Goal: Information Seeking & Learning: Learn about a topic

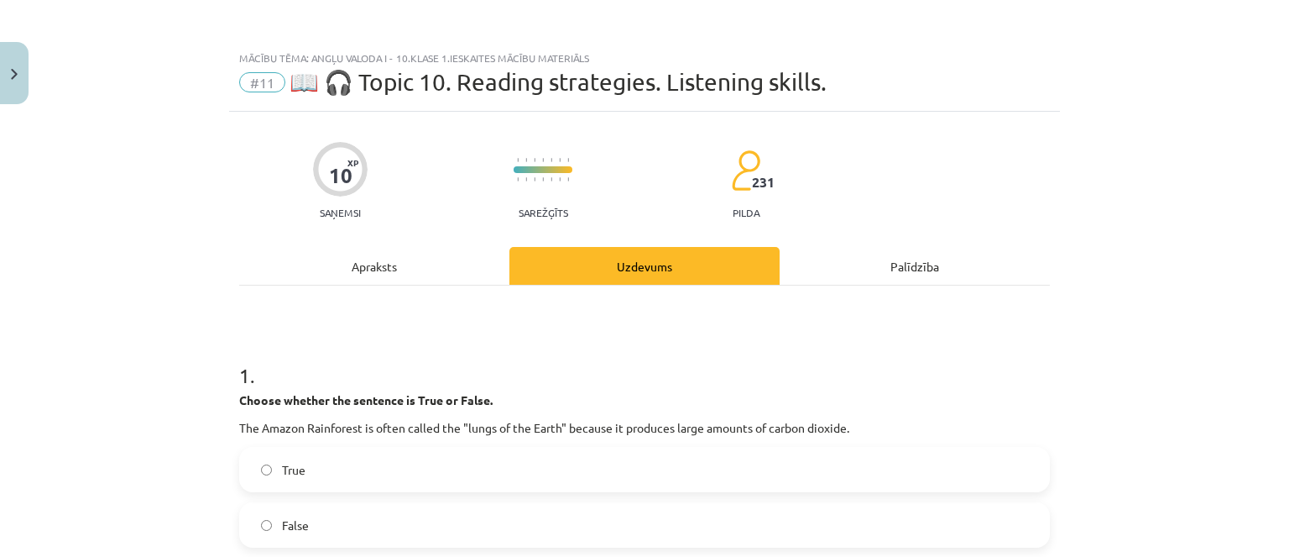
click at [406, 272] on div "Apraksts" at bounding box center [374, 266] width 270 height 38
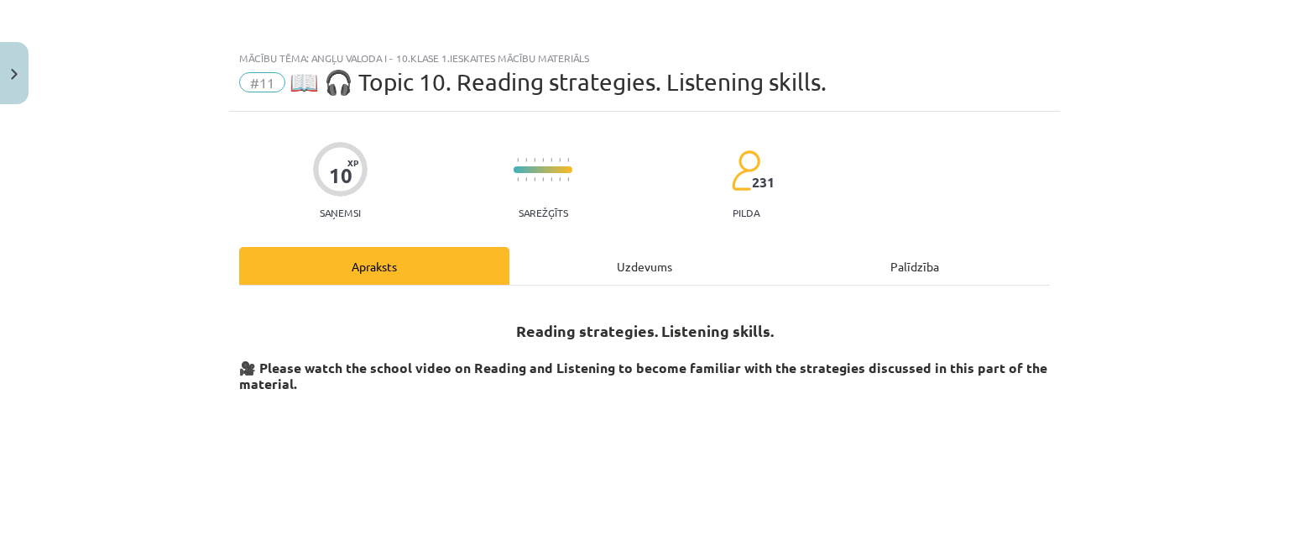
scroll to position [504, 0]
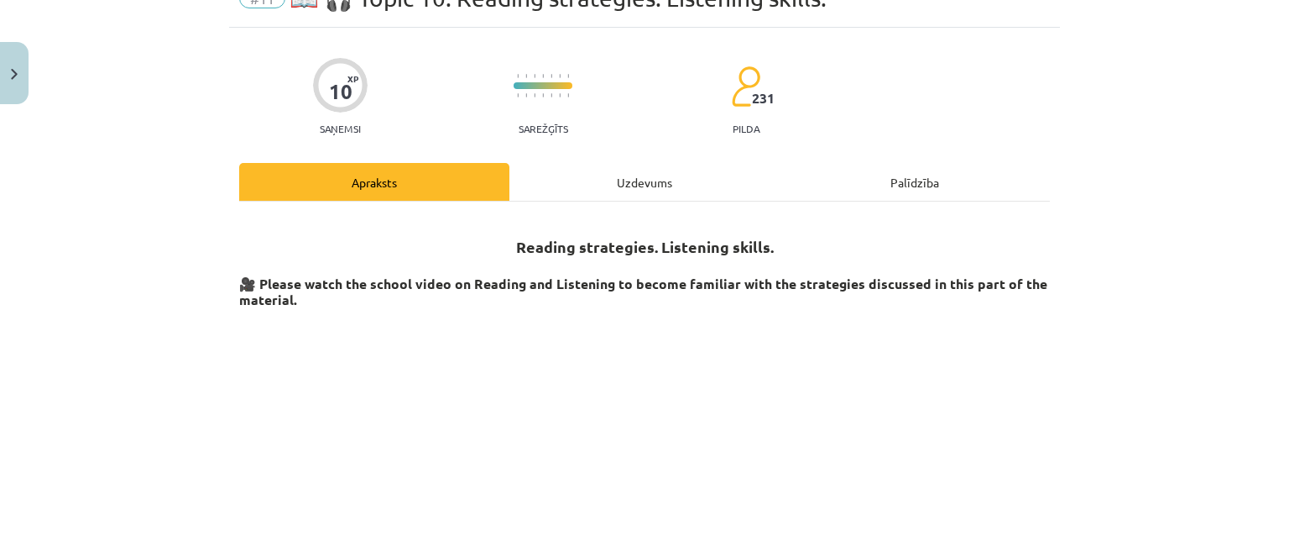
click at [551, 194] on div "Uzdevums" at bounding box center [645, 182] width 270 height 38
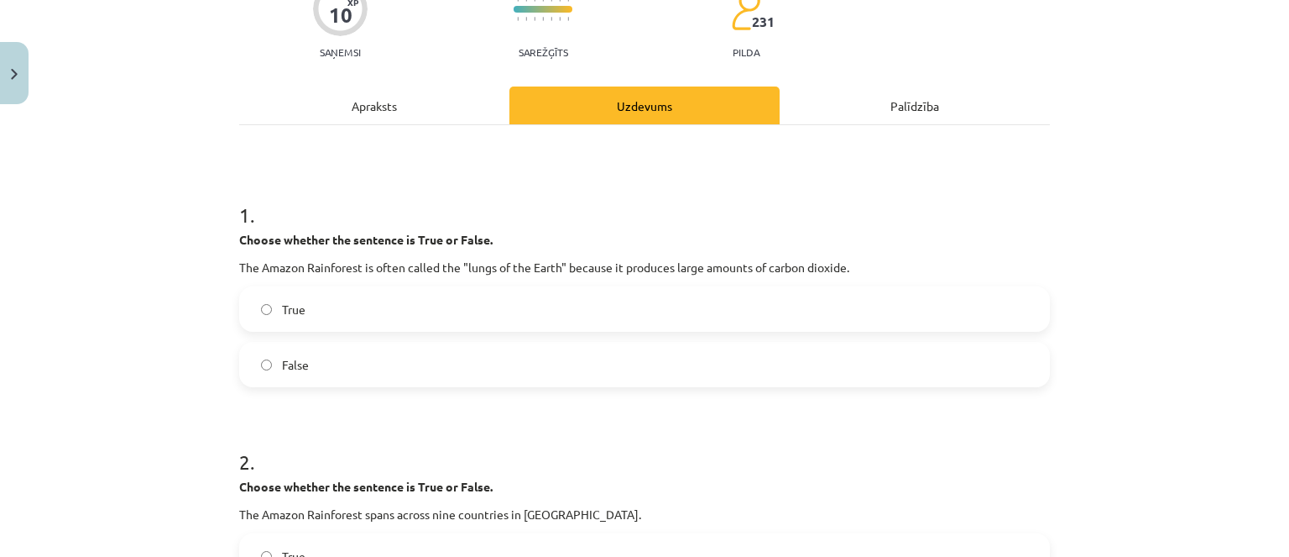
scroll to position [294, 0]
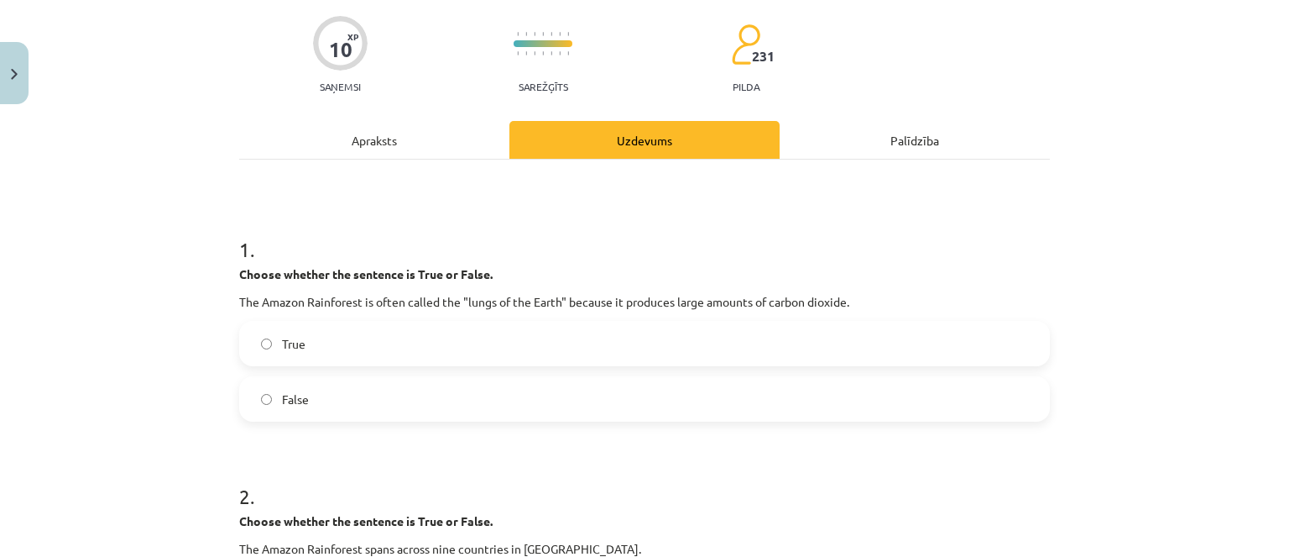
click at [418, 130] on div "Apraksts" at bounding box center [374, 140] width 270 height 38
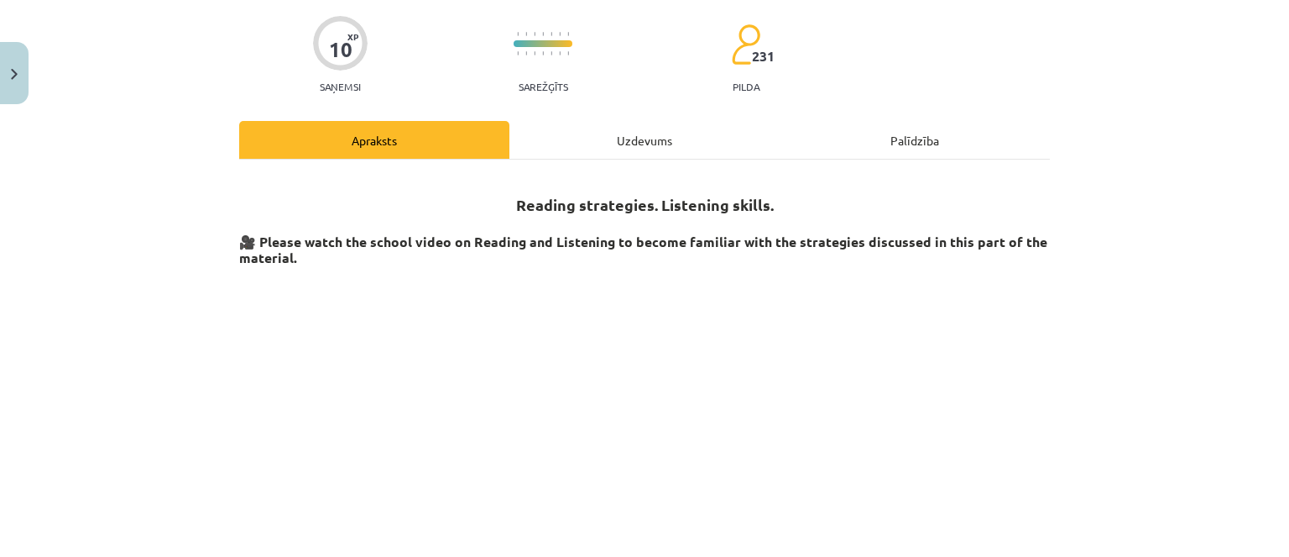
click at [541, 133] on div "Uzdevums" at bounding box center [645, 140] width 270 height 38
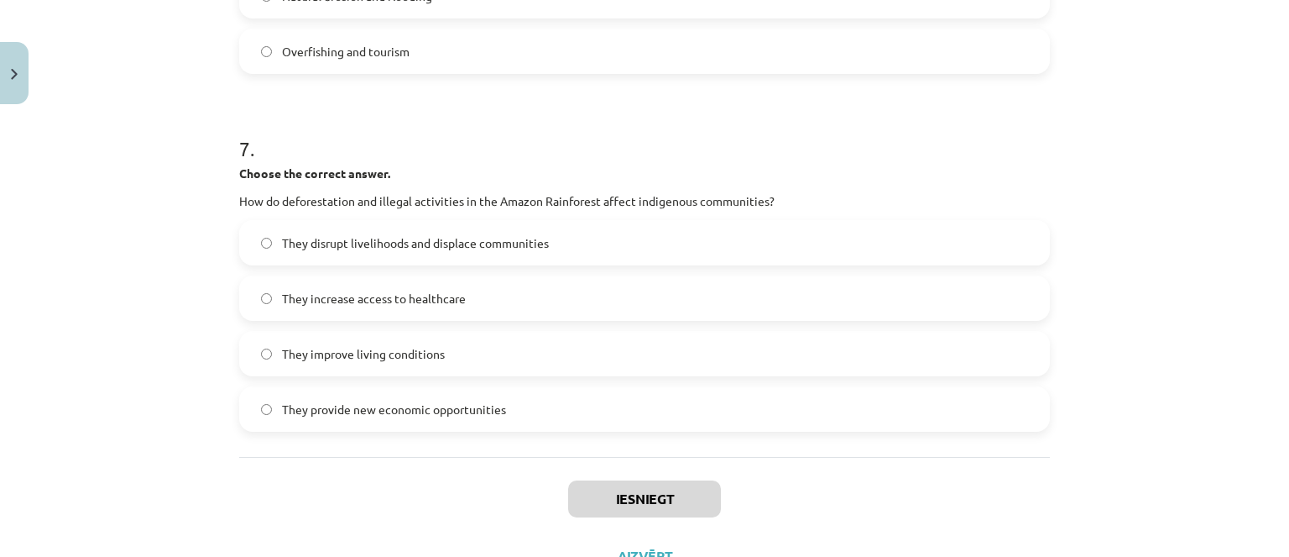
scroll to position [1998, 0]
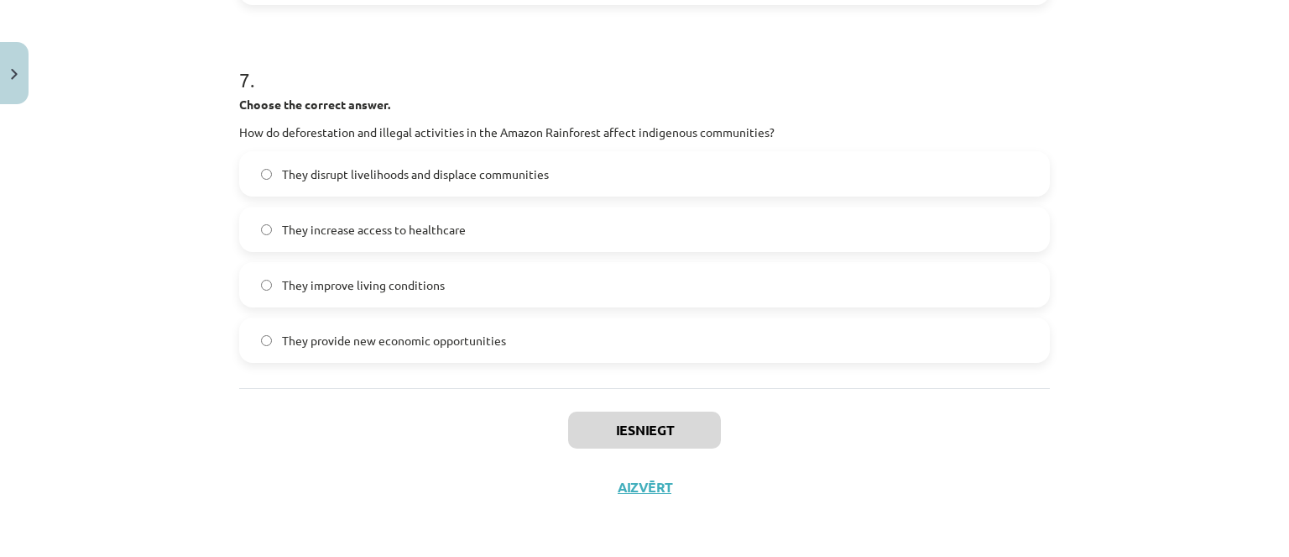
click at [358, 516] on div "Mācību tēma: Angļu valoda i - 10.klase 1.ieskaites mācību materiāls #11 📖 🎧 Top…" at bounding box center [644, 278] width 1289 height 557
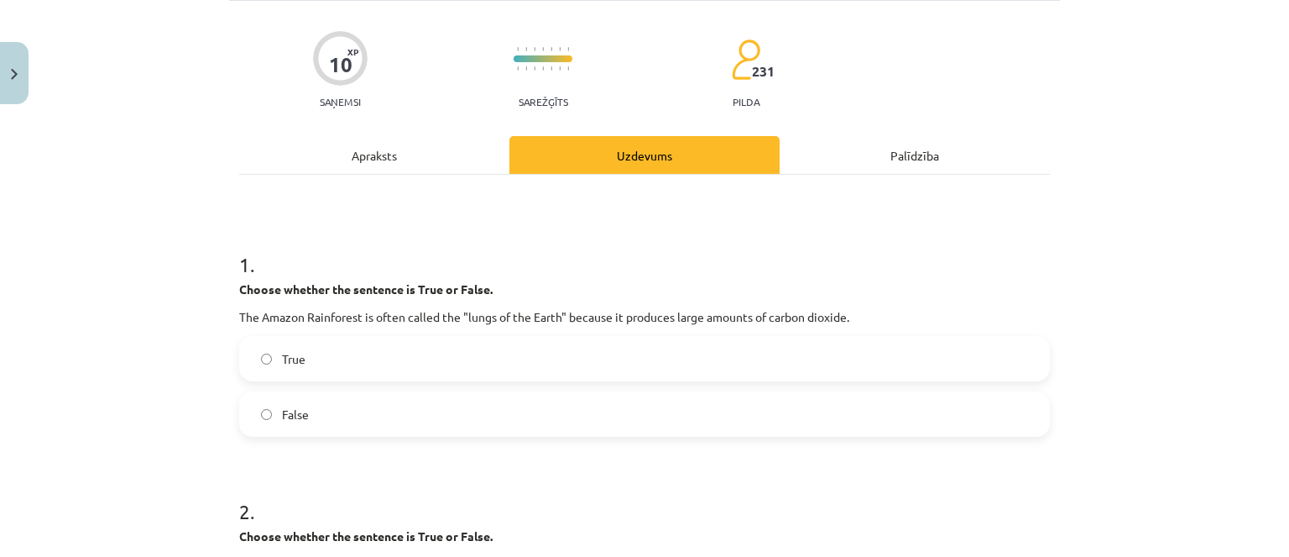
scroll to position [0, 0]
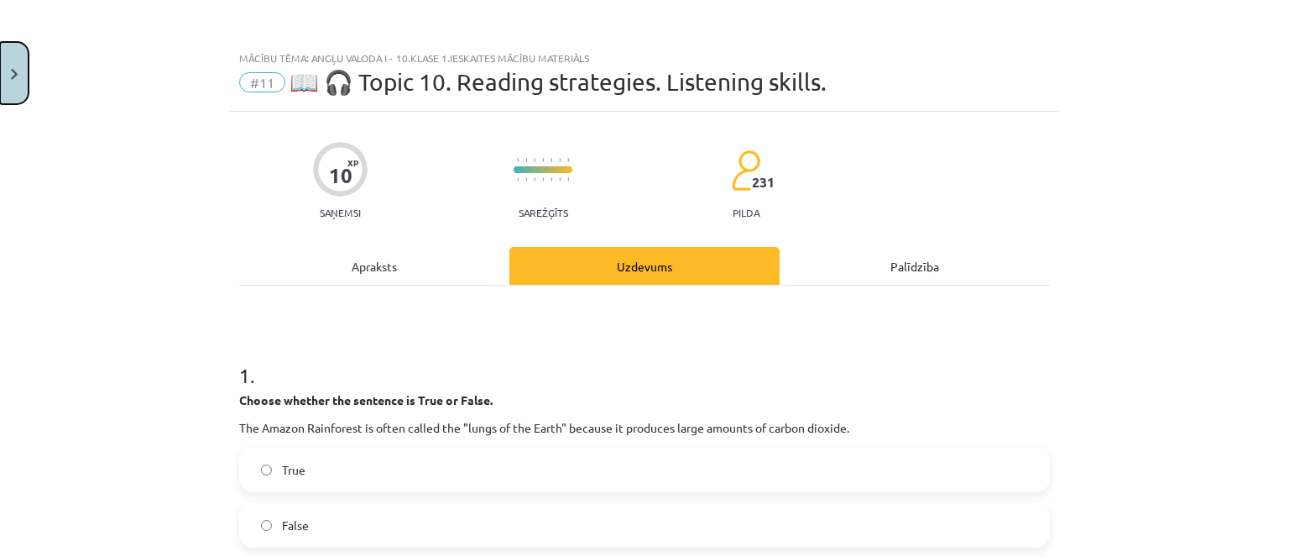
click at [17, 60] on button "Close" at bounding box center [14, 73] width 29 height 62
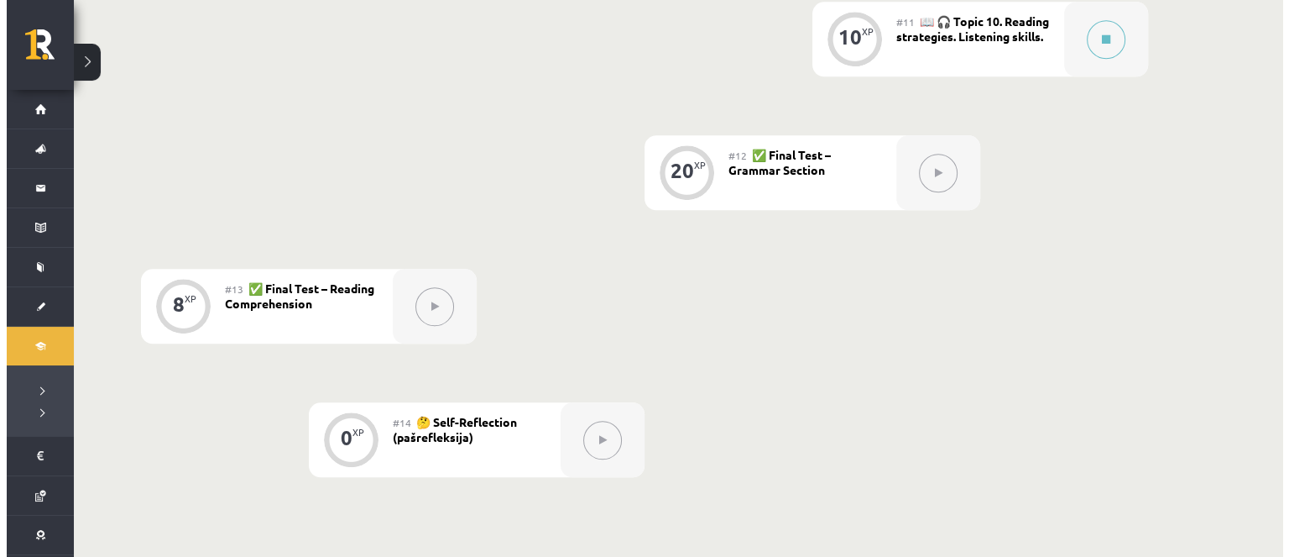
scroll to position [1768, 0]
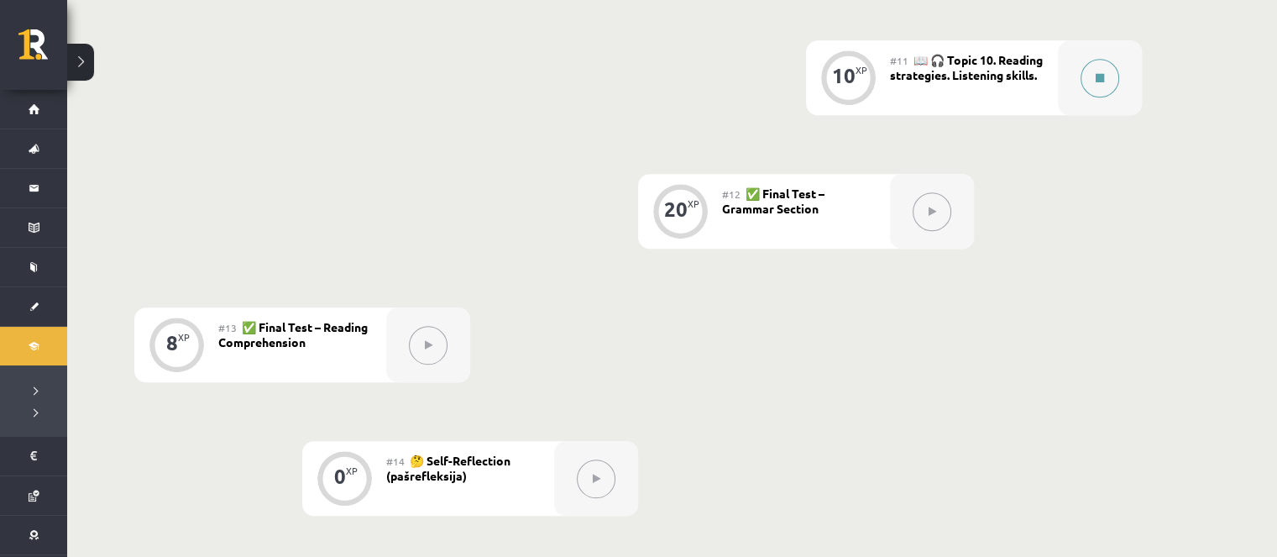
click at [1096, 90] on button at bounding box center [1099, 78] width 39 height 39
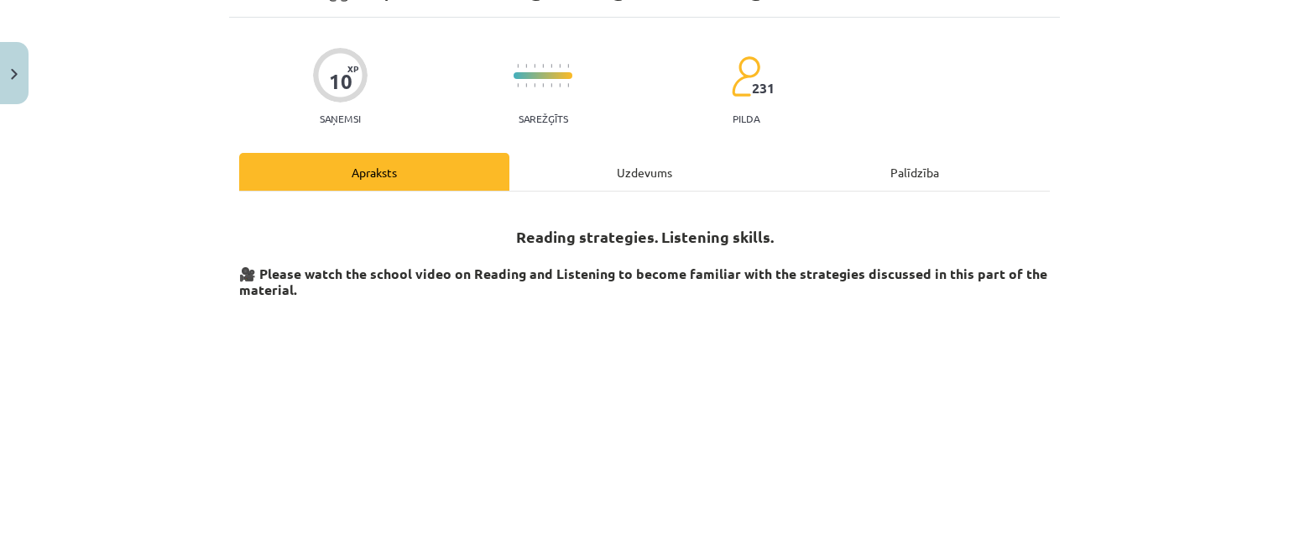
scroll to position [168, 0]
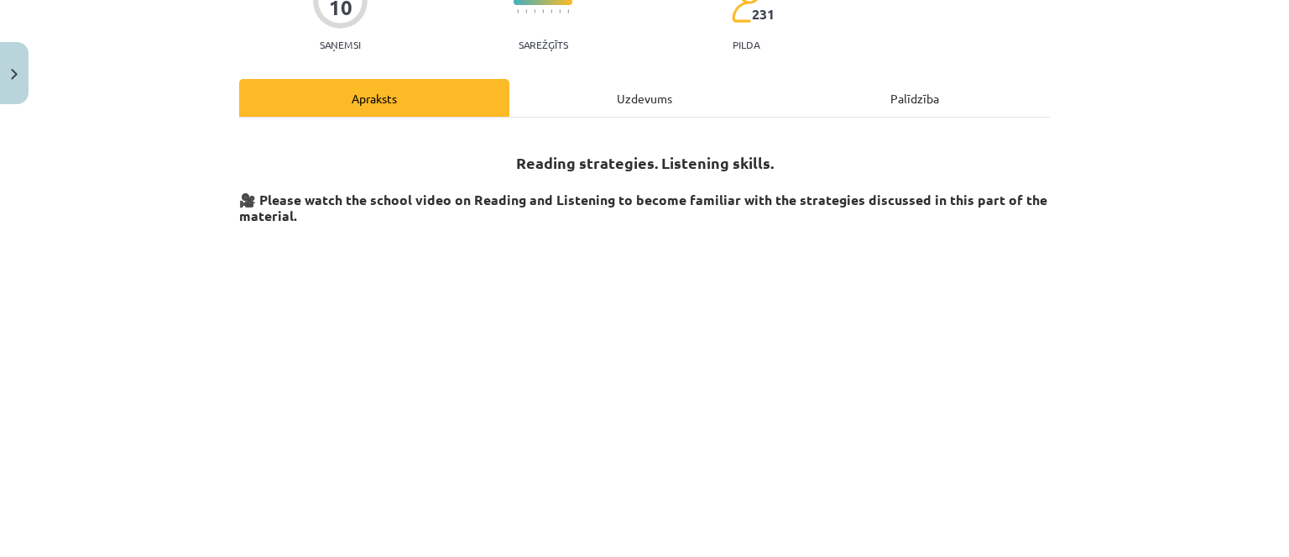
click at [594, 91] on div "Uzdevums" at bounding box center [645, 98] width 270 height 38
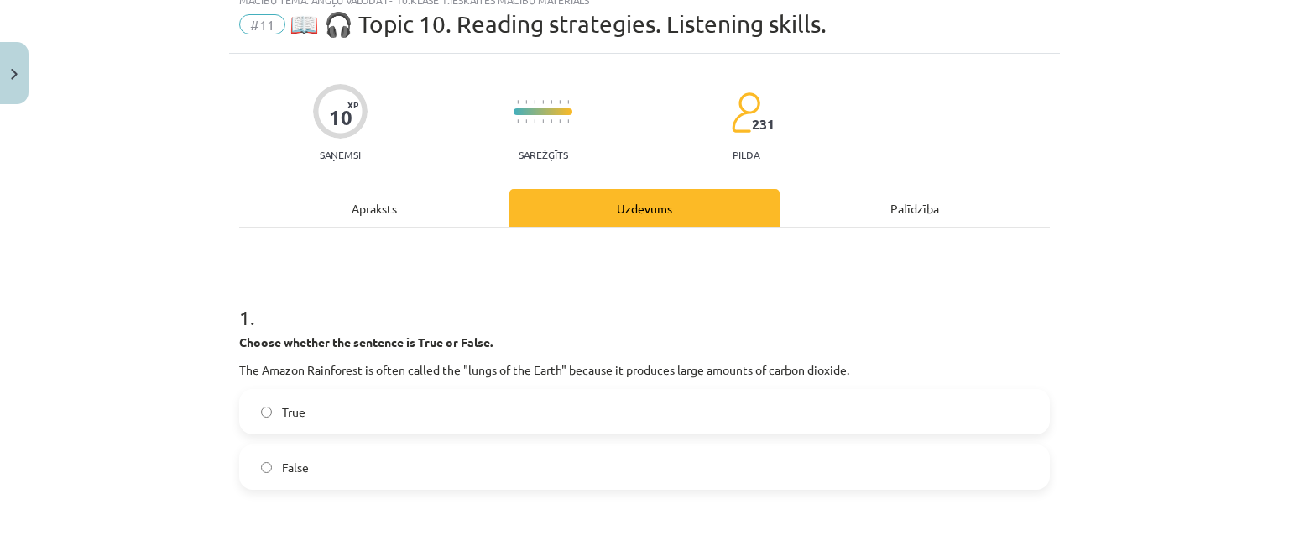
scroll to position [42, 0]
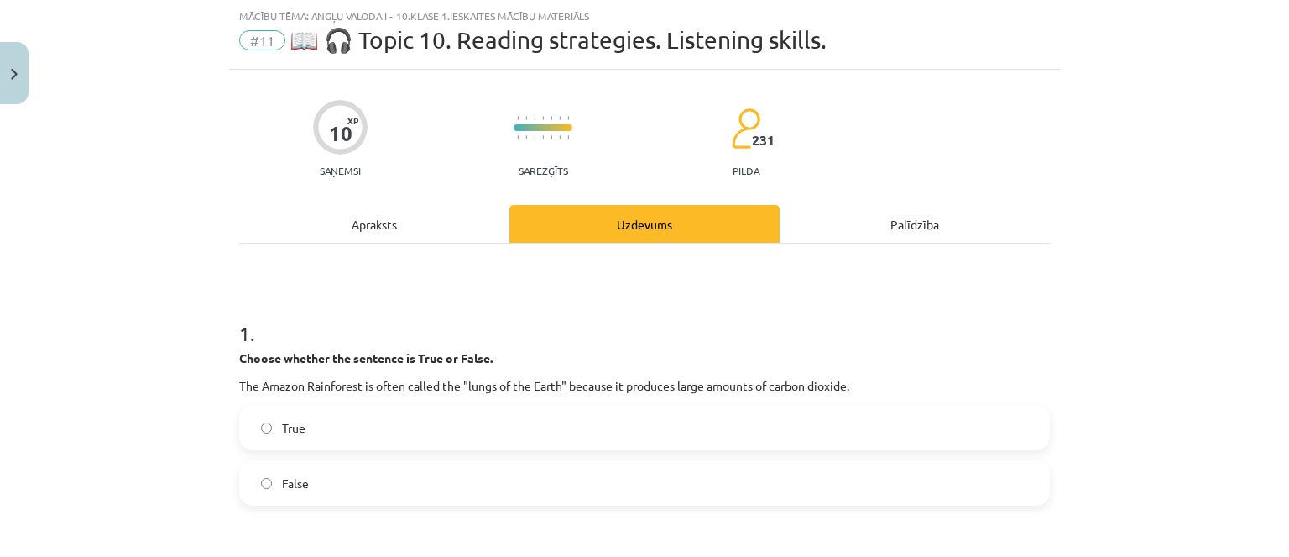
click at [414, 220] on div "Apraksts" at bounding box center [374, 224] width 270 height 38
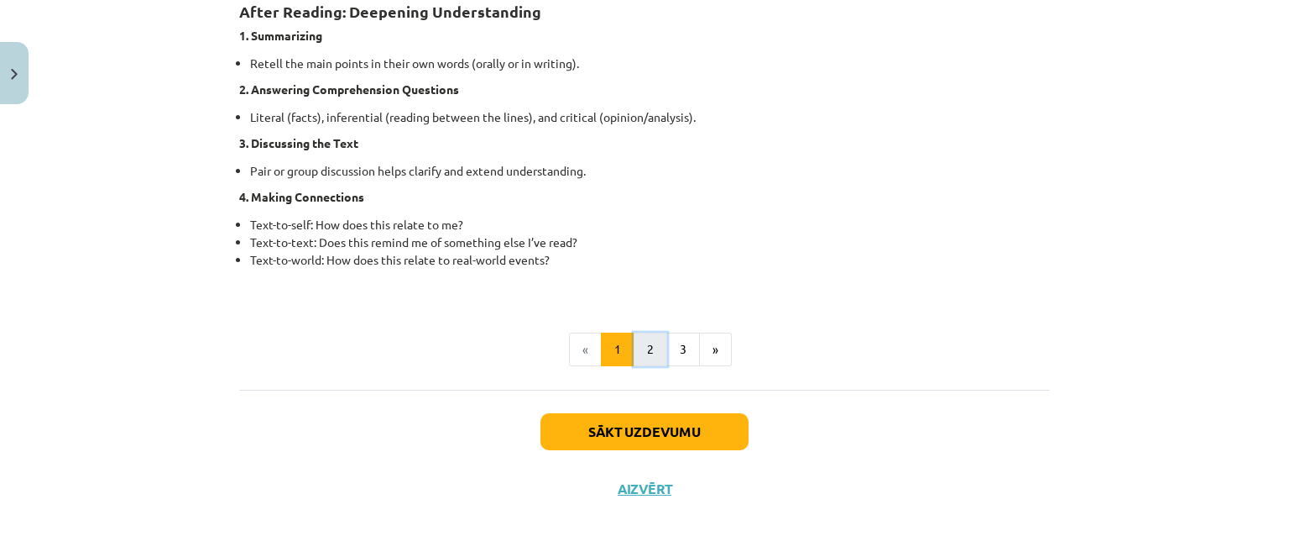
click at [635, 335] on button "2" at bounding box center [651, 349] width 34 height 34
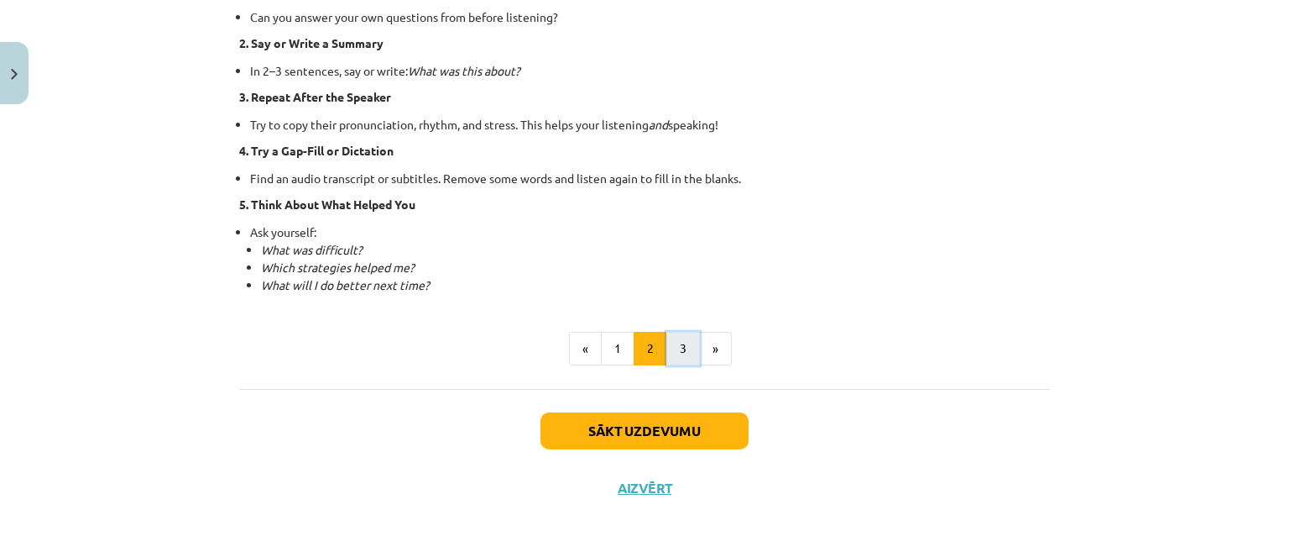
click at [672, 347] on button "3" at bounding box center [684, 349] width 34 height 34
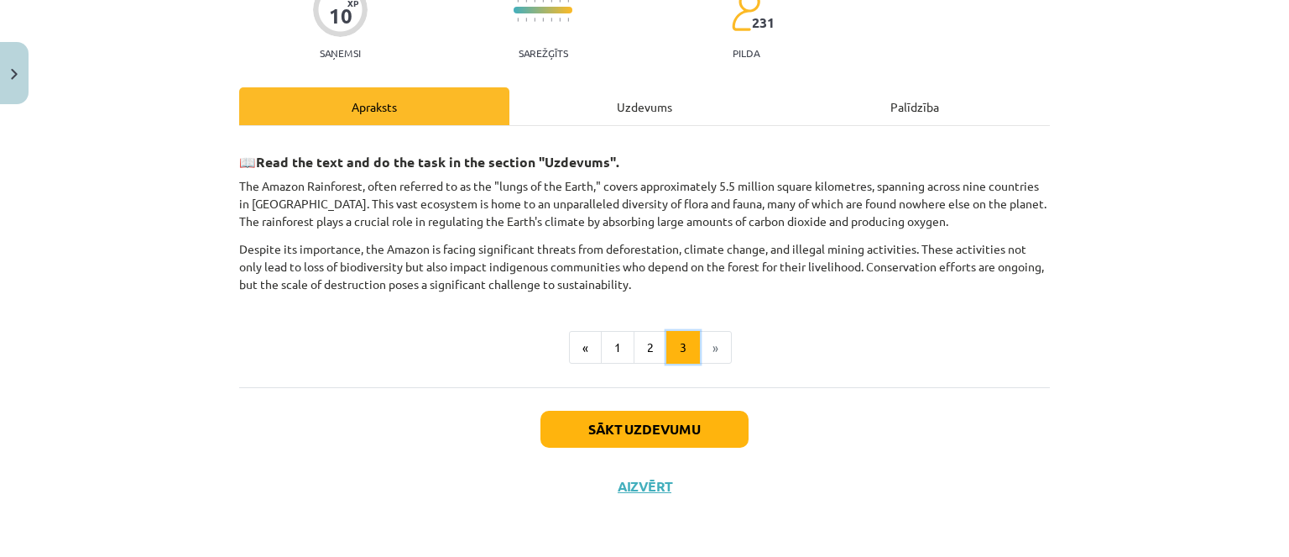
scroll to position [158, 0]
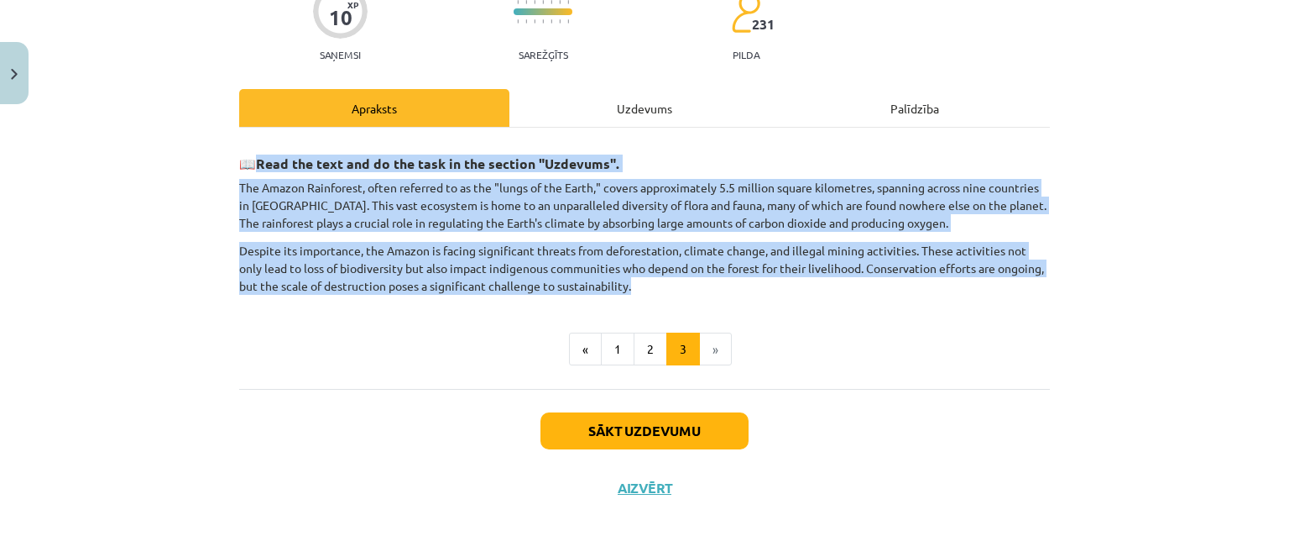
drag, startPoint x: 254, startPoint y: 162, endPoint x: 668, endPoint y: 280, distance: 430.5
click at [724, 280] on div "📖 Read the text and do the task in the section "Uzdevums". The Amazon Rainfores…" at bounding box center [644, 219] width 811 height 152
copy div "Read the text and do the task in the section "Uzdevums". The Amazon Rainforest,…"
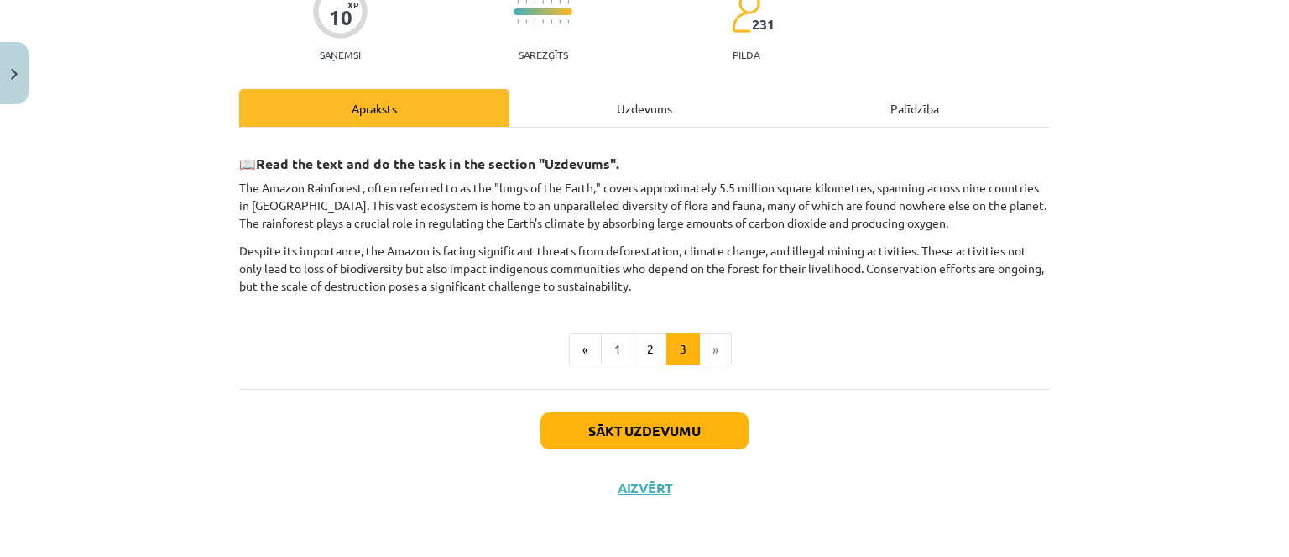
click at [544, 99] on div "Uzdevums" at bounding box center [645, 108] width 270 height 38
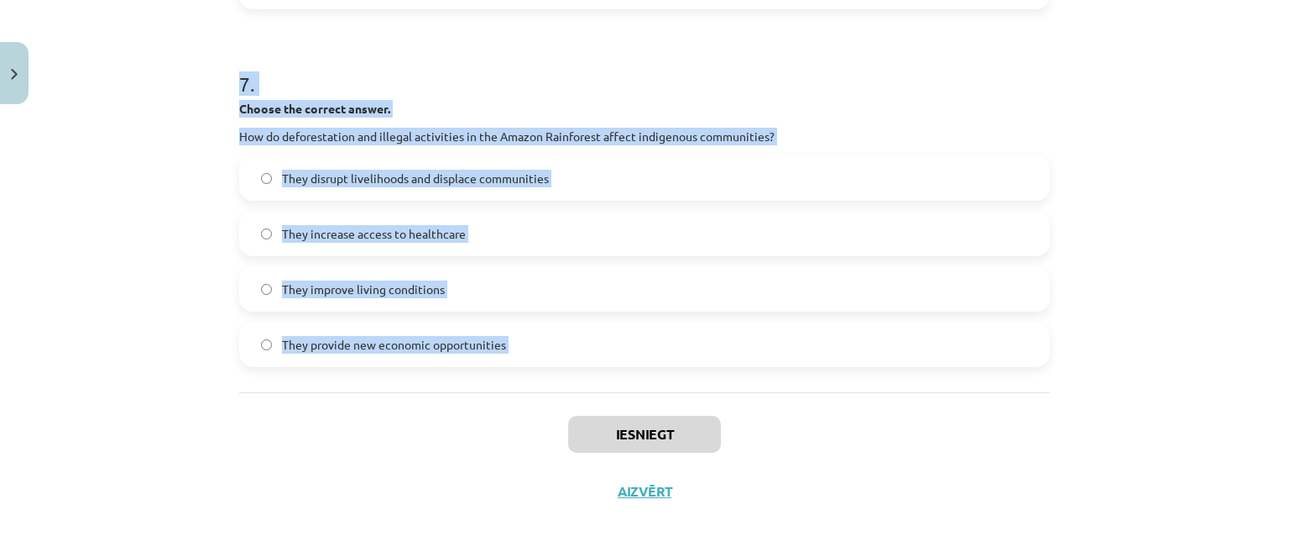
scroll to position [1998, 0]
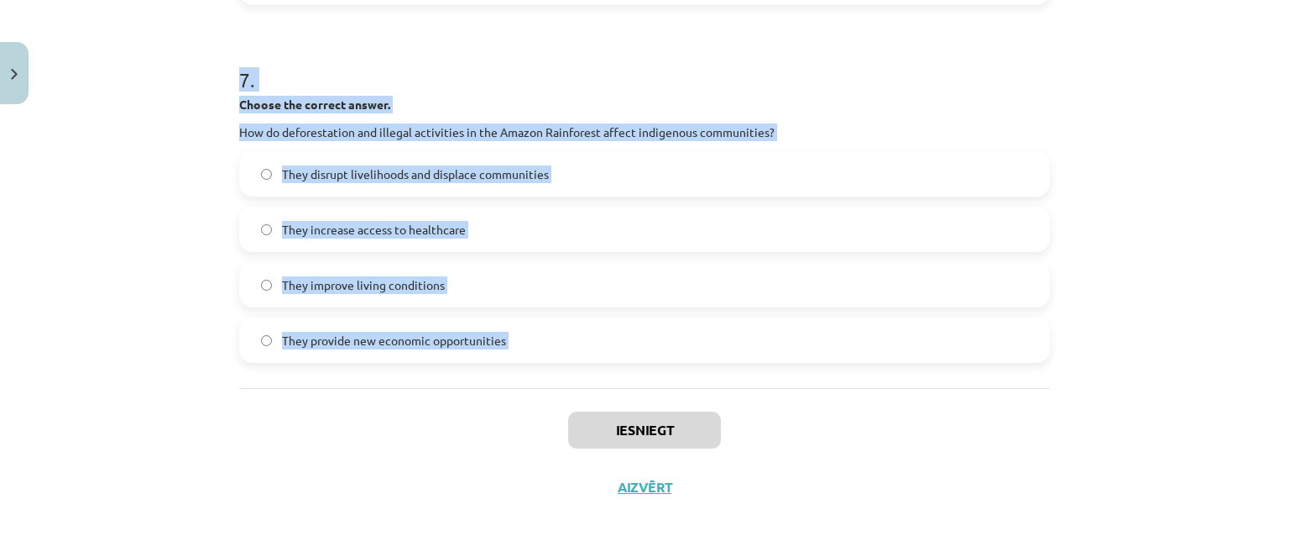
drag, startPoint x: 227, startPoint y: 332, endPoint x: 361, endPoint y: 194, distance: 192.9
copy form "1 . Choose whether the sentence is True or False. The Amazon Rainforest is ofte…"
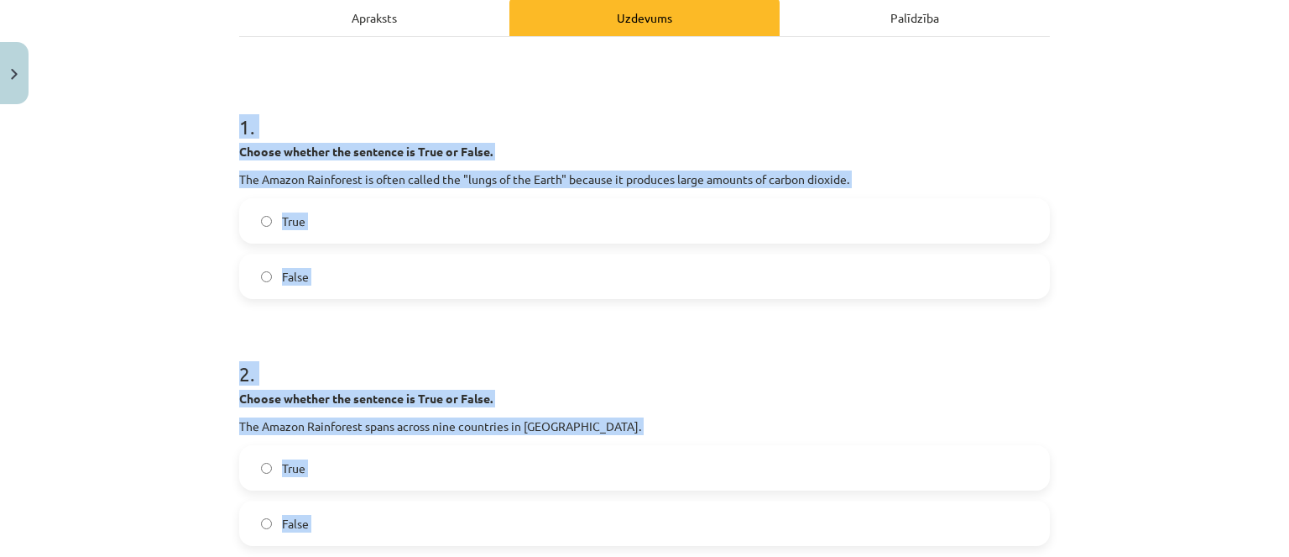
scroll to position [235, 0]
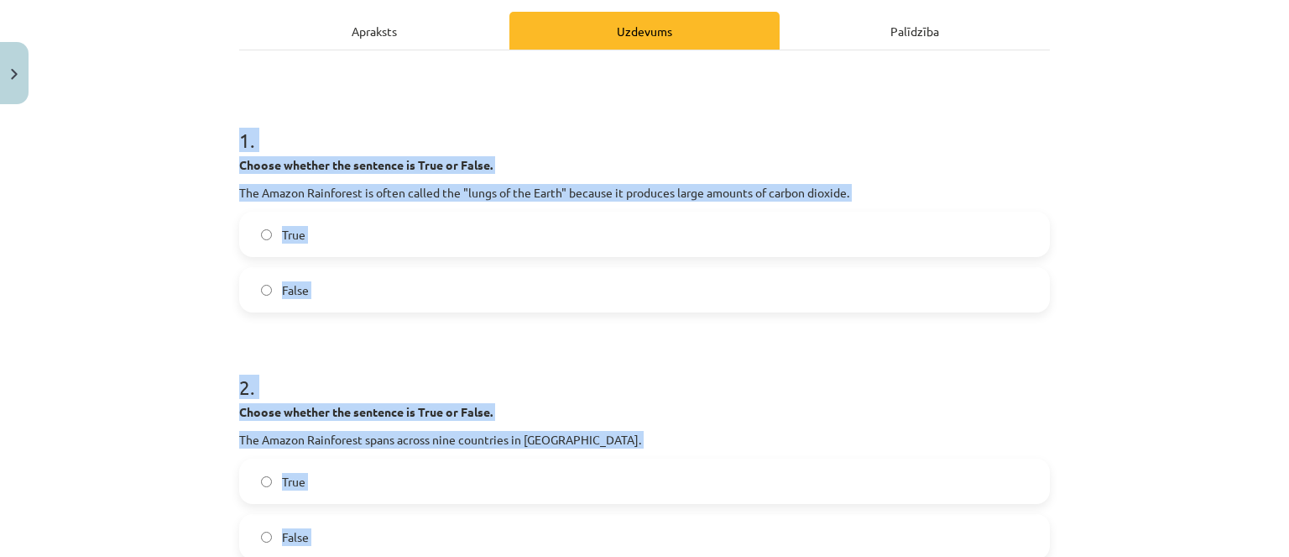
click at [428, 309] on label "False" at bounding box center [645, 290] width 808 height 42
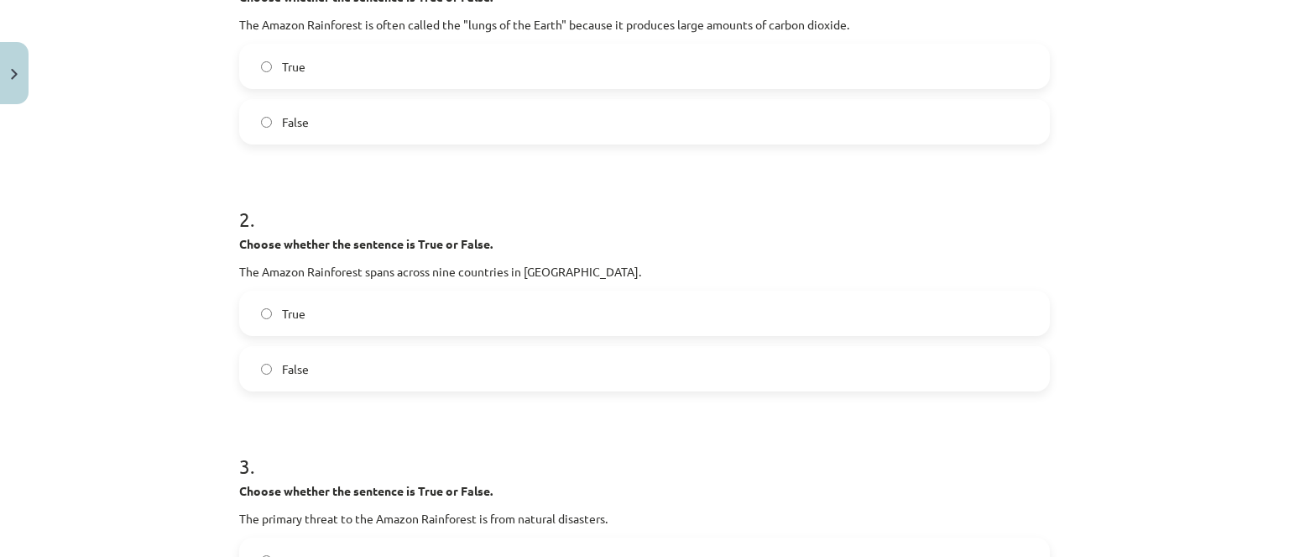
click at [337, 312] on label "True" at bounding box center [645, 313] width 808 height 42
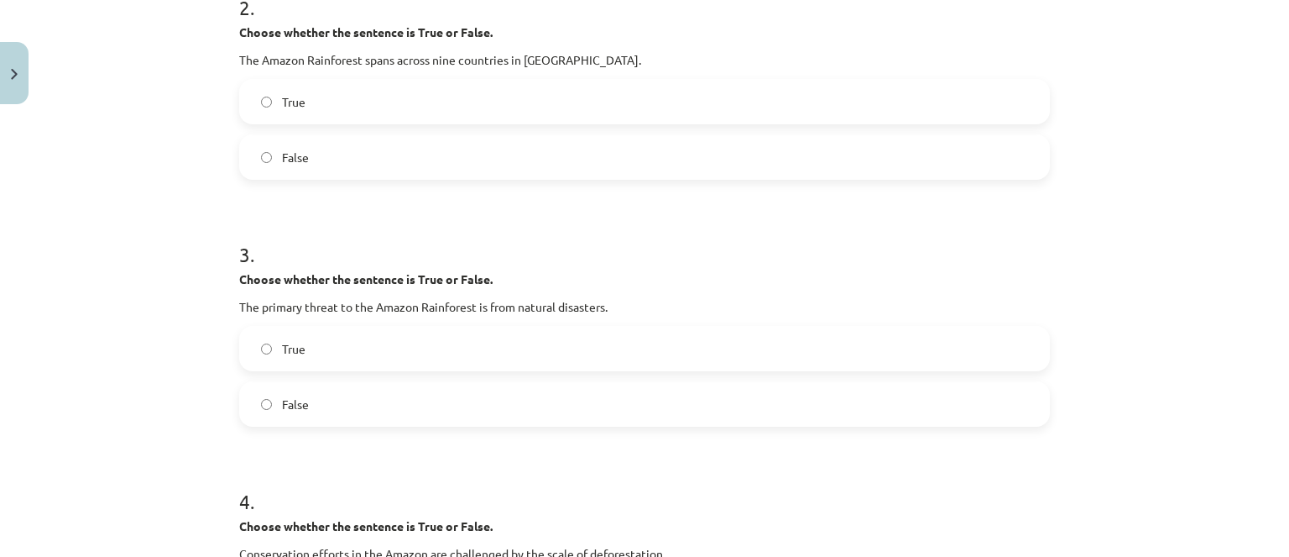
scroll to position [739, 0]
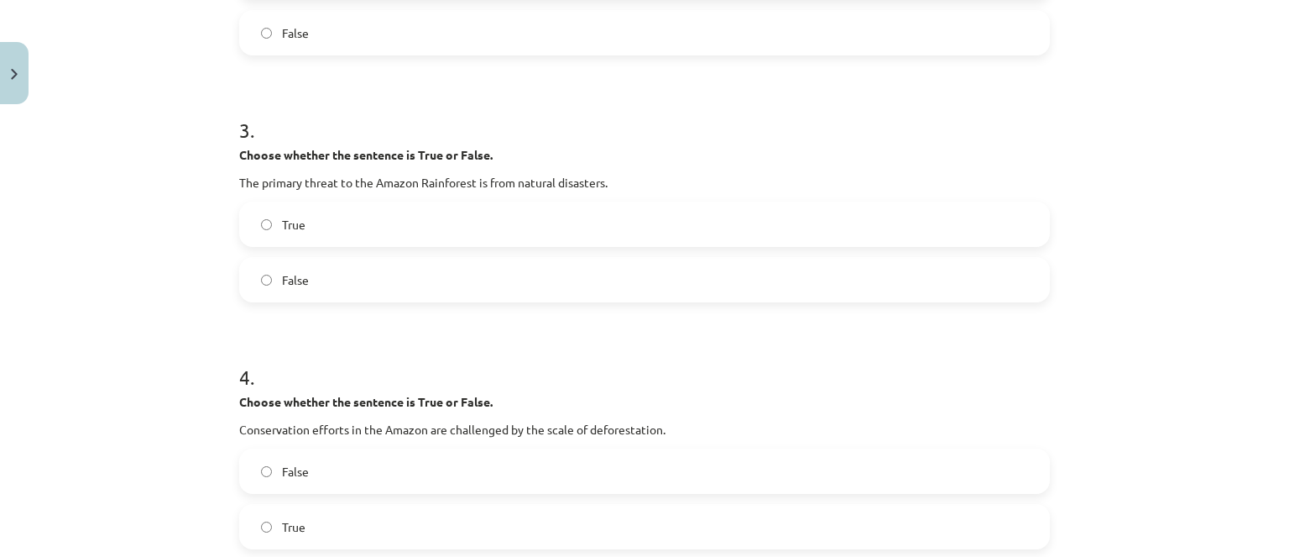
click at [337, 291] on label "False" at bounding box center [645, 280] width 808 height 42
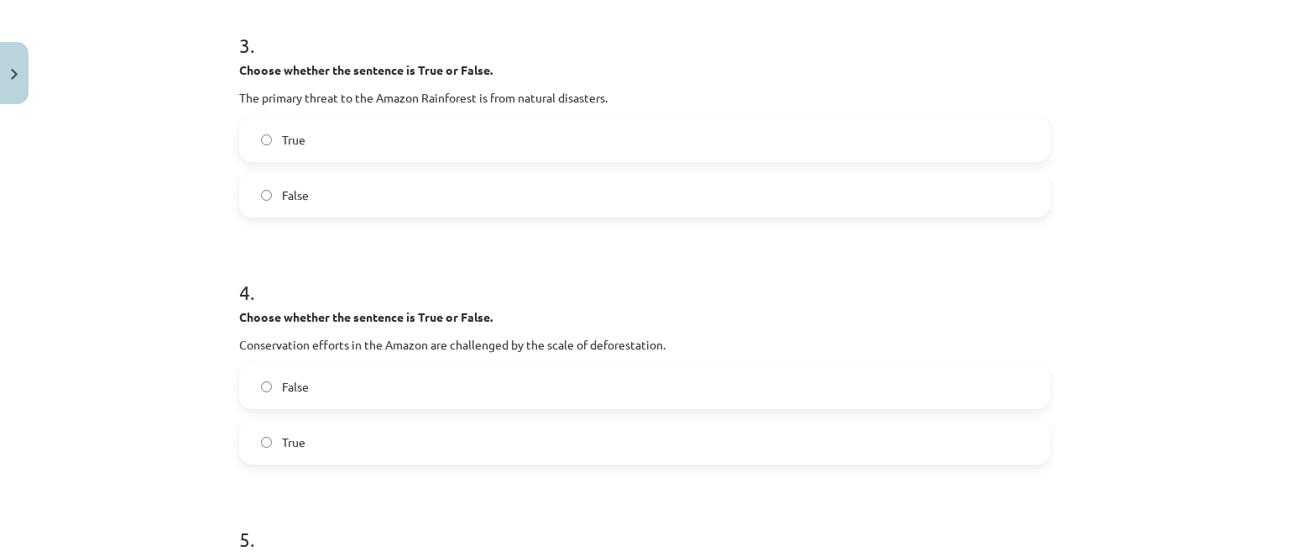
scroll to position [991, 0]
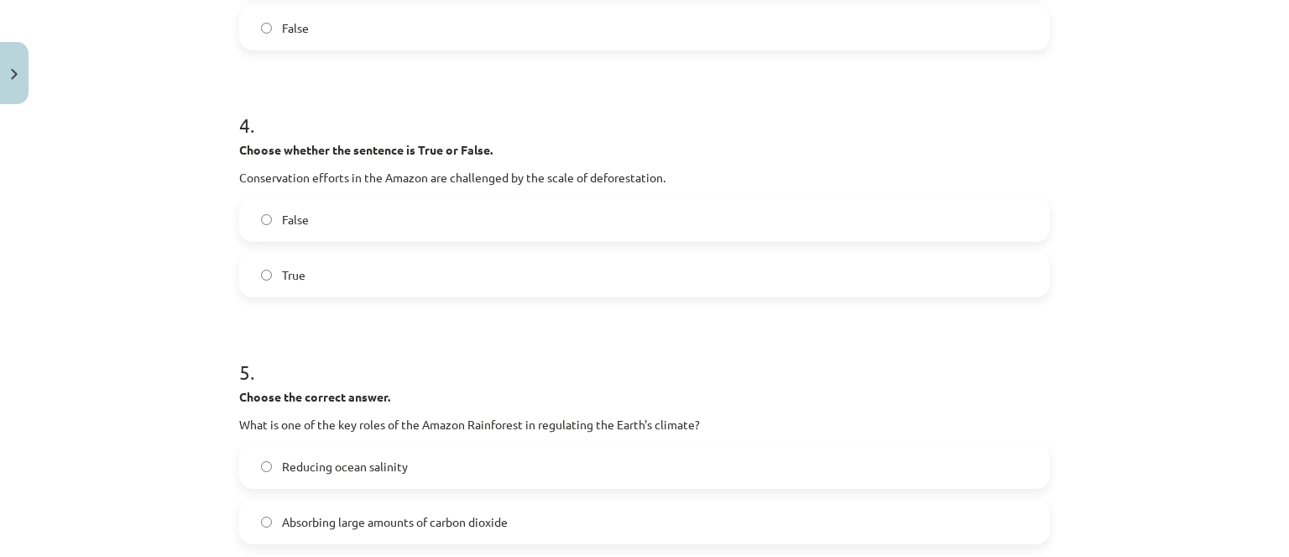
click at [309, 275] on label "True" at bounding box center [645, 275] width 808 height 42
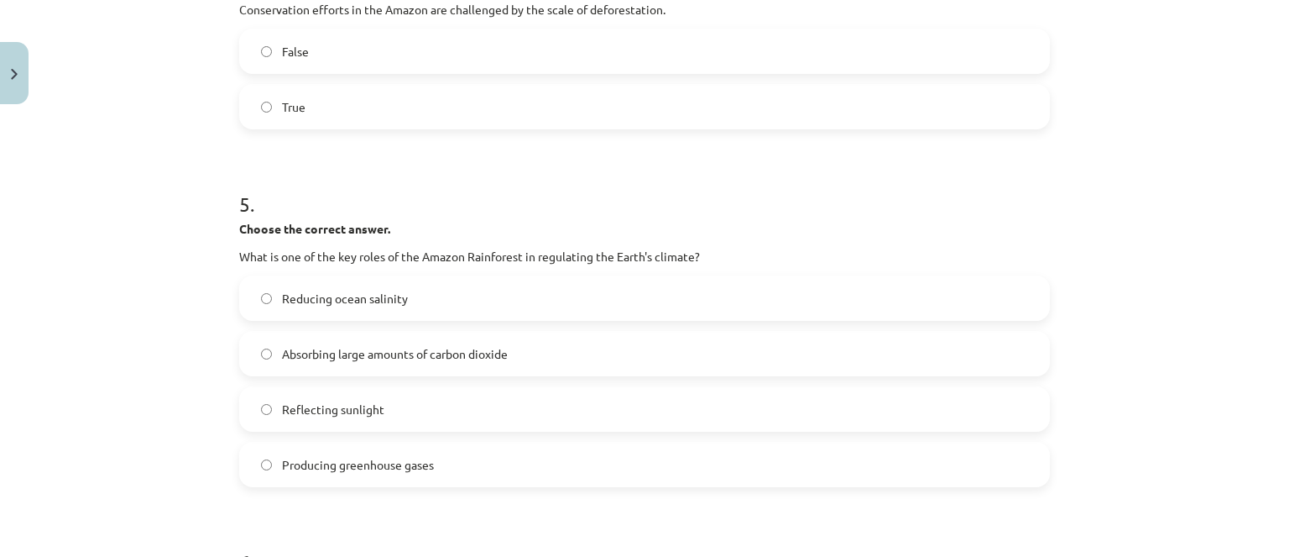
click at [439, 359] on span "Absorbing large amounts of carbon dioxide" at bounding box center [395, 354] width 226 height 18
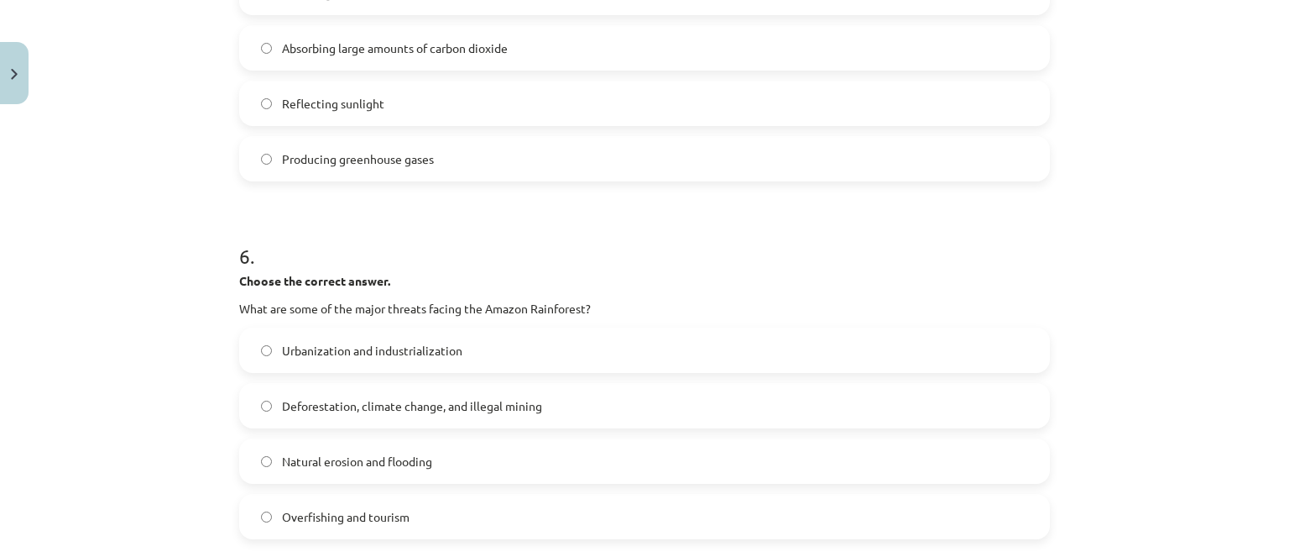
scroll to position [1578, 0]
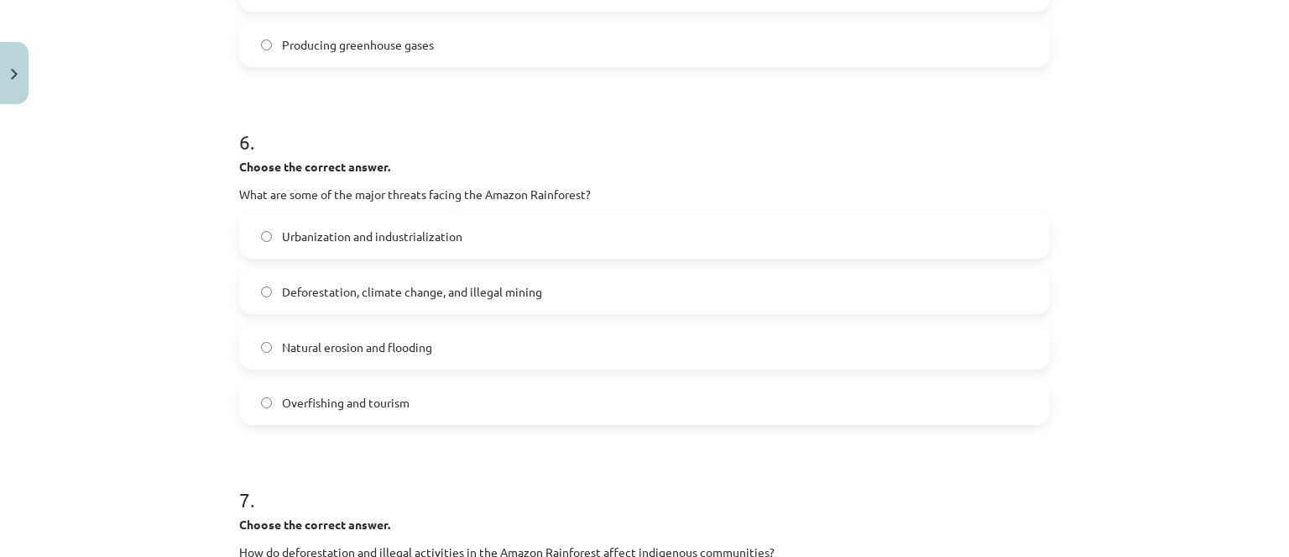
click at [379, 283] on span "Deforestation, climate change, and illegal mining" at bounding box center [412, 292] width 260 height 18
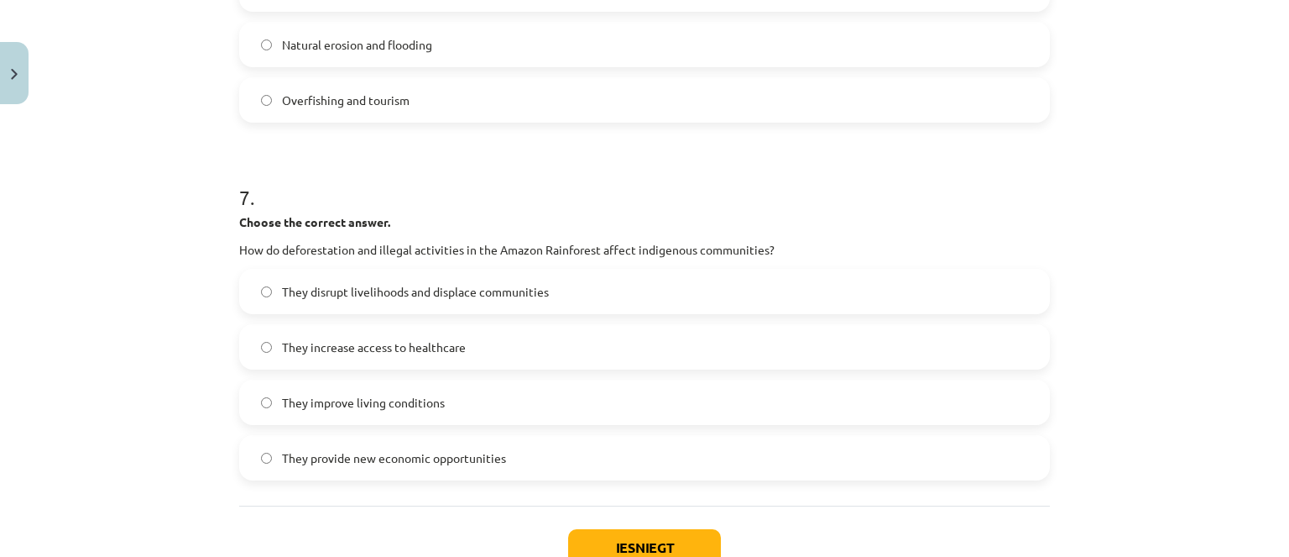
scroll to position [1914, 0]
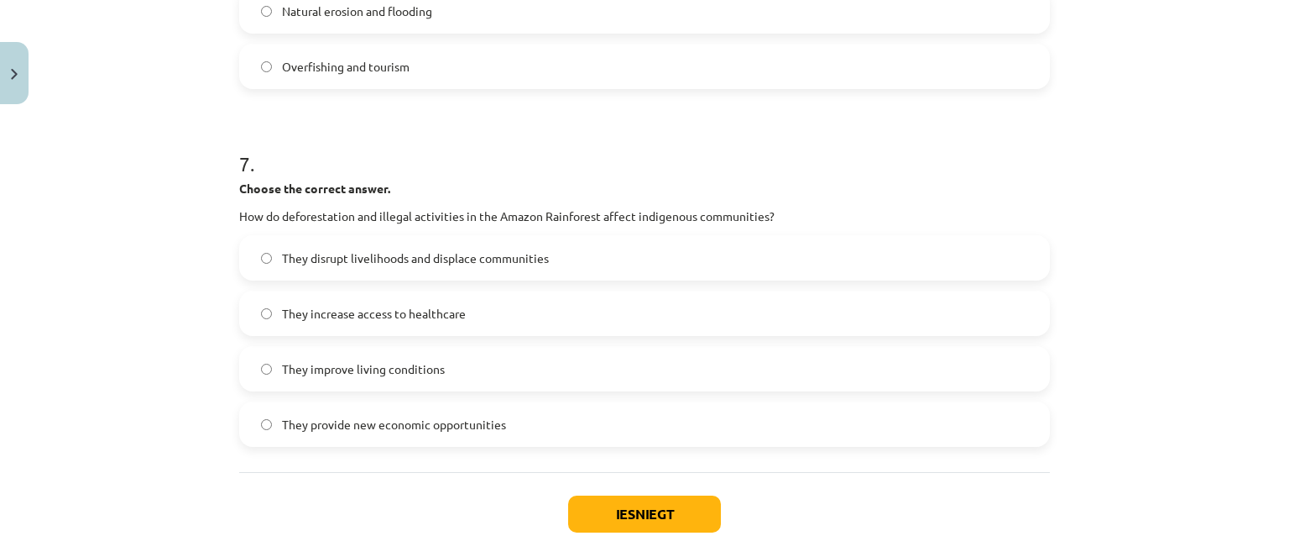
click at [398, 249] on span "They disrupt livelihoods and displace communities" at bounding box center [415, 258] width 267 height 18
click at [629, 520] on button "Iesniegt" at bounding box center [644, 513] width 153 height 37
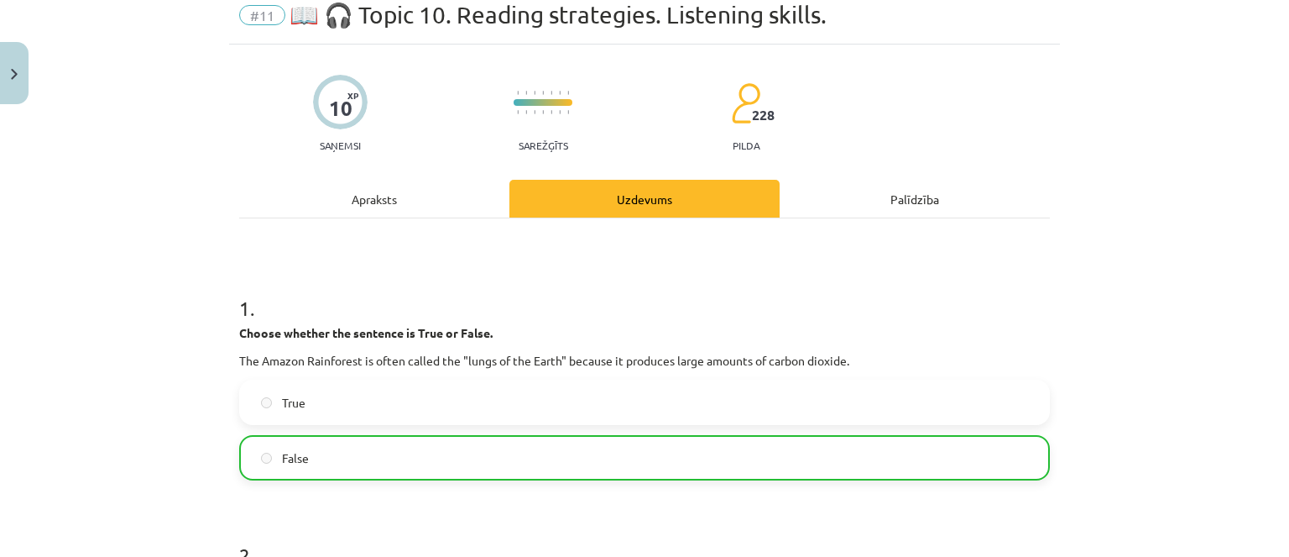
scroll to position [0, 0]
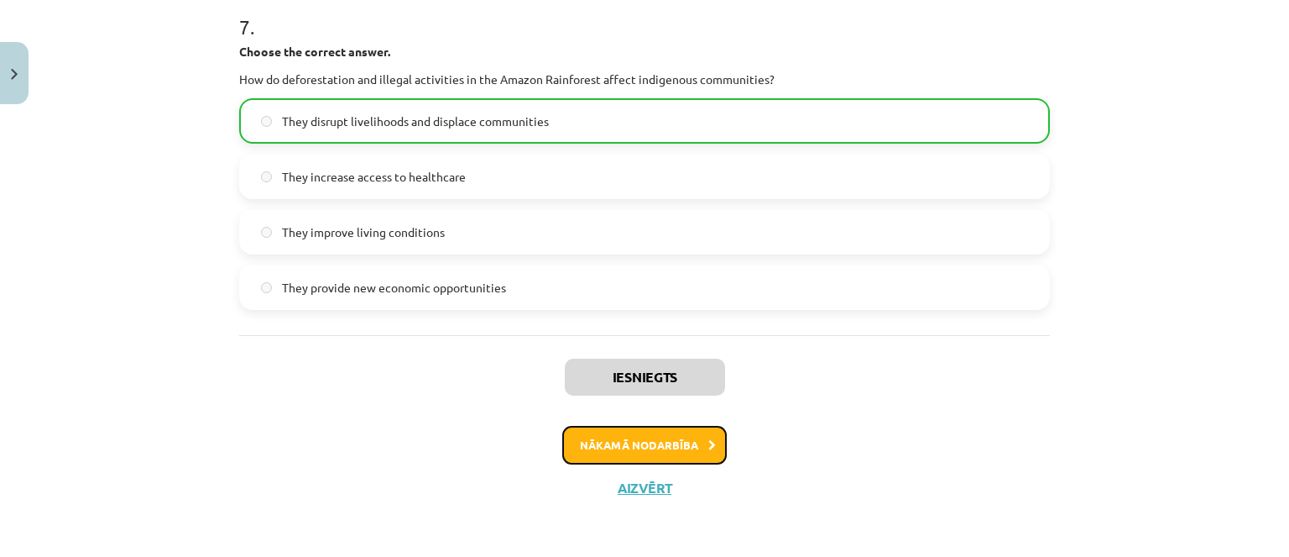
click at [673, 457] on button "Nākamā nodarbība" at bounding box center [644, 445] width 165 height 39
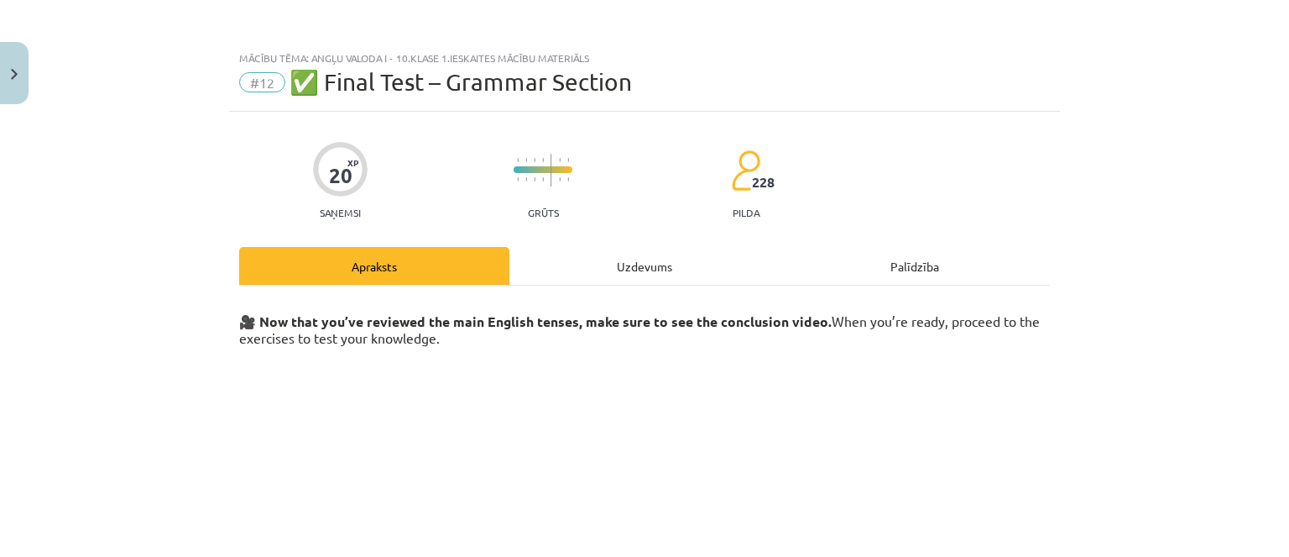
click at [611, 279] on div "Uzdevums" at bounding box center [645, 266] width 270 height 38
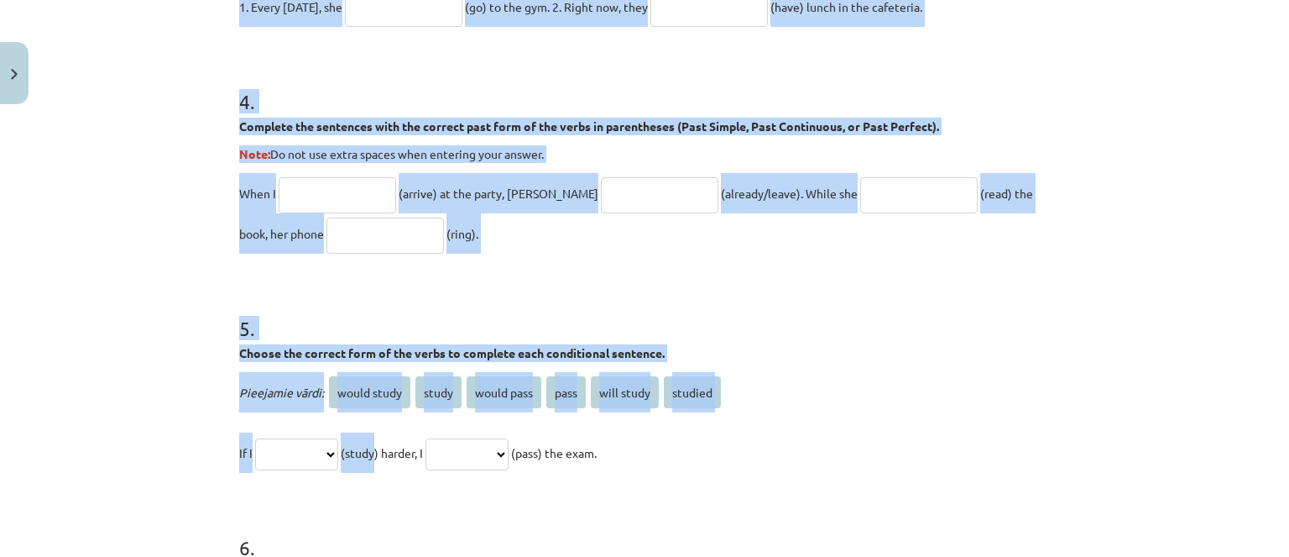
scroll to position [1504, 0]
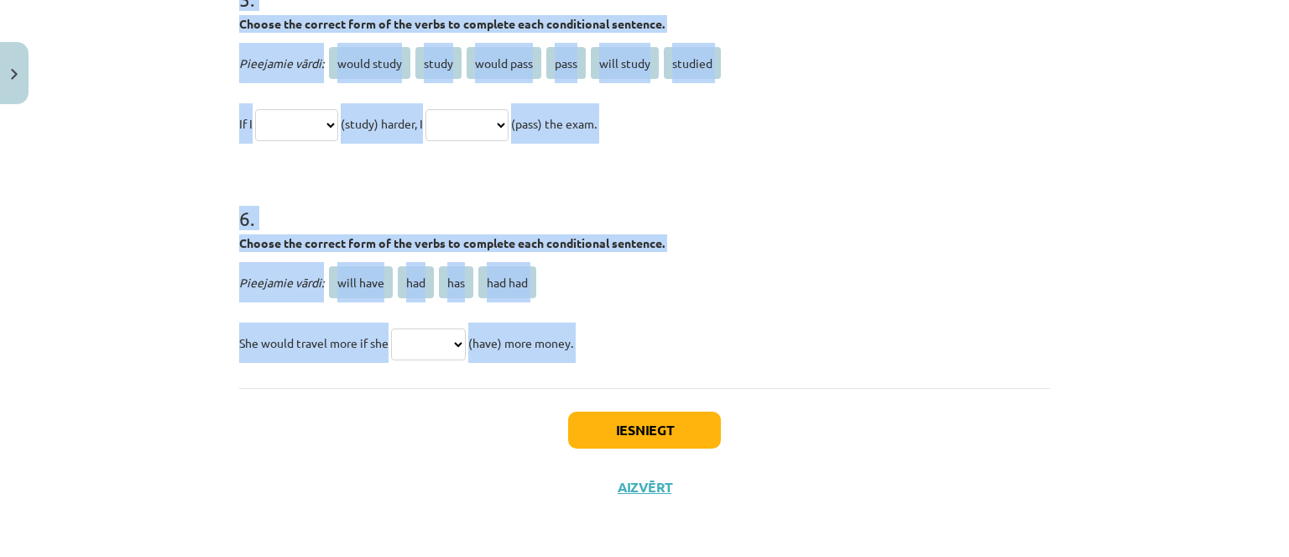
drag, startPoint x: 263, startPoint y: 382, endPoint x: 385, endPoint y: 411, distance: 126.0
copy form "1 . Choose the correct passive voice form for each sentence. The chef prepares …"
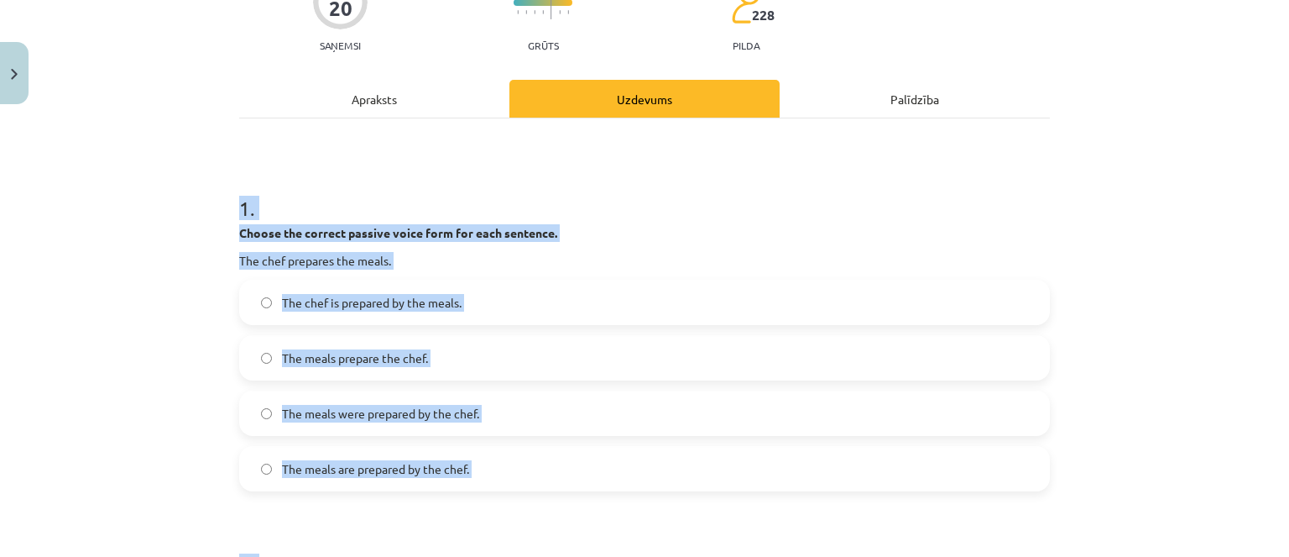
scroll to position [168, 0]
click at [483, 423] on label "The meals were prepared by the chef." at bounding box center [645, 412] width 808 height 42
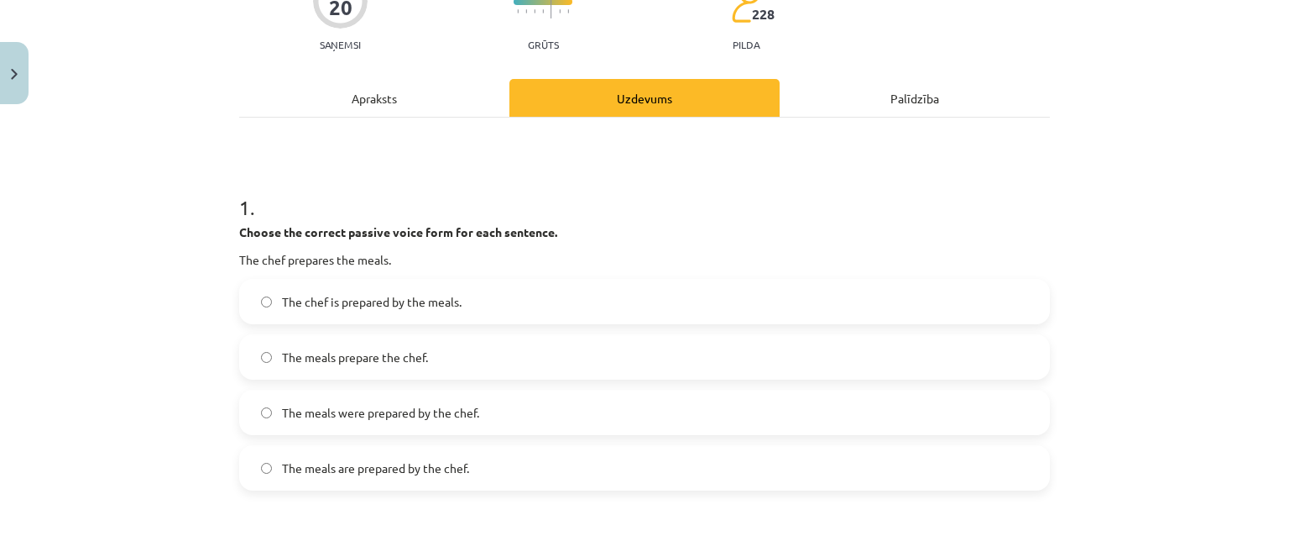
click at [488, 470] on label "The meals are prepared by the chef." at bounding box center [645, 468] width 808 height 42
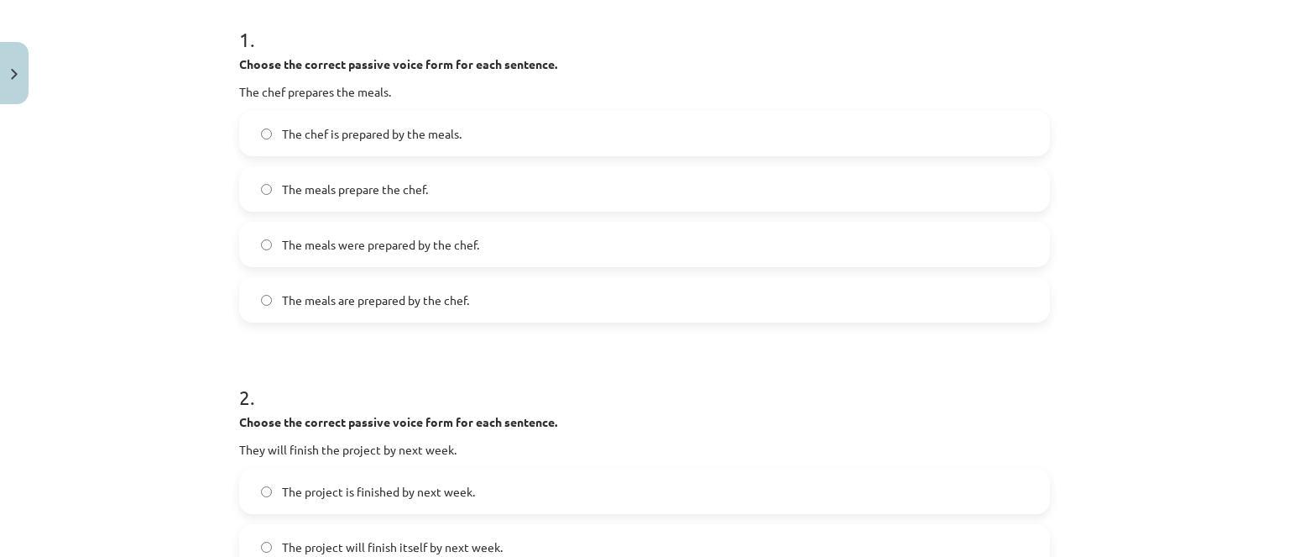
scroll to position [504, 0]
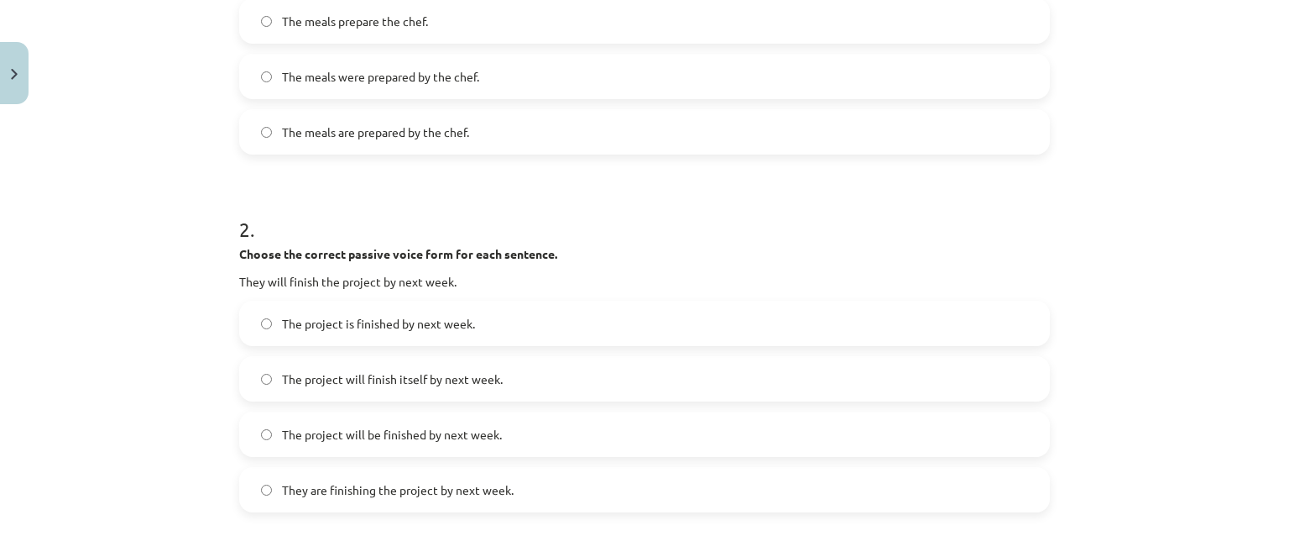
click at [420, 439] on span "The project will be finished by next week." at bounding box center [392, 435] width 220 height 18
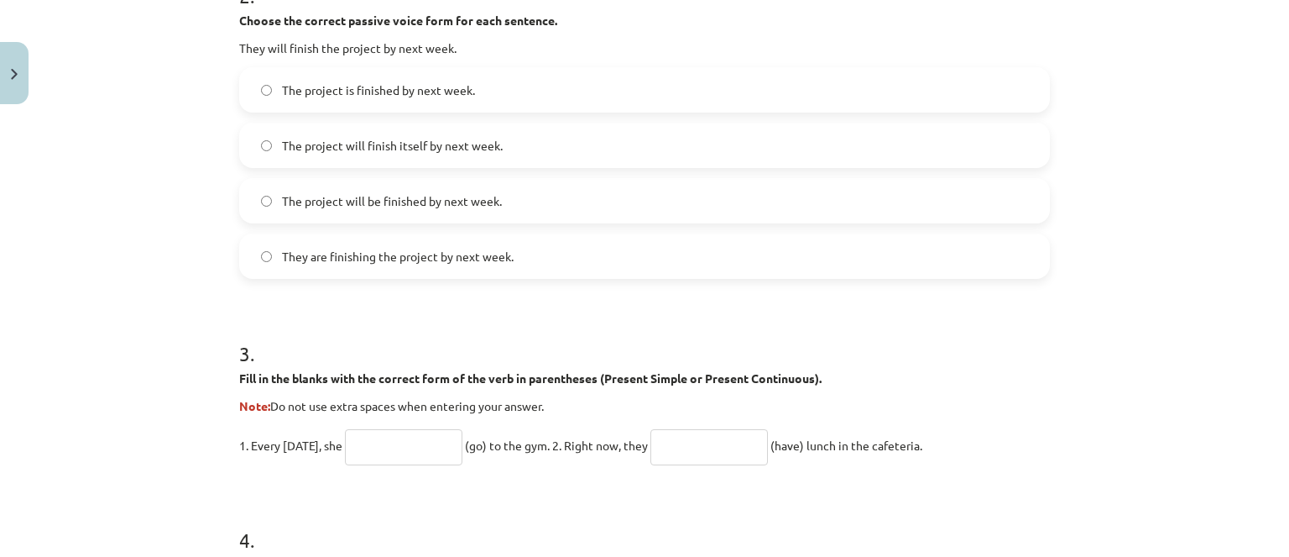
scroll to position [839, 0]
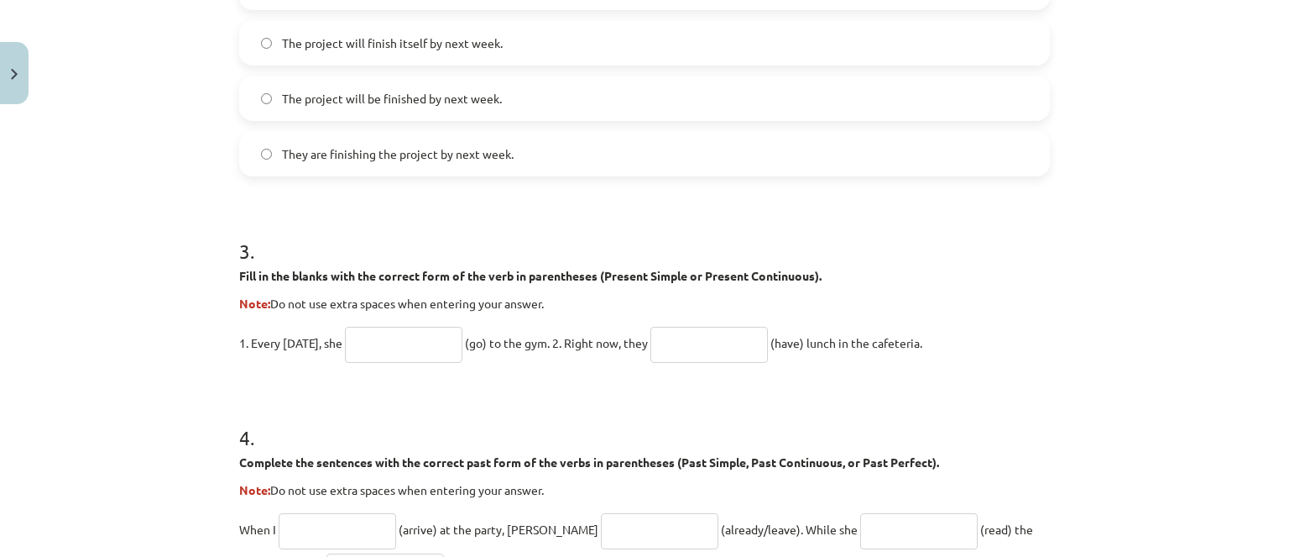
click at [421, 335] on input "text" at bounding box center [404, 345] width 118 height 36
type input "****"
click at [748, 336] on input "text" at bounding box center [710, 345] width 118 height 36
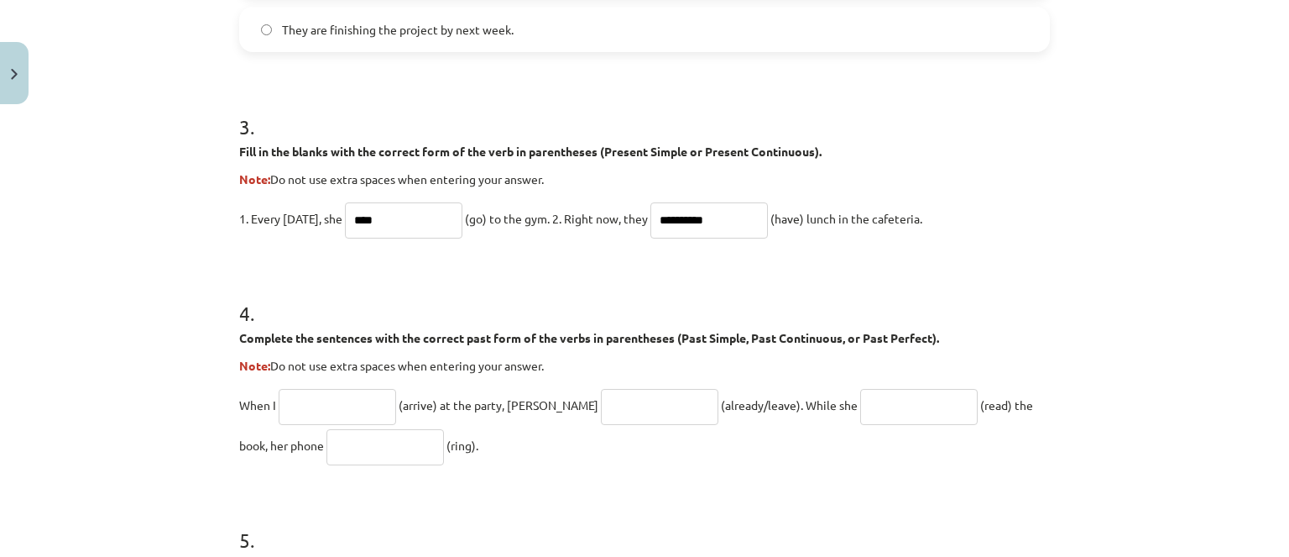
scroll to position [1091, 0]
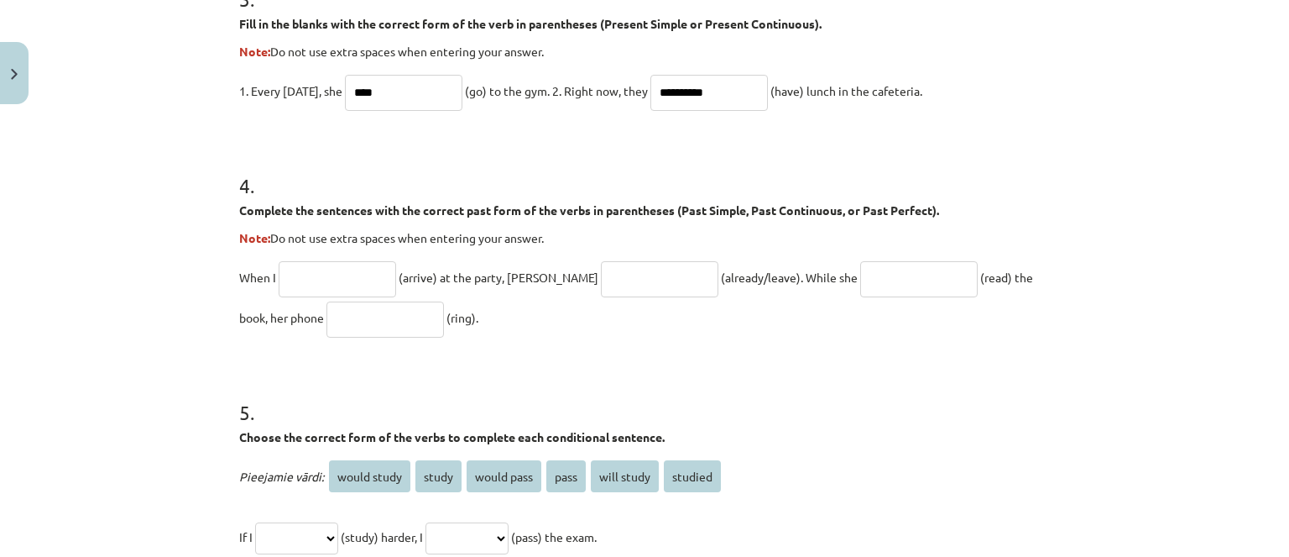
type input "**********"
click at [353, 279] on input "text" at bounding box center [338, 279] width 118 height 36
type input "********"
click at [613, 265] on input "text" at bounding box center [660, 279] width 118 height 36
type input "**********"
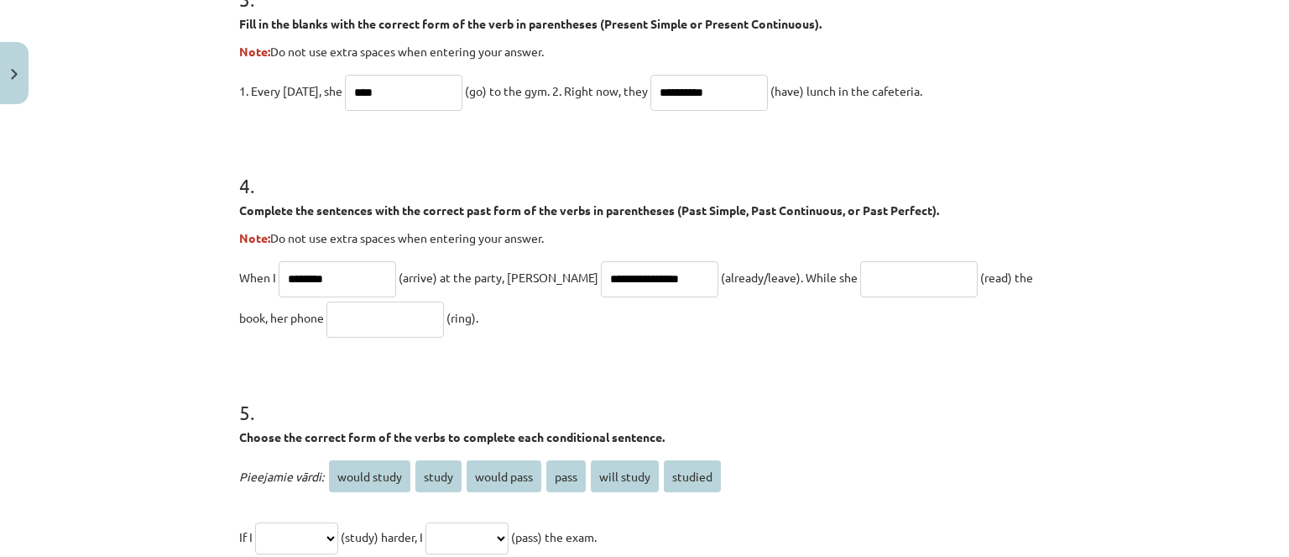
click at [860, 264] on input "text" at bounding box center [919, 279] width 118 height 36
type input "**********"
drag, startPoint x: 369, startPoint y: 336, endPoint x: 352, endPoint y: 315, distance: 26.9
click at [357, 322] on form "**********" at bounding box center [644, 9] width 811 height 1533
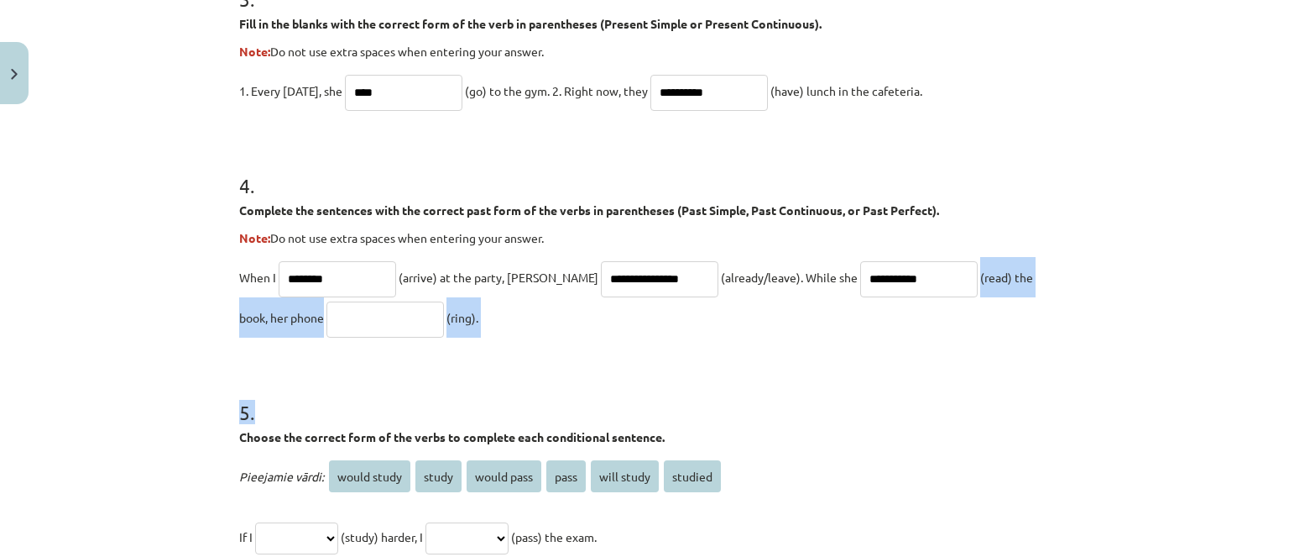
click at [352, 315] on input "text" at bounding box center [386, 319] width 118 height 36
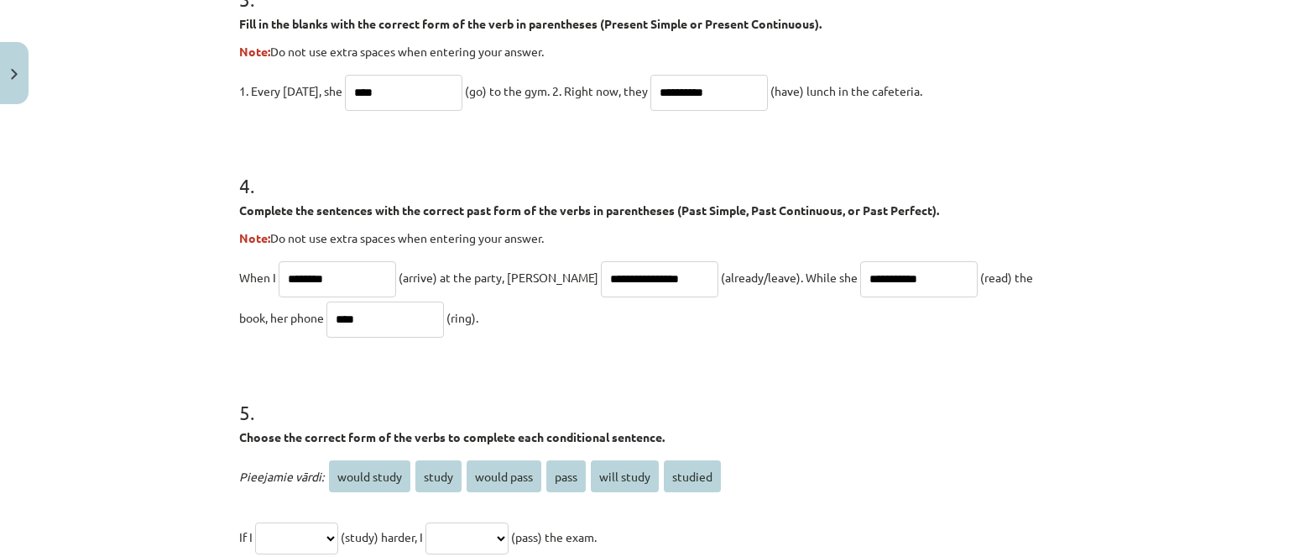
scroll to position [1427, 0]
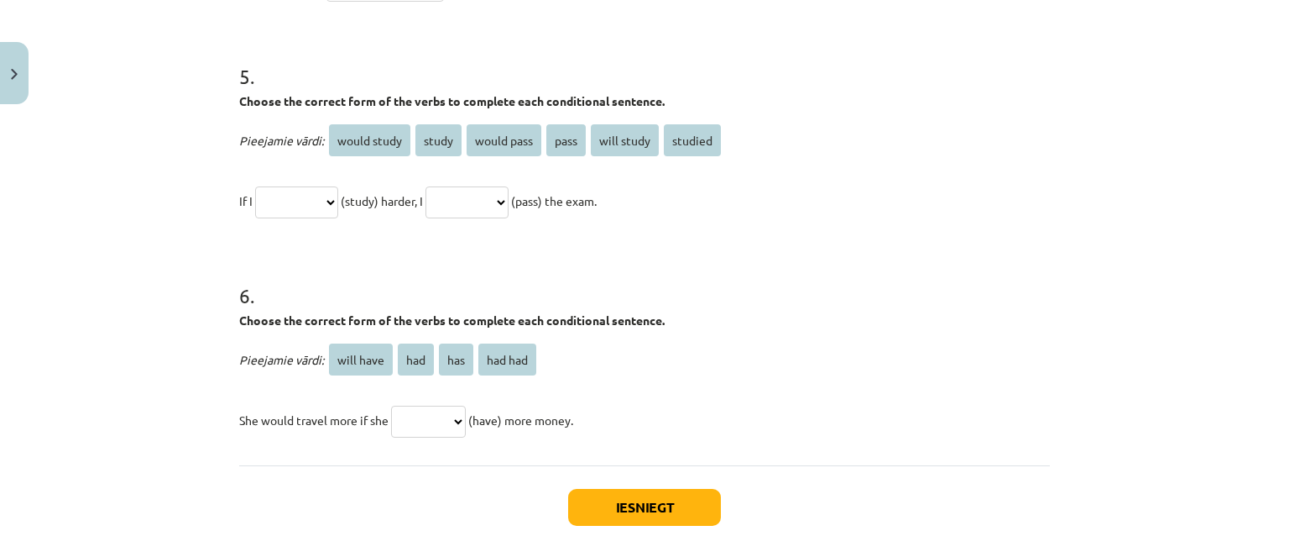
type input "****"
click at [331, 194] on select "**********" at bounding box center [296, 202] width 83 height 32
select select "*******"
click at [255, 186] on select "**********" at bounding box center [296, 202] width 83 height 32
click at [485, 204] on select "**********" at bounding box center [467, 202] width 83 height 32
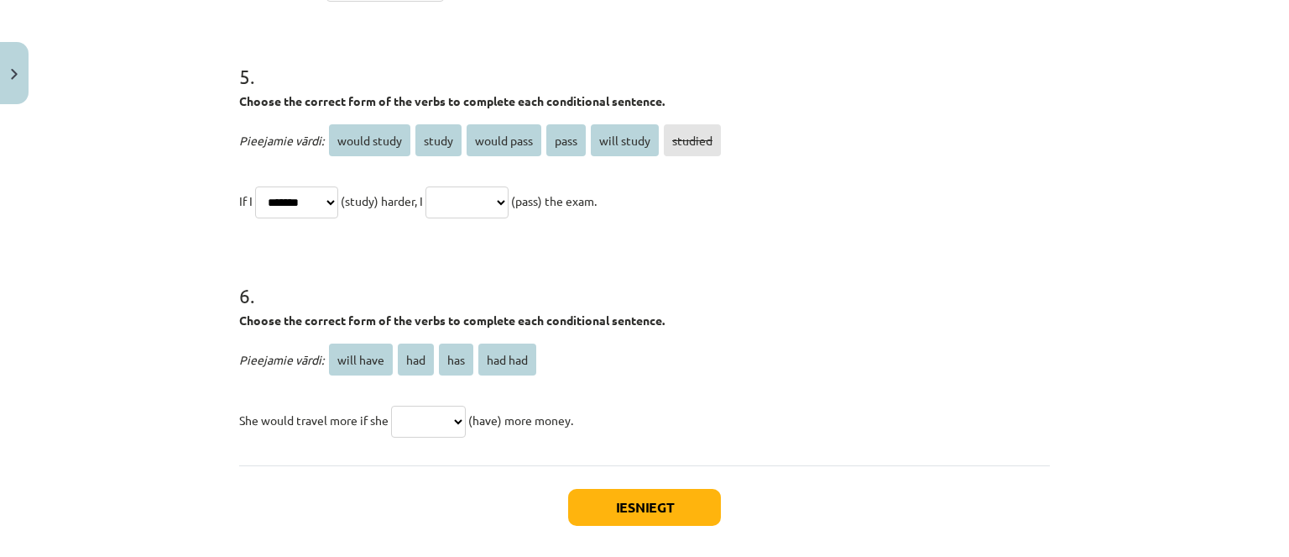
select select "**********"
click at [445, 186] on select "**********" at bounding box center [467, 202] width 83 height 32
click at [416, 424] on select "********* *** *** *******" at bounding box center [428, 421] width 75 height 32
select select "***"
click at [391, 405] on select "********* *** *** *******" at bounding box center [428, 421] width 75 height 32
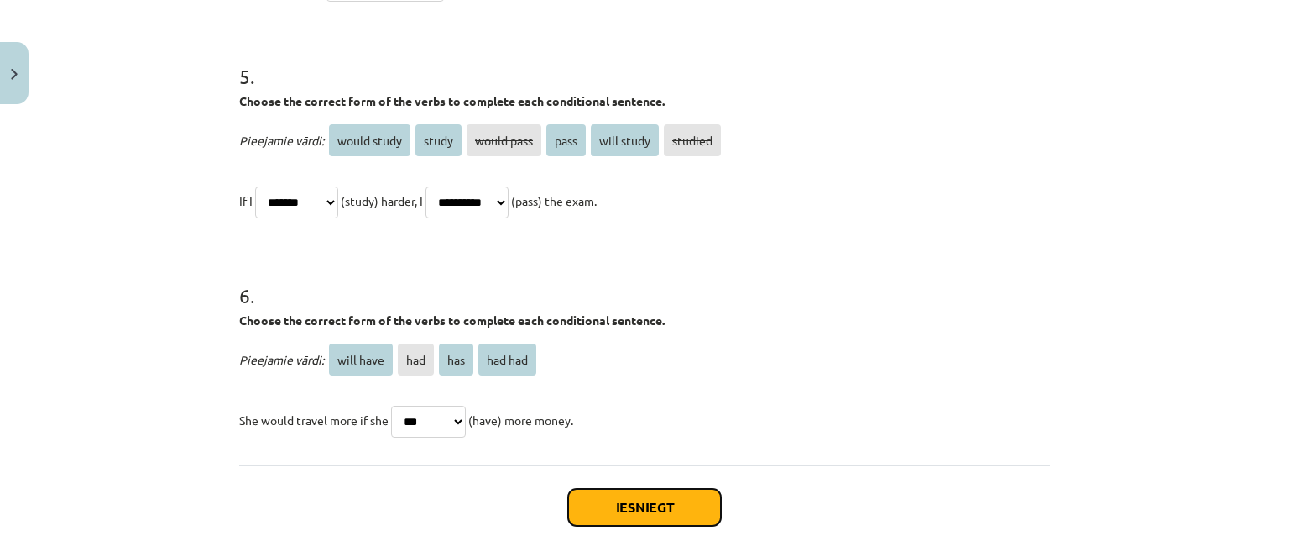
click at [651, 521] on button "Iesniegt" at bounding box center [644, 507] width 153 height 37
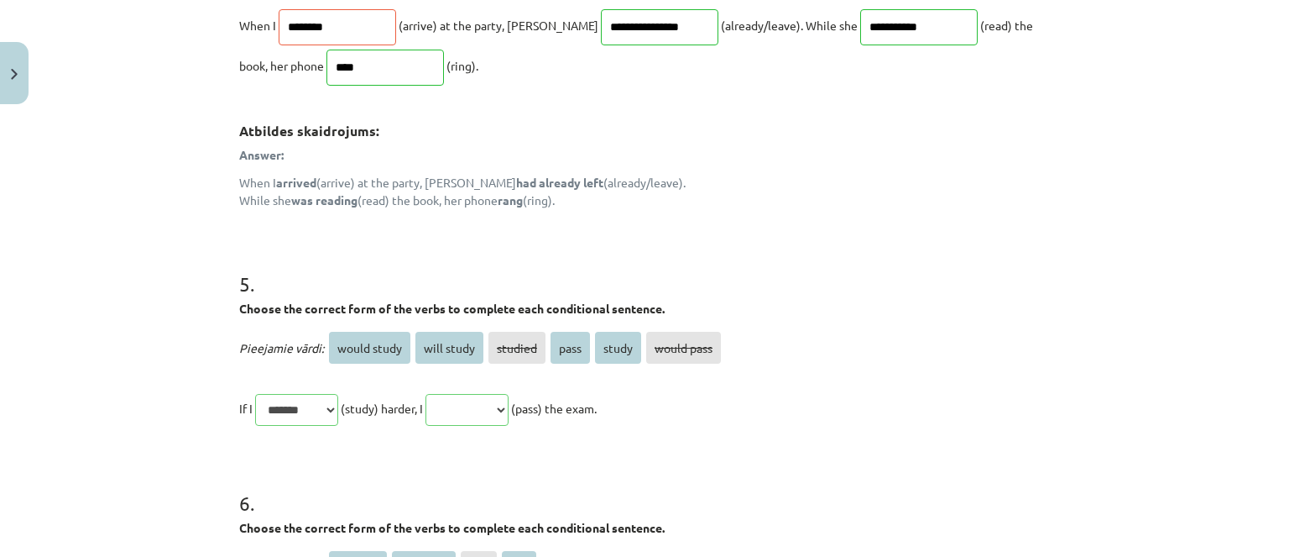
scroll to position [1803, 0]
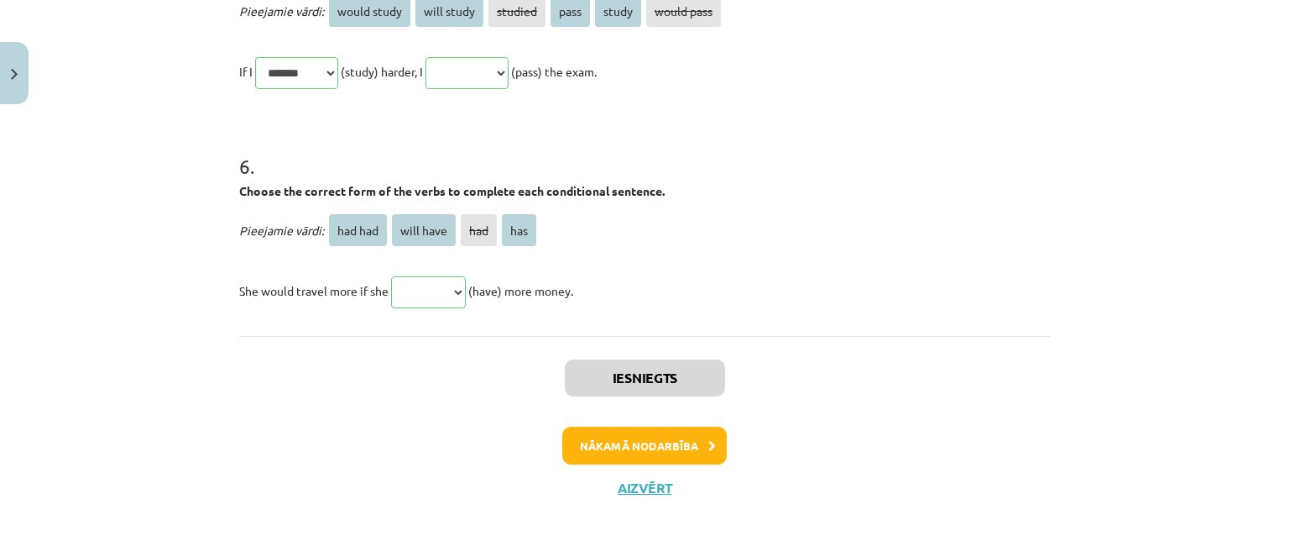
click at [651, 469] on div "Iesniegts Nākamā nodarbība Aizvērt" at bounding box center [644, 421] width 811 height 171
click at [643, 452] on button "Nākamā nodarbība" at bounding box center [644, 445] width 165 height 39
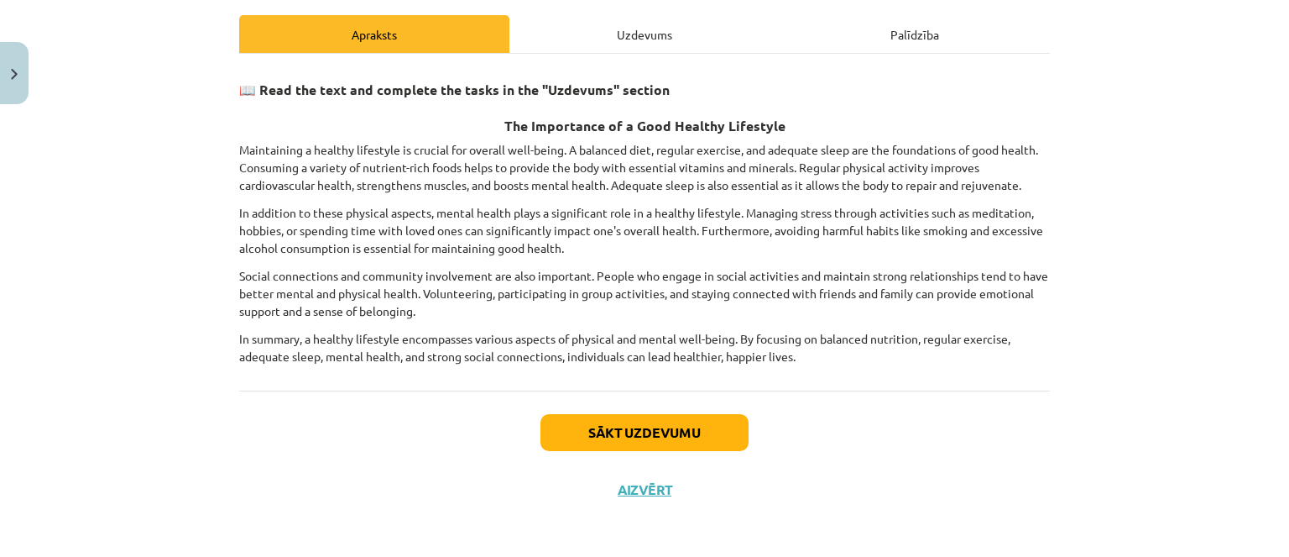
scroll to position [0, 0]
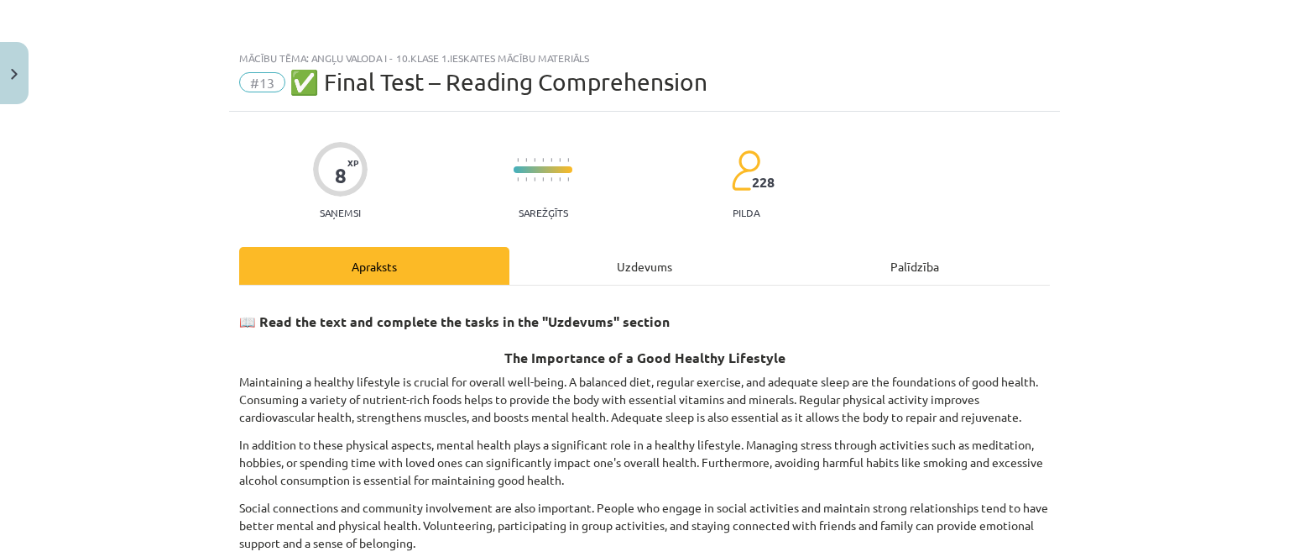
click at [609, 260] on div "Uzdevums" at bounding box center [645, 266] width 270 height 38
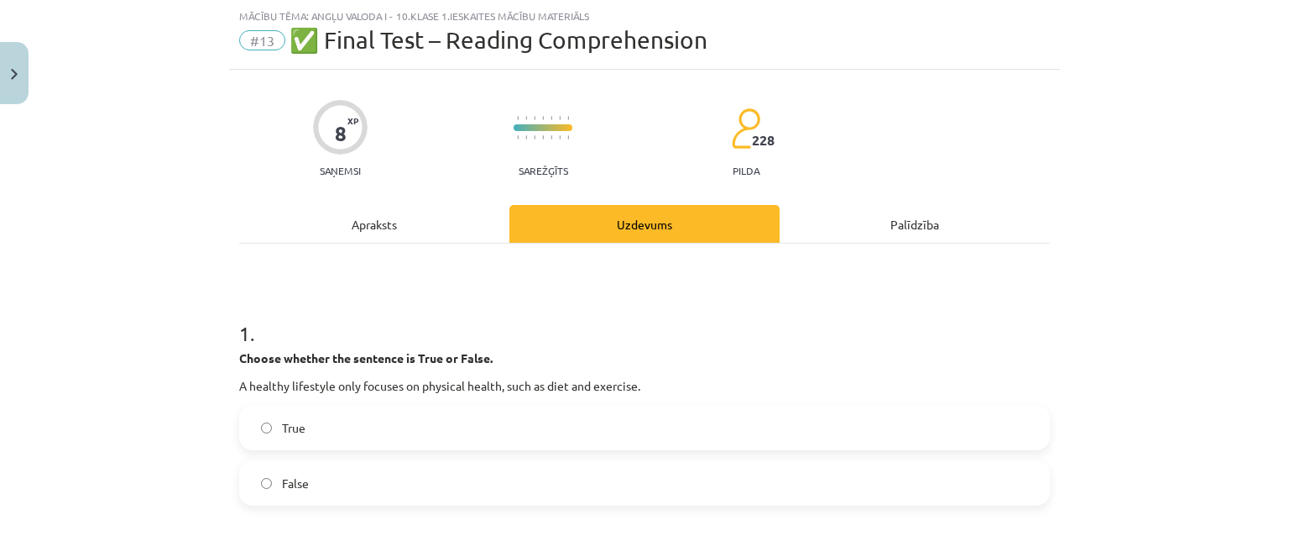
click at [406, 228] on div "Apraksts" at bounding box center [374, 224] width 270 height 38
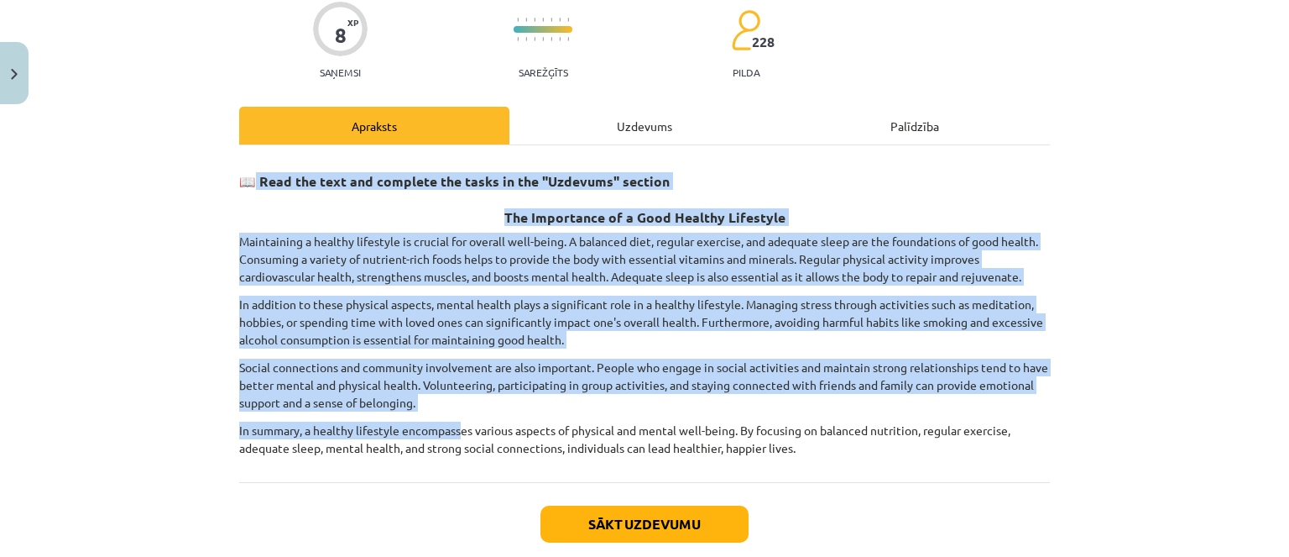
scroll to position [232, 0]
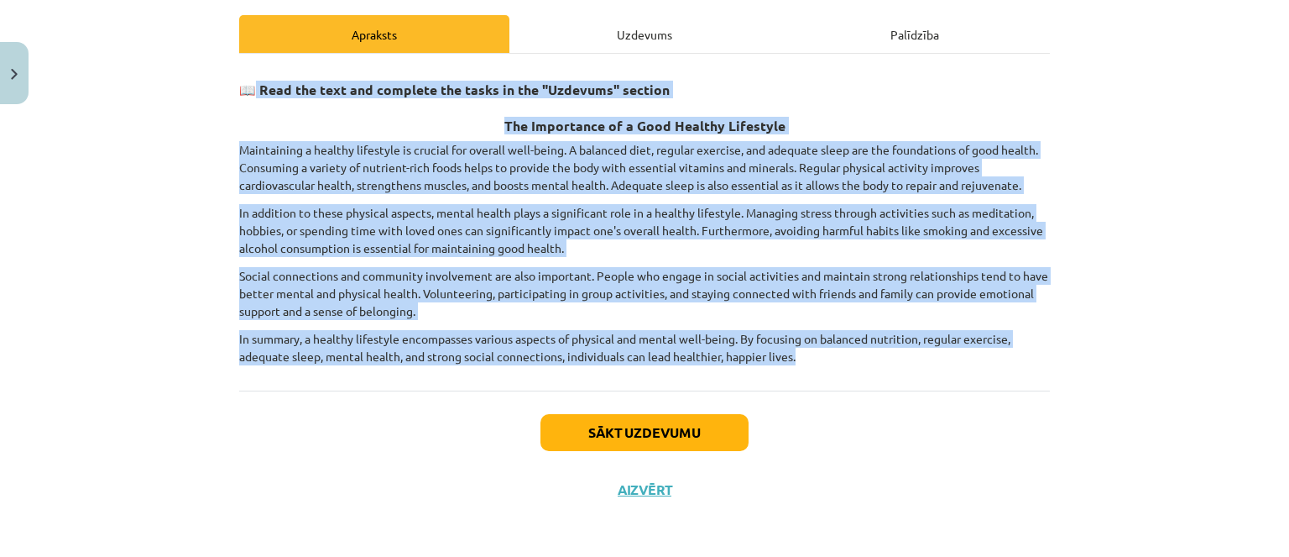
drag, startPoint x: 248, startPoint y: 278, endPoint x: 853, endPoint y: 371, distance: 611.6
click at [865, 371] on div "📖 Read the text and complete the tasks in the "Uzdevums" section The Importance…" at bounding box center [644, 222] width 811 height 337
copy div "Read the text and complete the tasks in the "Uzdevums" section The Importance o…"
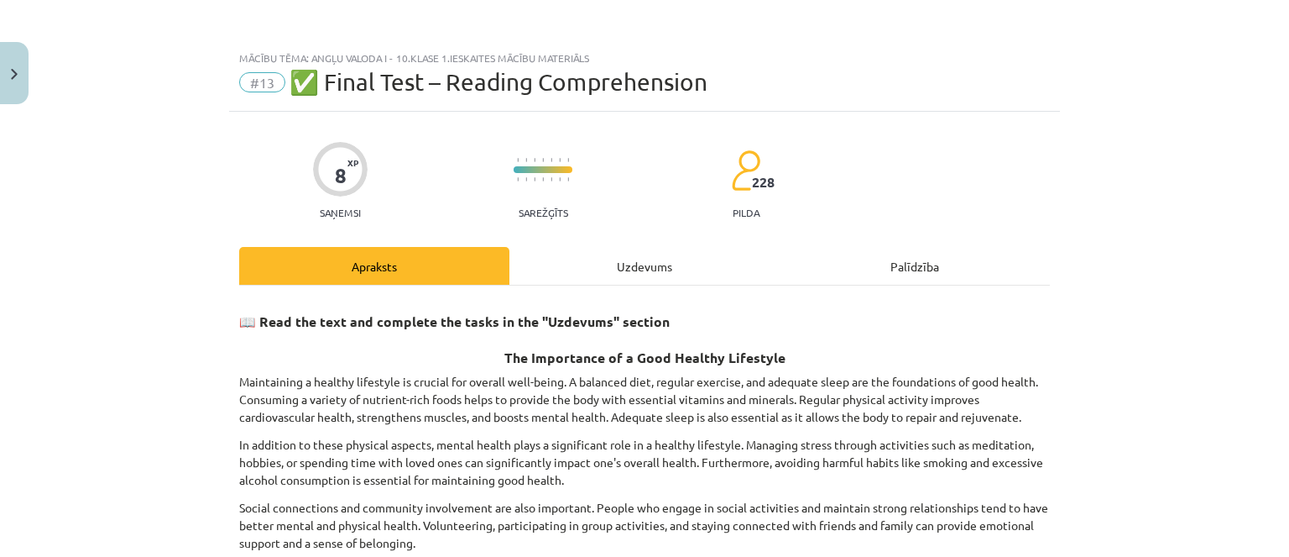
click at [540, 256] on div "Uzdevums" at bounding box center [645, 266] width 270 height 38
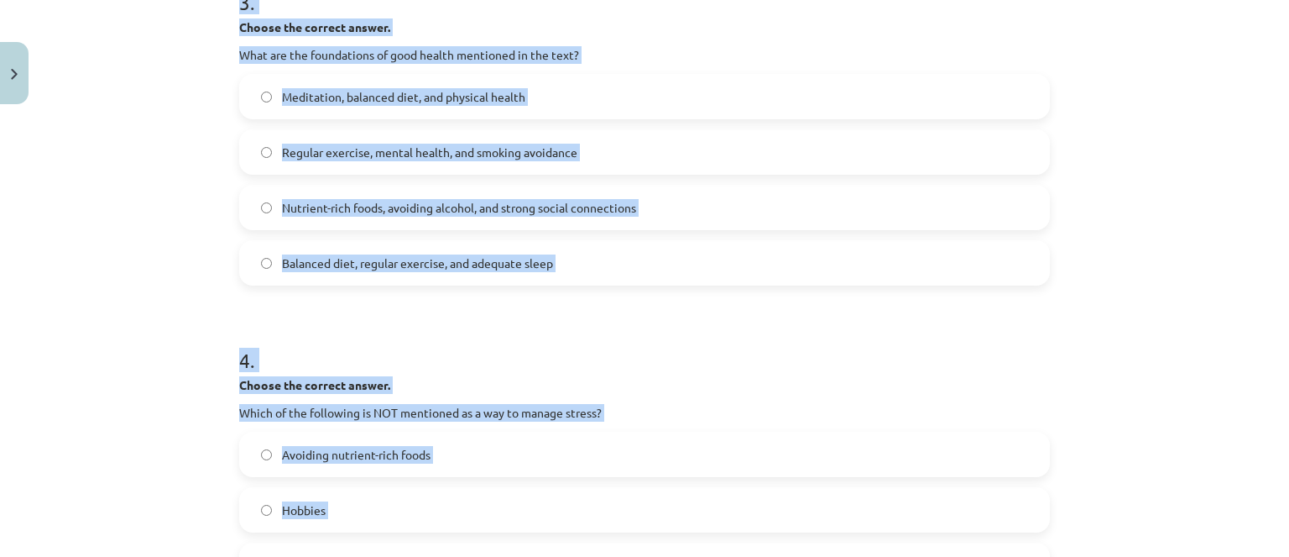
scroll to position [1147, 0]
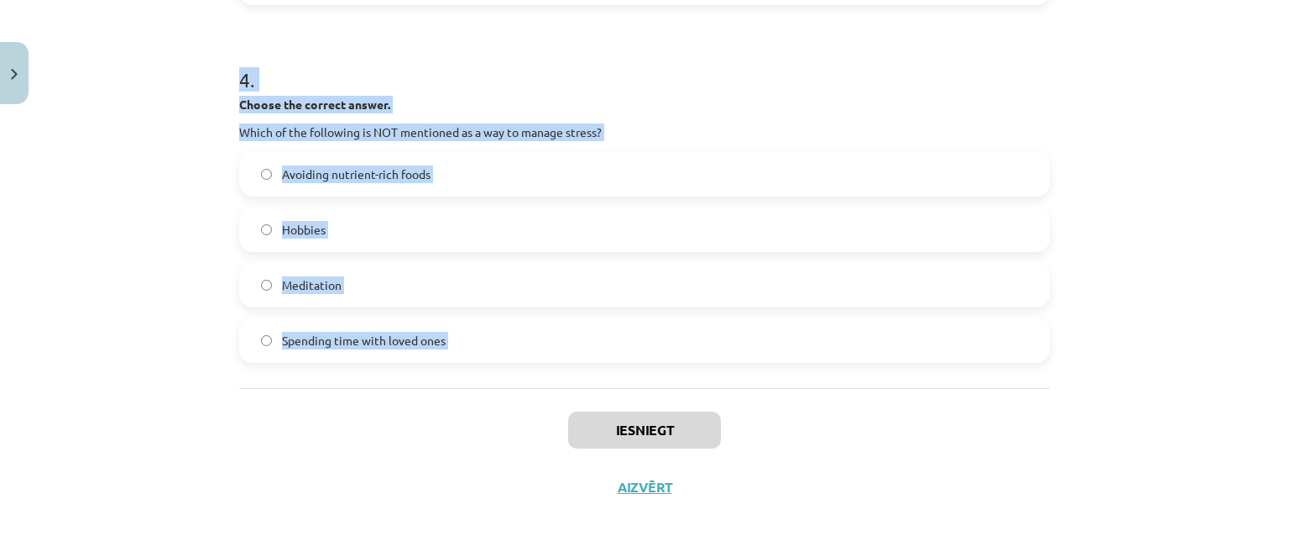
drag, startPoint x: 217, startPoint y: 365, endPoint x: 459, endPoint y: 400, distance: 244.2
click at [459, 400] on div "Mācību tēma: Angļu valoda i - 10.klase 1.ieskaites mācību materiāls #13 ✅ Final…" at bounding box center [644, 278] width 1289 height 557
copy form "1 . Choose whether the sentence is True or False. A healthy lifestyle only focu…"
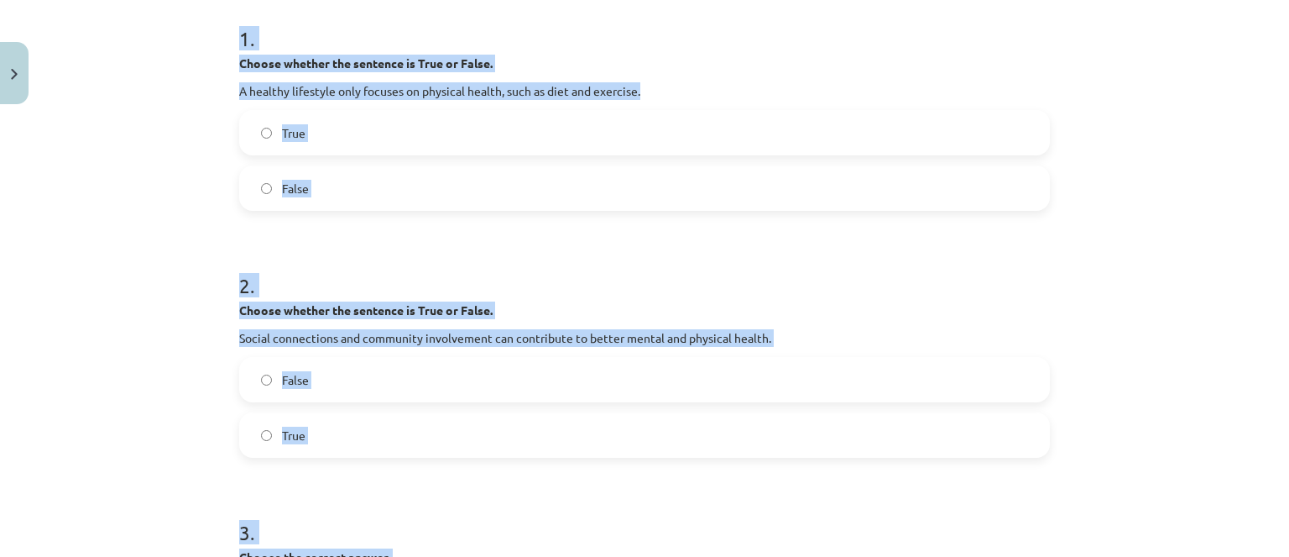
scroll to position [223, 0]
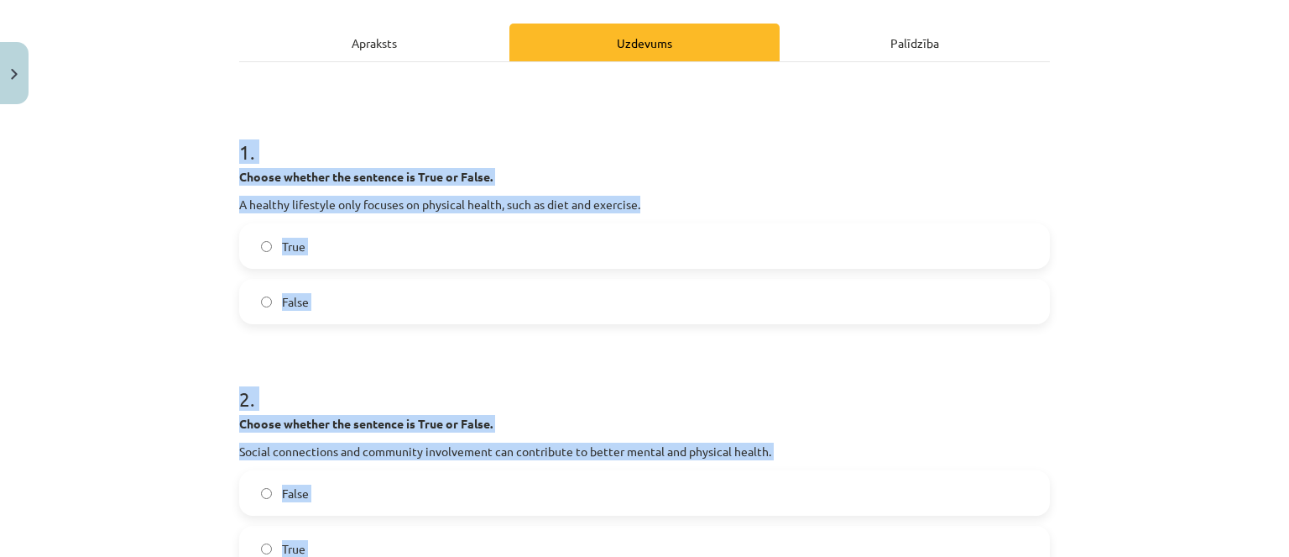
click at [465, 290] on label "False" at bounding box center [645, 301] width 808 height 42
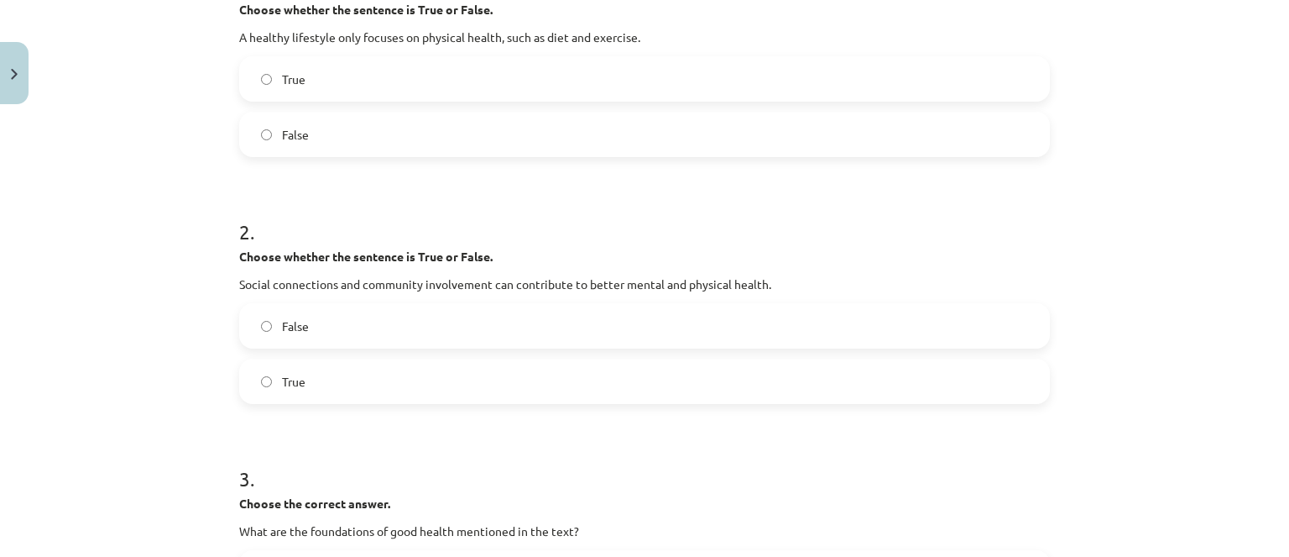
scroll to position [391, 0]
click at [397, 387] on label "True" at bounding box center [645, 380] width 808 height 42
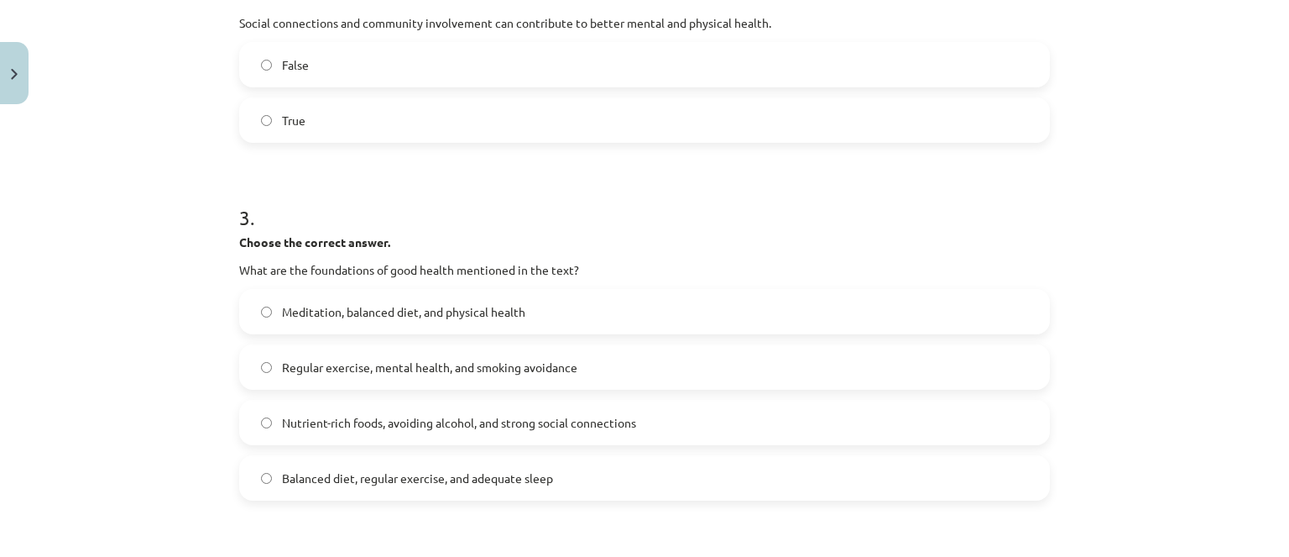
scroll to position [811, 0]
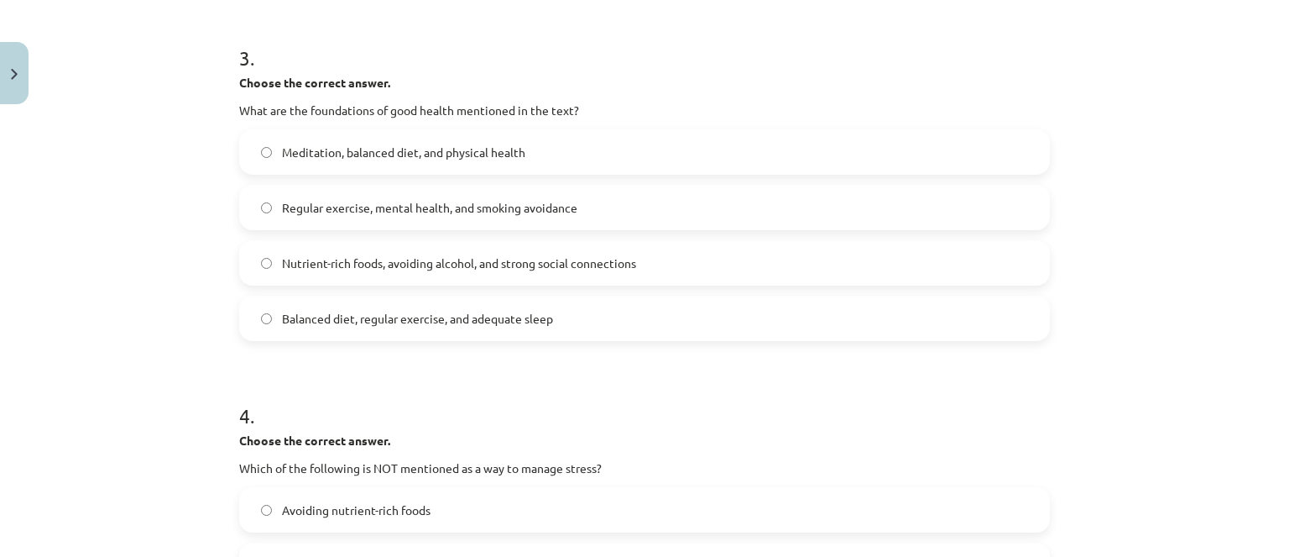
click at [317, 305] on label "Balanced diet, regular exercise, and adequate sleep" at bounding box center [645, 318] width 808 height 42
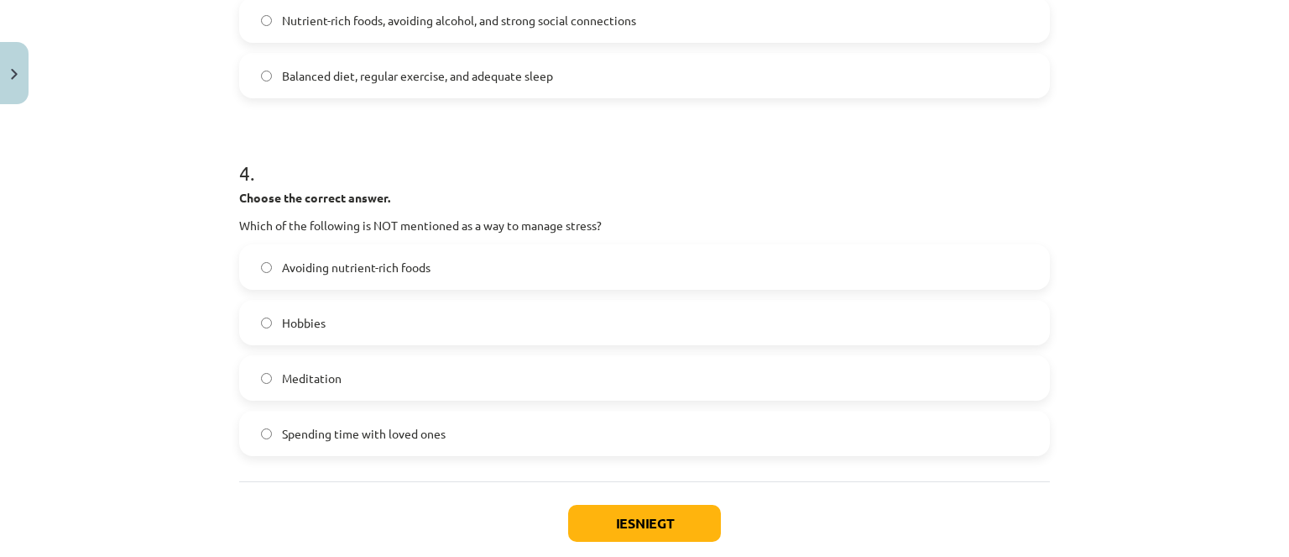
scroll to position [1063, 0]
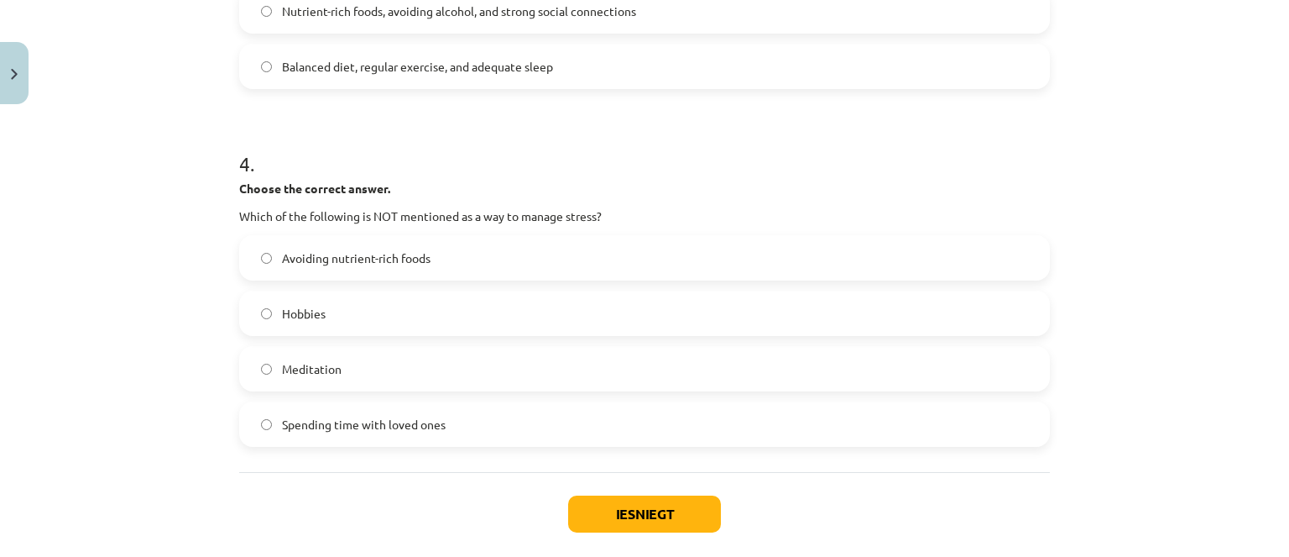
click at [373, 264] on span "Avoiding nutrient-rich foods" at bounding box center [356, 258] width 149 height 18
click at [575, 486] on div "Iesniegt Aizvērt" at bounding box center [644, 531] width 811 height 118
click at [589, 504] on button "Iesniegt" at bounding box center [644, 513] width 153 height 37
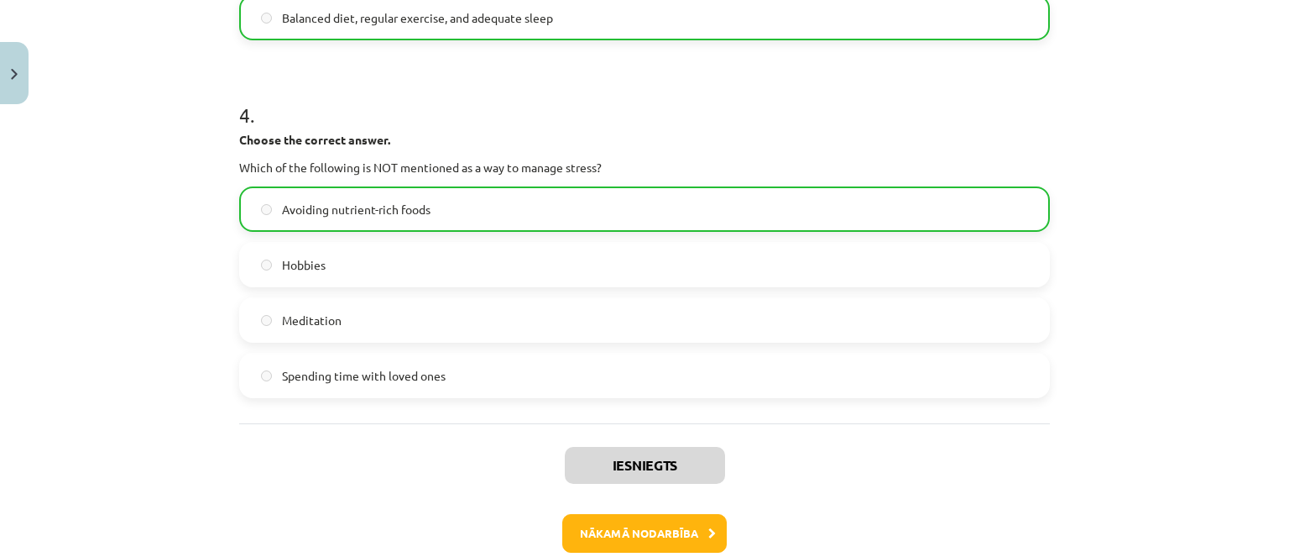
scroll to position [1200, 0]
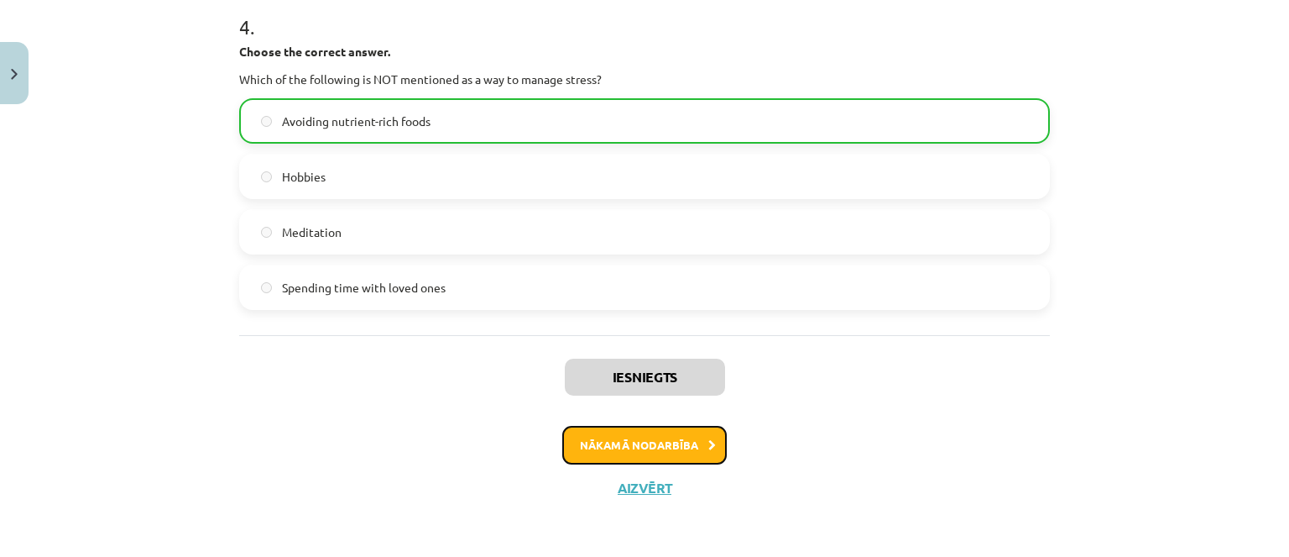
click at [590, 434] on button "Nākamā nodarbība" at bounding box center [644, 445] width 165 height 39
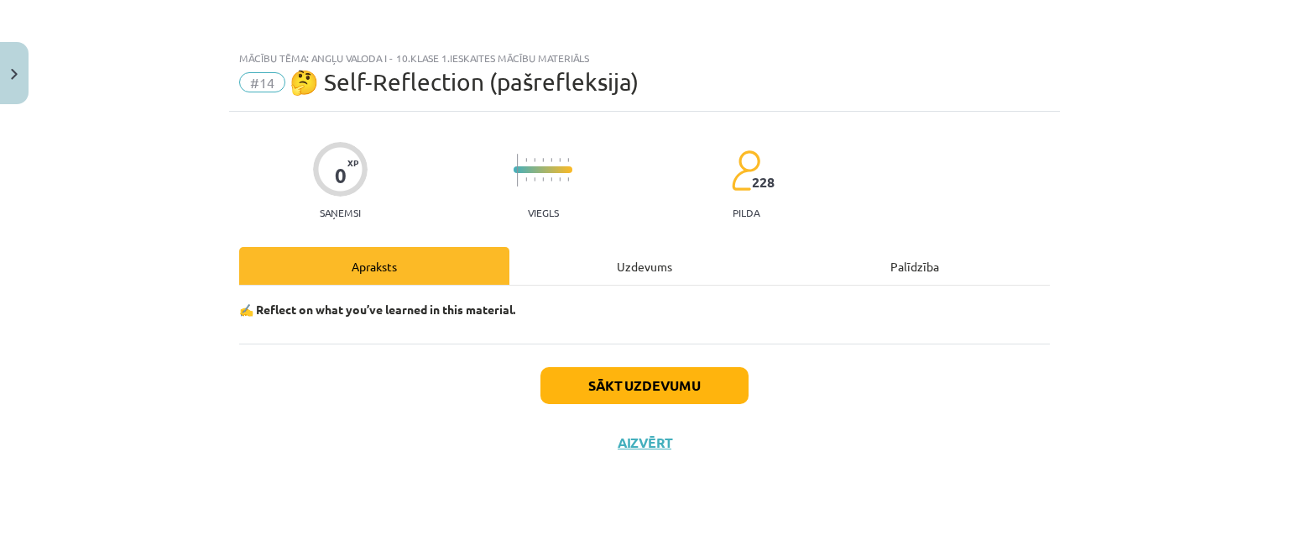
scroll to position [0, 0]
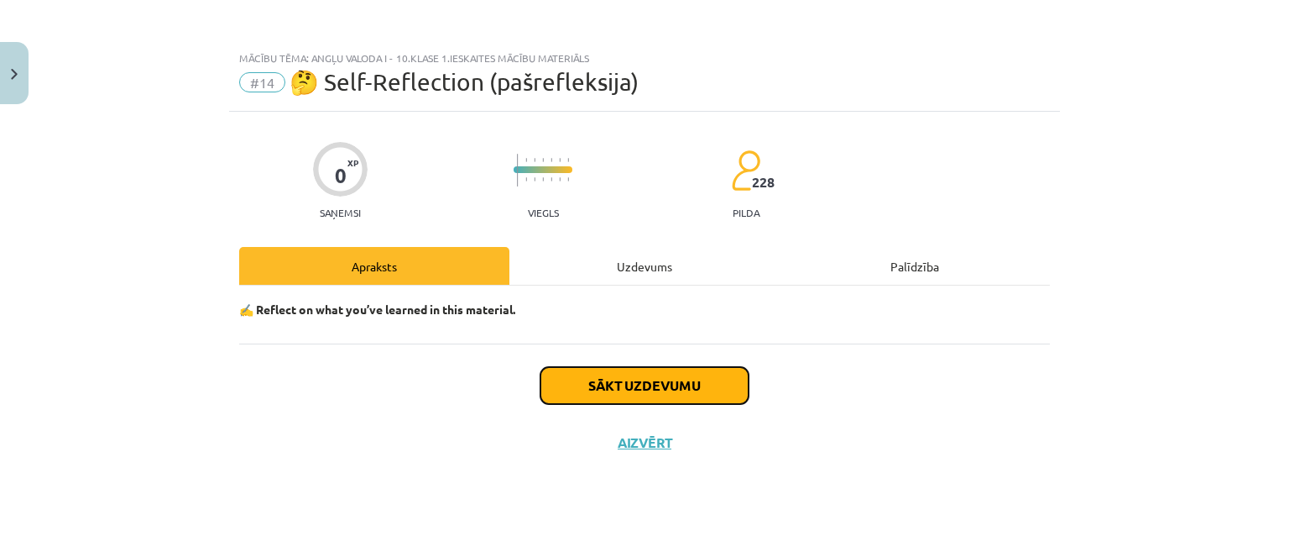
click at [587, 393] on button "Sākt uzdevumu" at bounding box center [645, 385] width 208 height 37
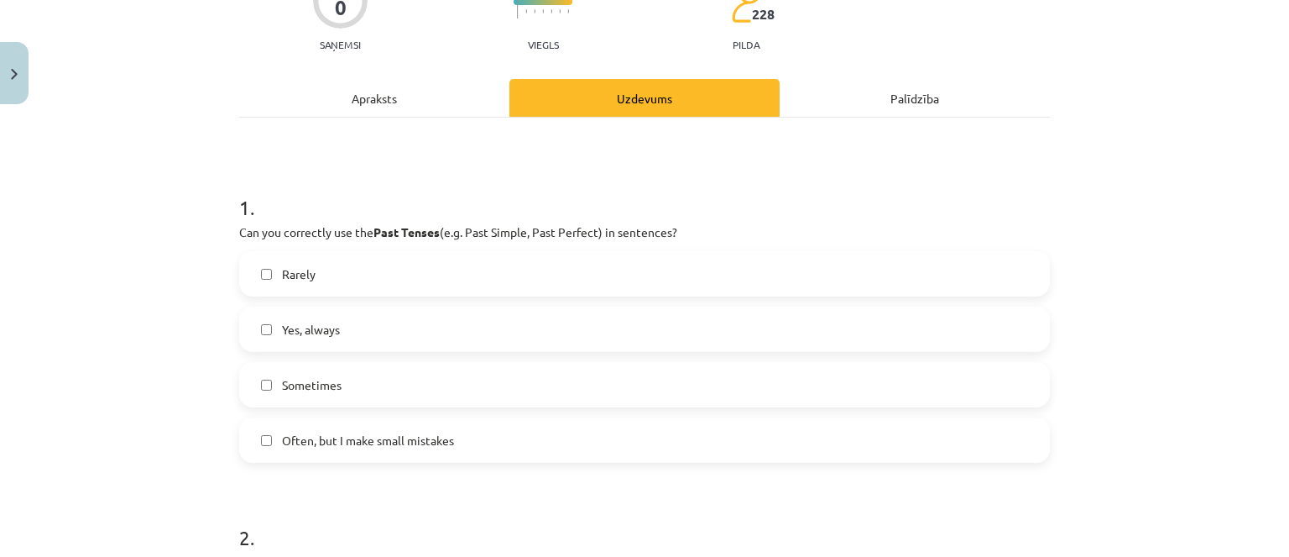
scroll to position [420, 0]
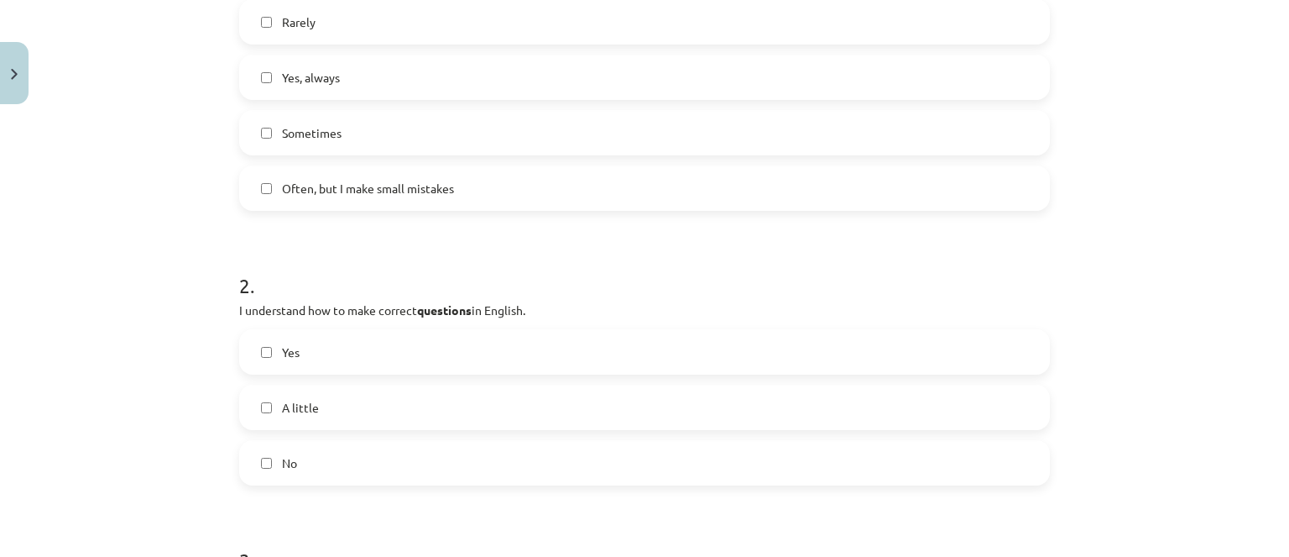
click at [483, 207] on label "Often, but I make small mistakes" at bounding box center [645, 188] width 808 height 42
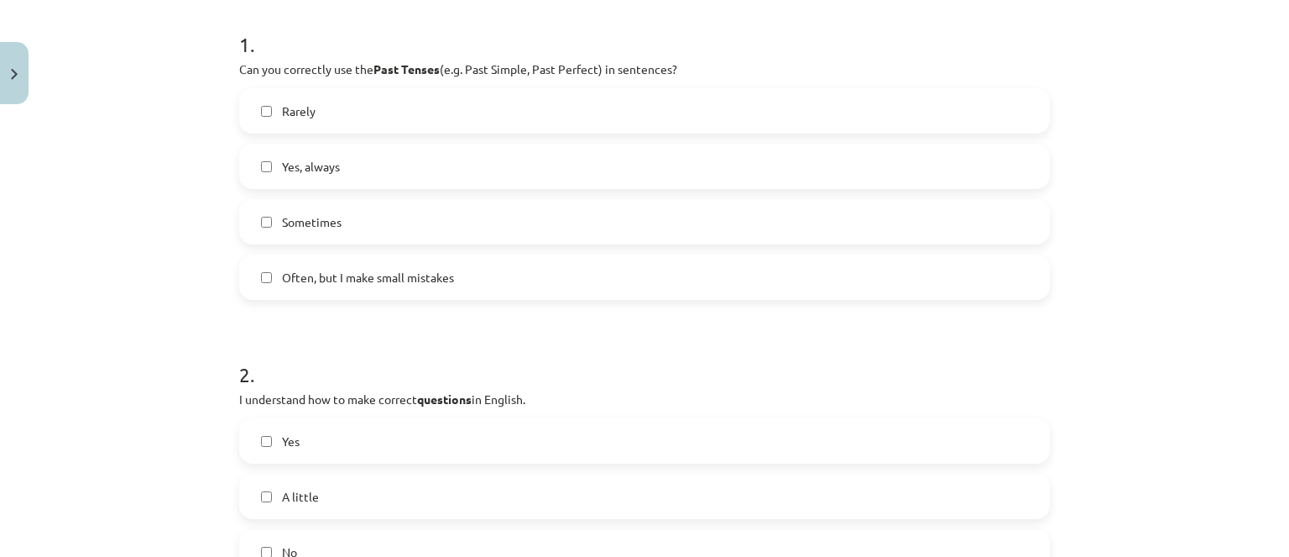
scroll to position [504, 0]
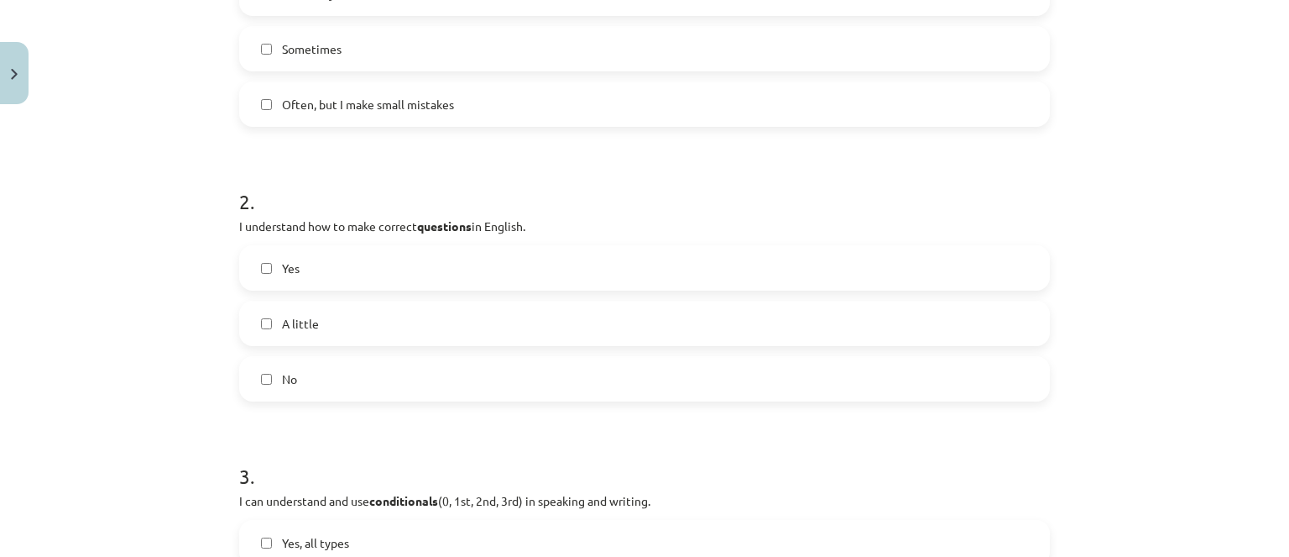
click at [509, 267] on label "Yes" at bounding box center [645, 268] width 808 height 42
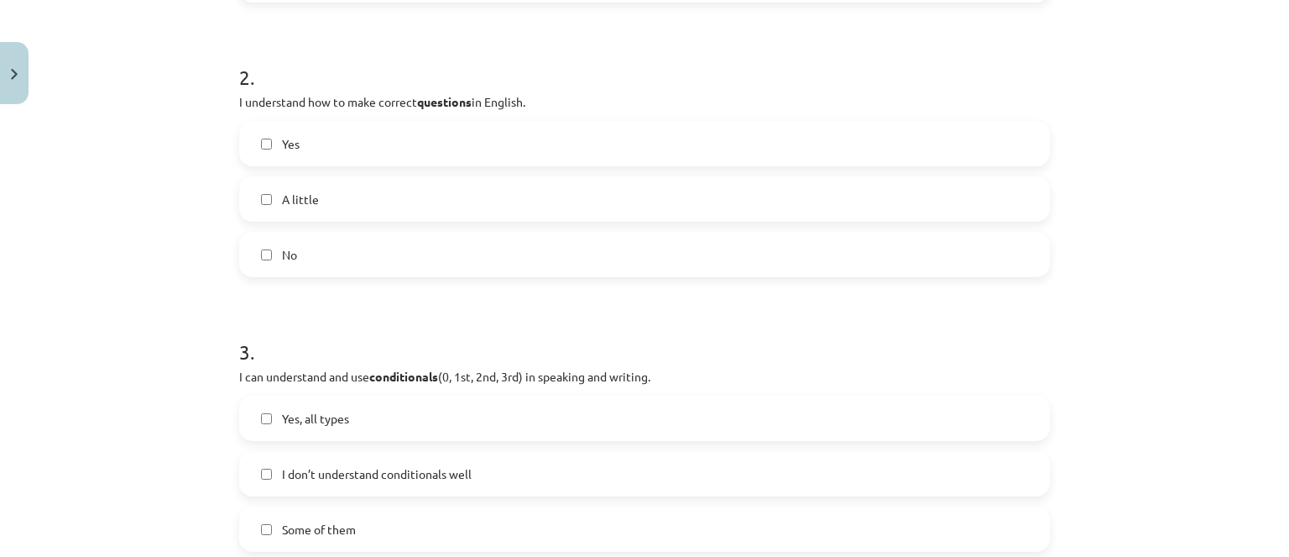
scroll to position [756, 0]
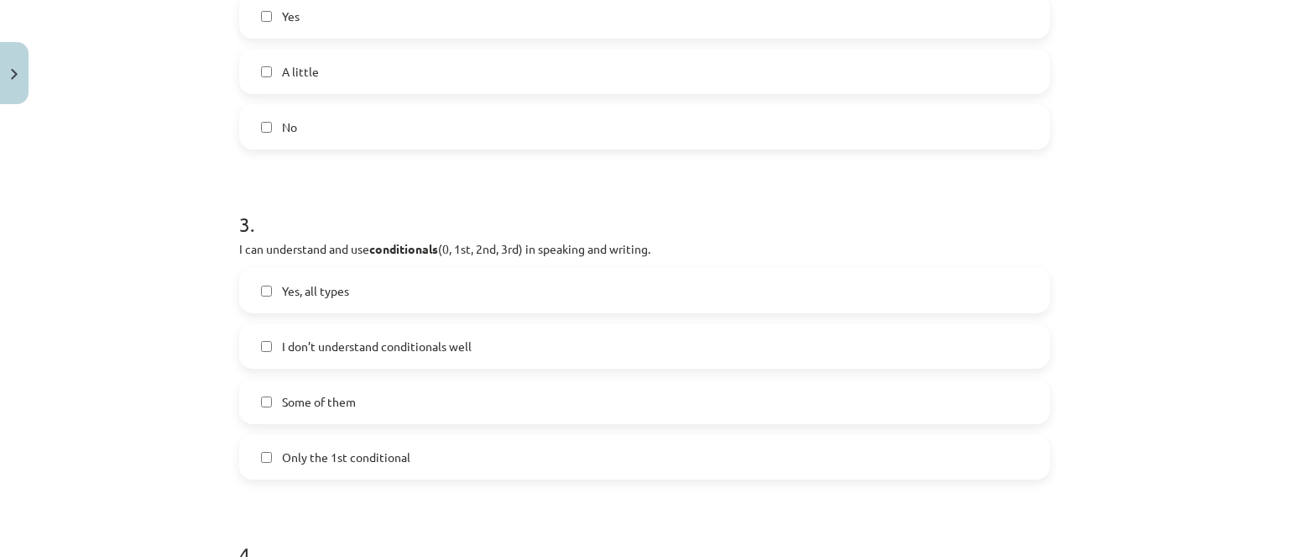
click at [434, 355] on label "I don’t understand conditionals well" at bounding box center [645, 346] width 808 height 42
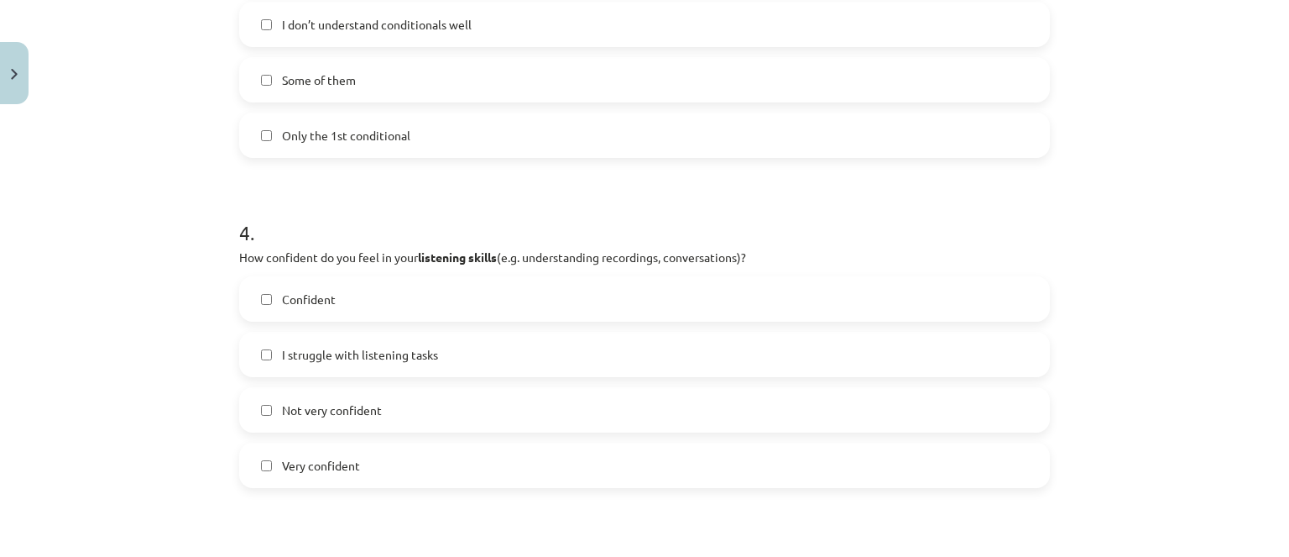
scroll to position [1091, 0]
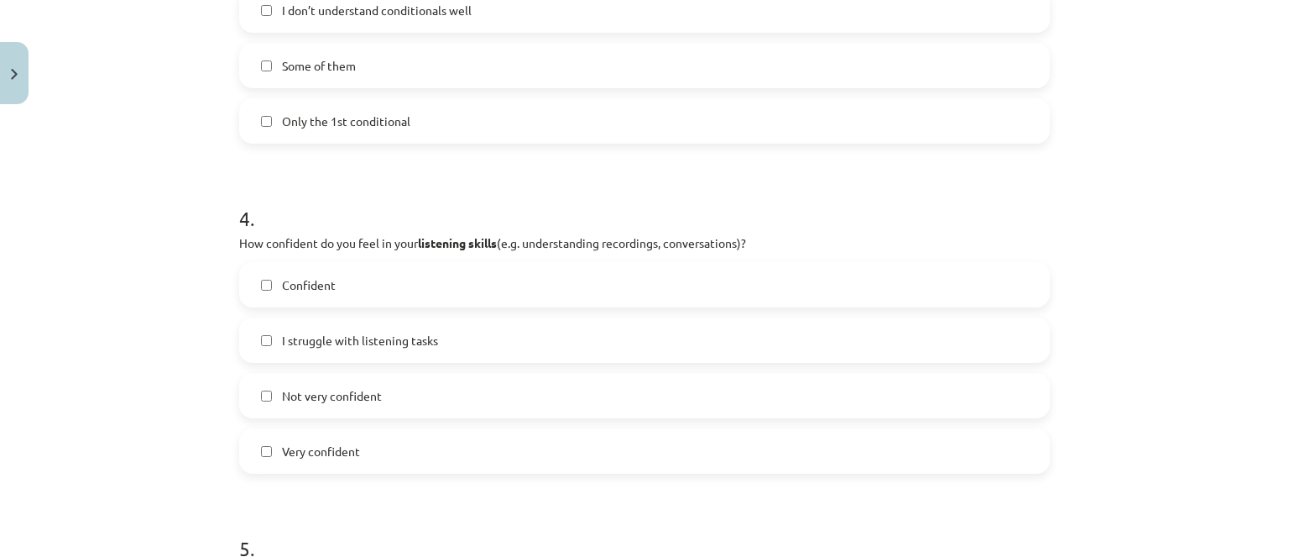
click at [434, 355] on label "I struggle with listening tasks" at bounding box center [645, 340] width 808 height 42
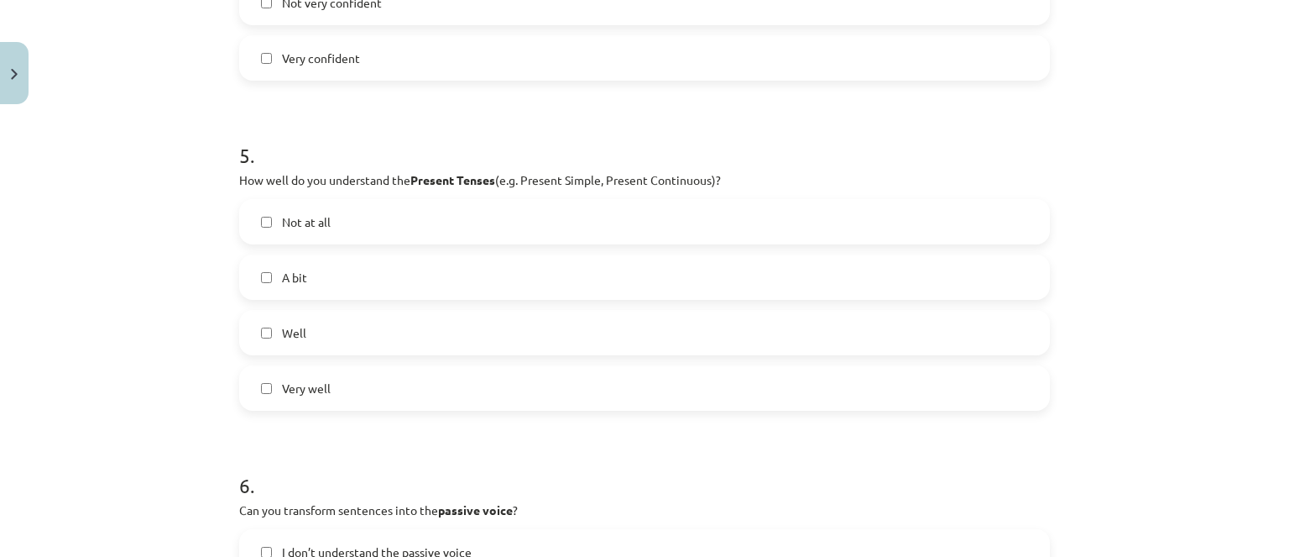
scroll to position [1511, 0]
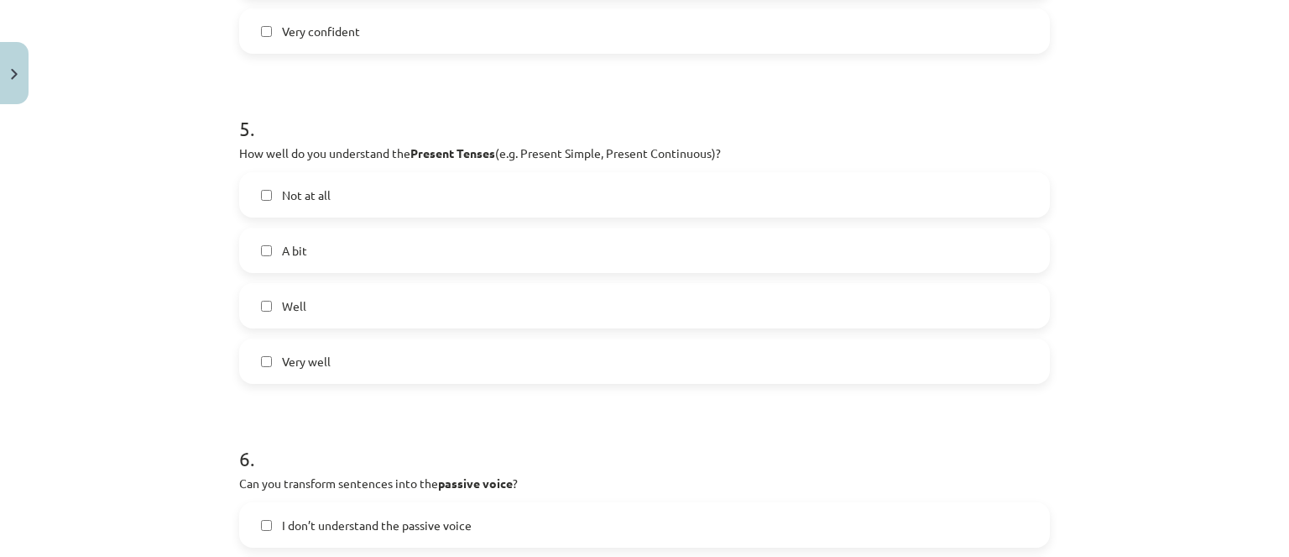
click at [376, 318] on label "Well" at bounding box center [645, 306] width 808 height 42
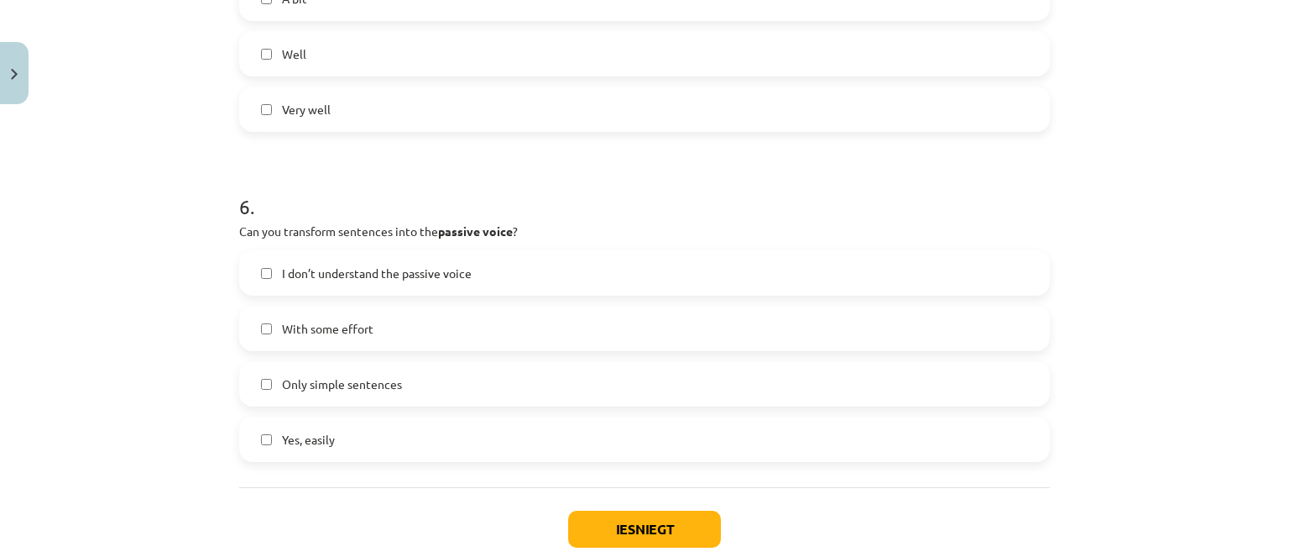
click at [388, 439] on label "Yes, easily" at bounding box center [645, 439] width 808 height 42
click at [625, 510] on button "Iesniegt" at bounding box center [644, 528] width 153 height 37
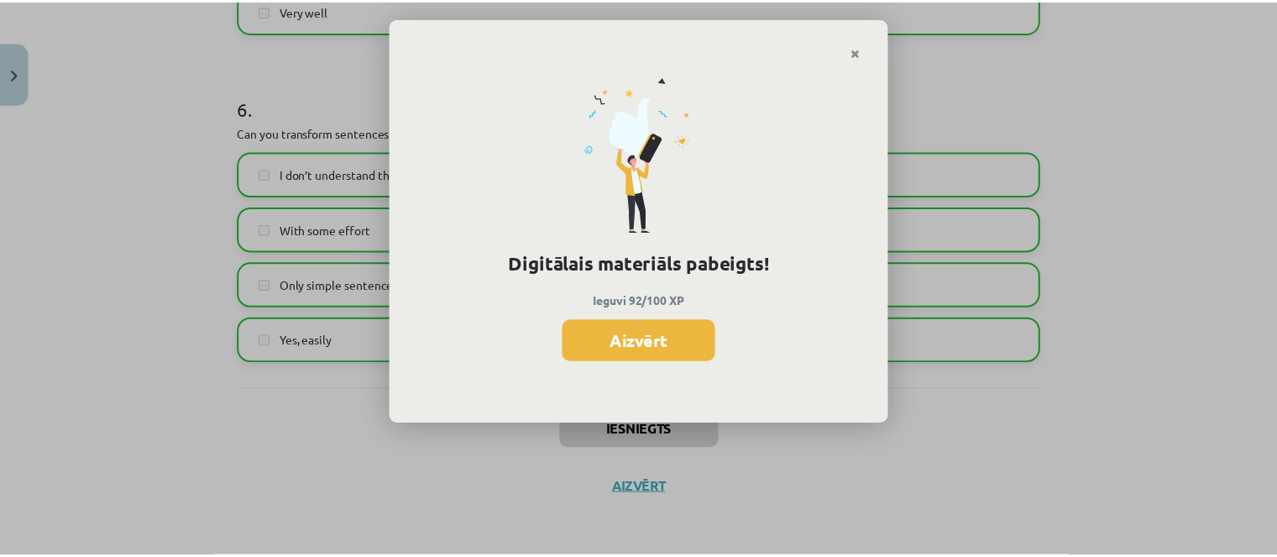
scroll to position [1766, 0]
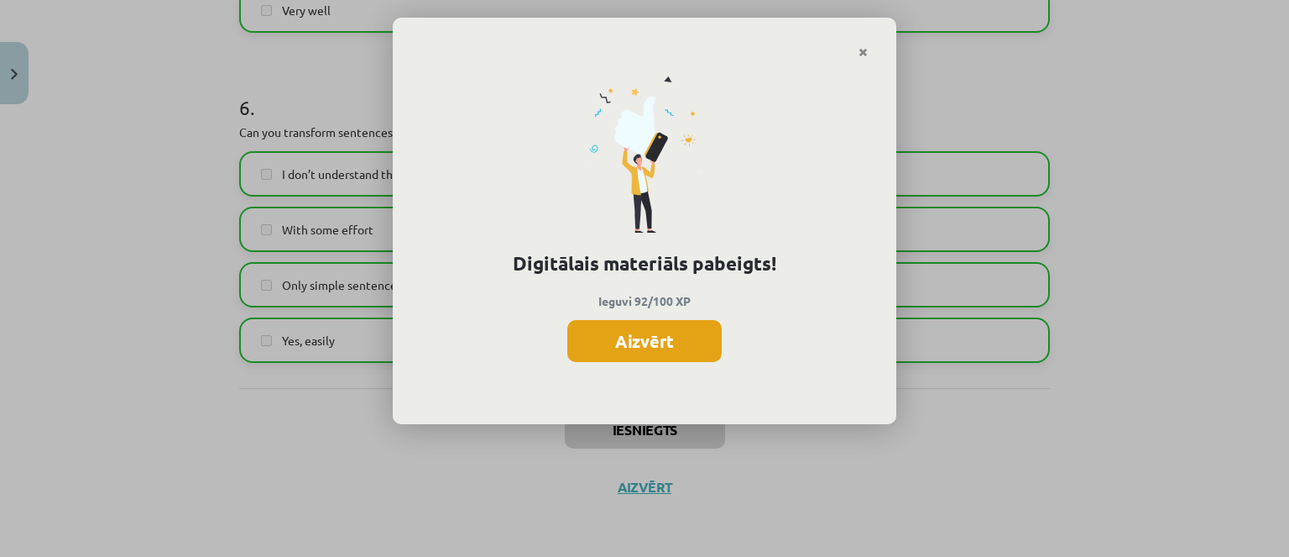
click at [579, 349] on button "Aizvērt" at bounding box center [644, 341] width 154 height 42
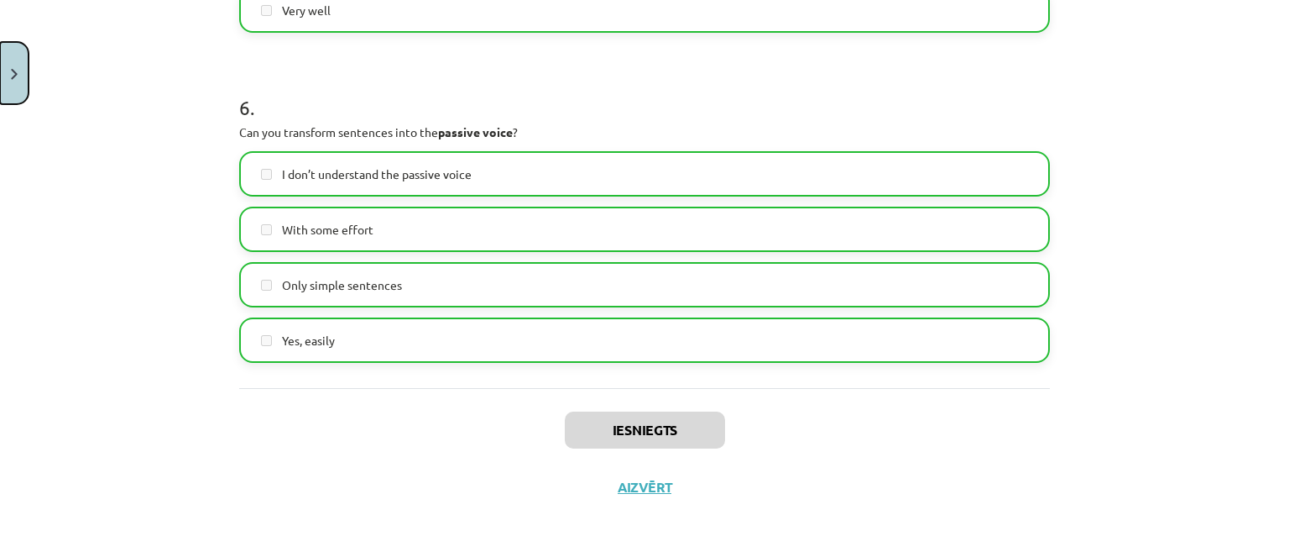
click at [27, 80] on button "Close" at bounding box center [14, 73] width 29 height 62
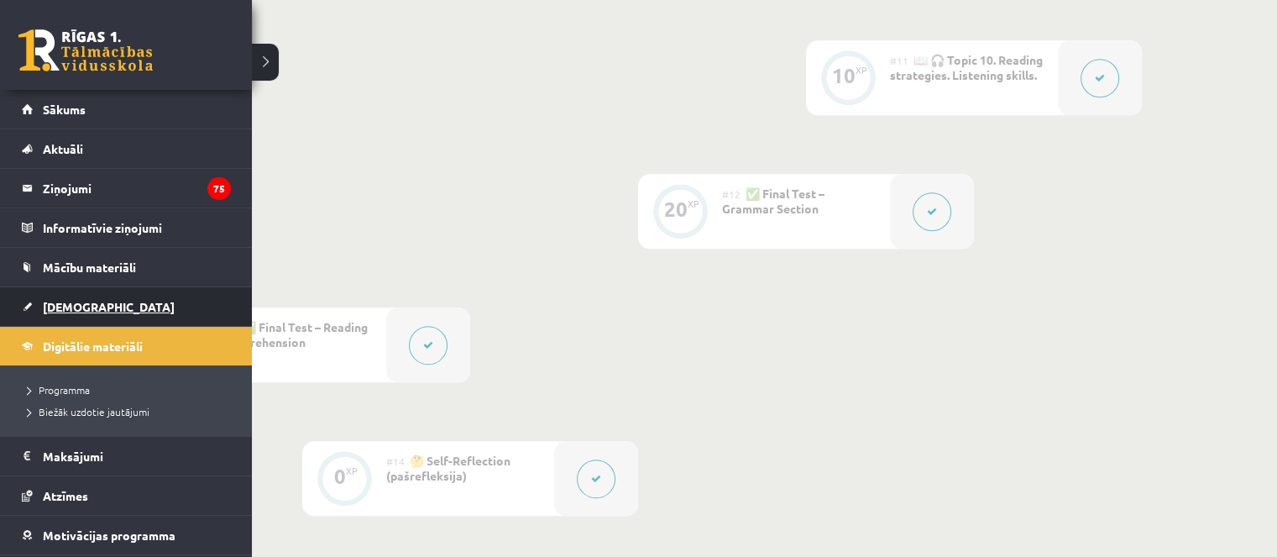
click at [65, 303] on span "[DEMOGRAPHIC_DATA]" at bounding box center [109, 306] width 132 height 15
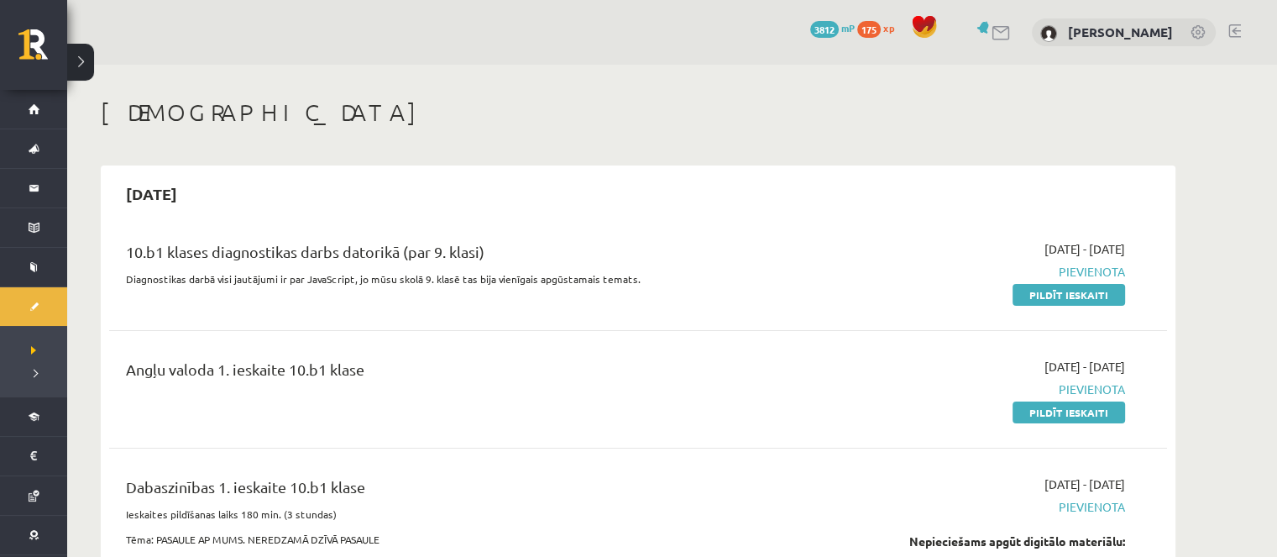
click at [720, 53] on div "0 Dāvanas 3812 mP 175 xp Diana Aleksandrova" at bounding box center [672, 32] width 1210 height 65
click at [857, 26] on span "175" at bounding box center [869, 29] width 24 height 17
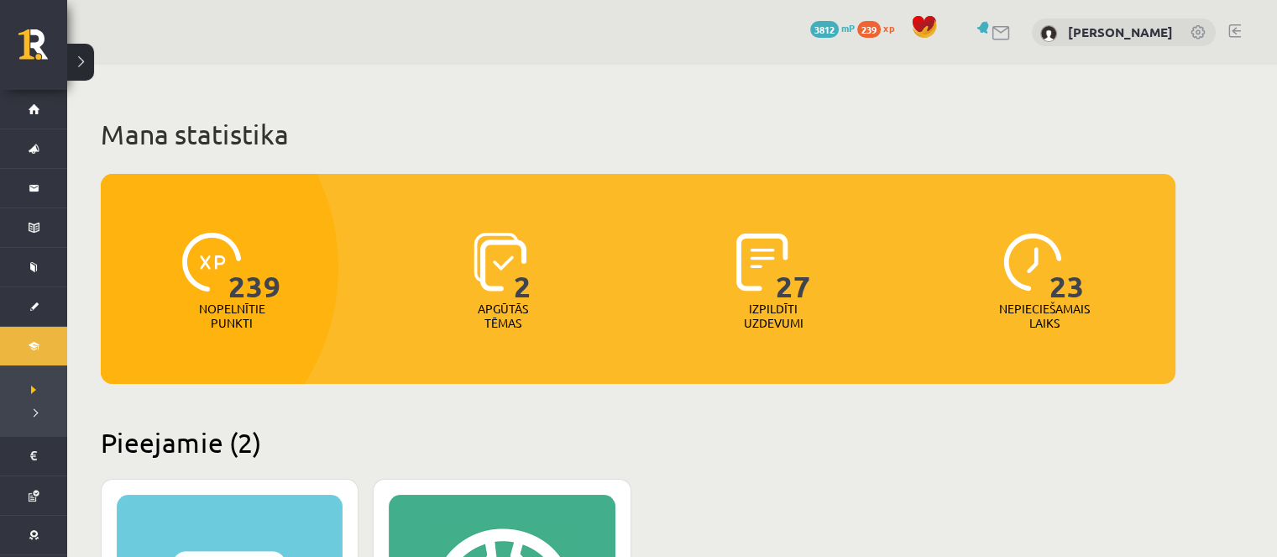
click at [815, 37] on span "3812" at bounding box center [824, 29] width 29 height 17
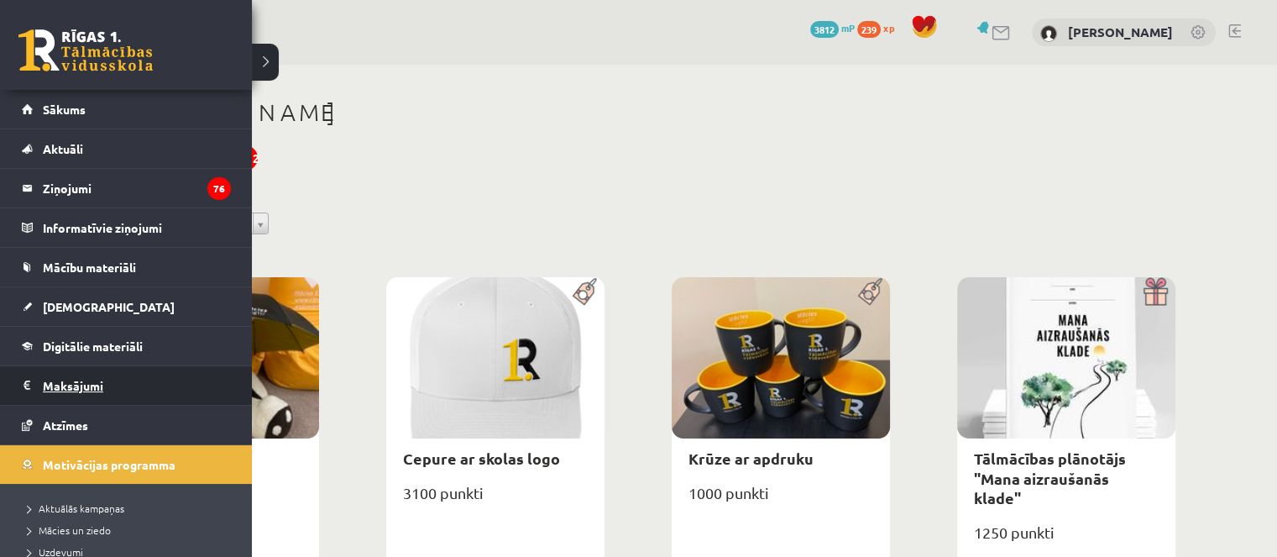
click at [57, 387] on legend "Maksājumi 0" at bounding box center [137, 385] width 188 height 39
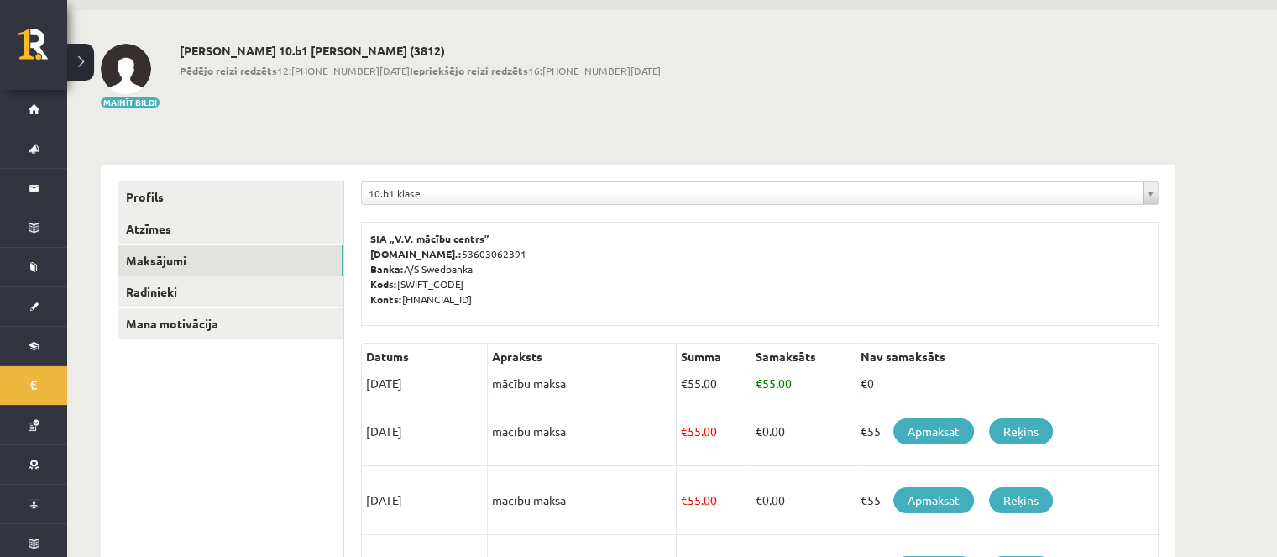
scroll to position [84, 0]
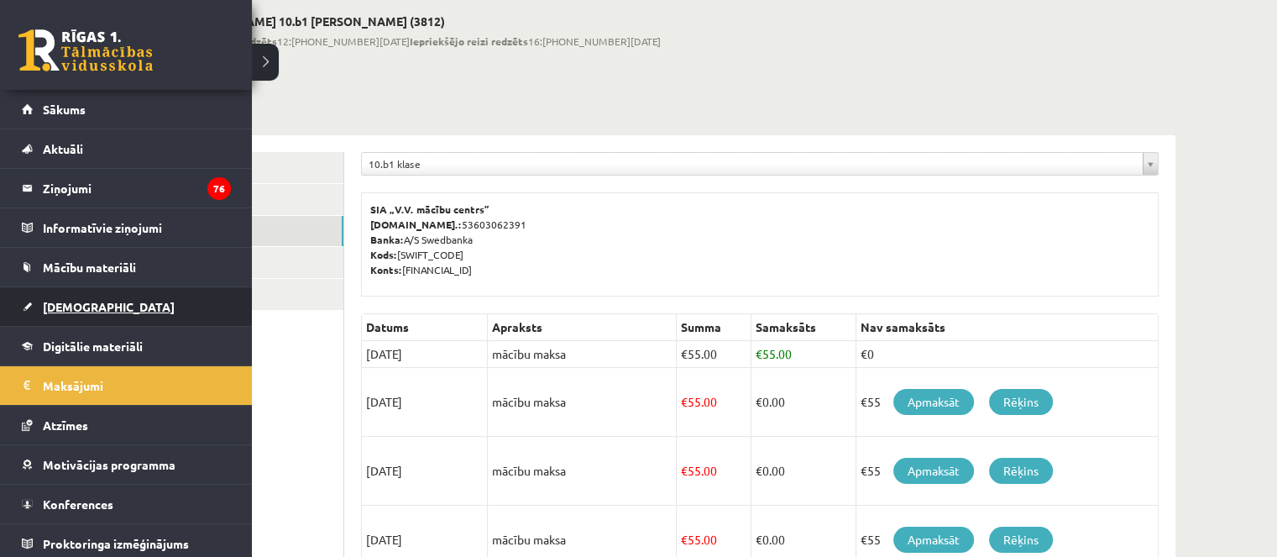
click at [98, 309] on link "[DEMOGRAPHIC_DATA]" at bounding box center [126, 306] width 209 height 39
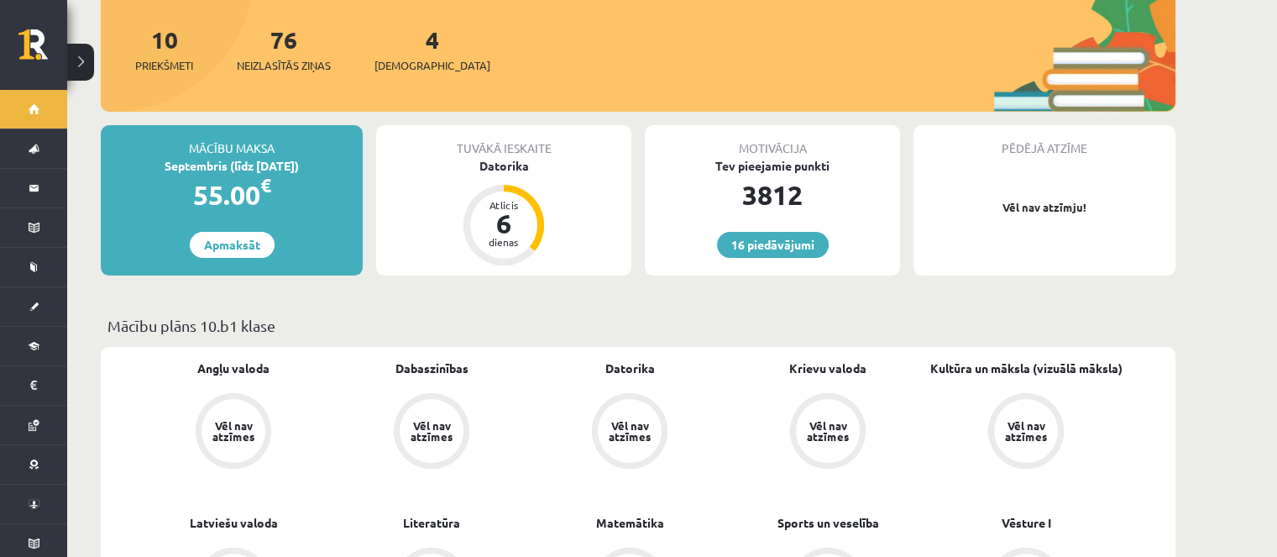
scroll to position [168, 0]
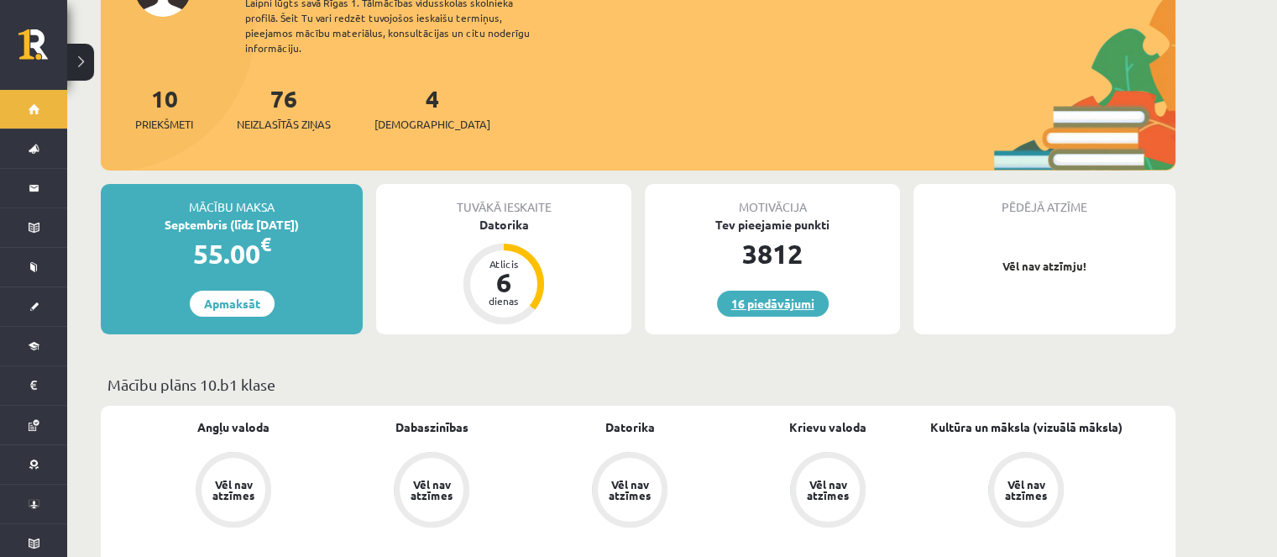
click at [739, 293] on link "16 piedāvājumi" at bounding box center [773, 303] width 112 height 26
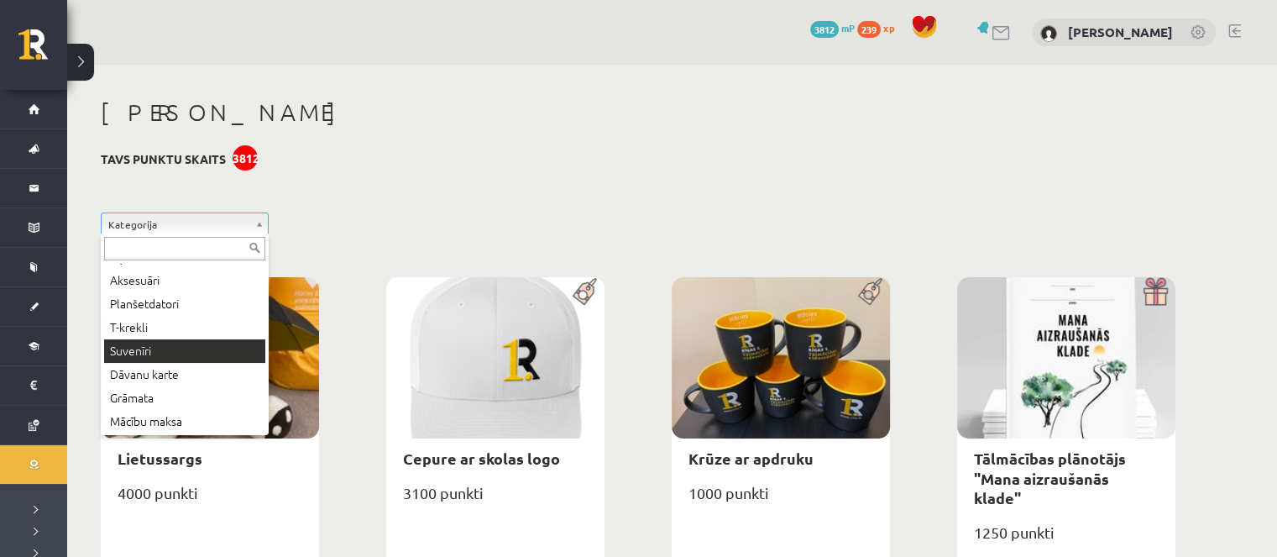
scroll to position [91, 0]
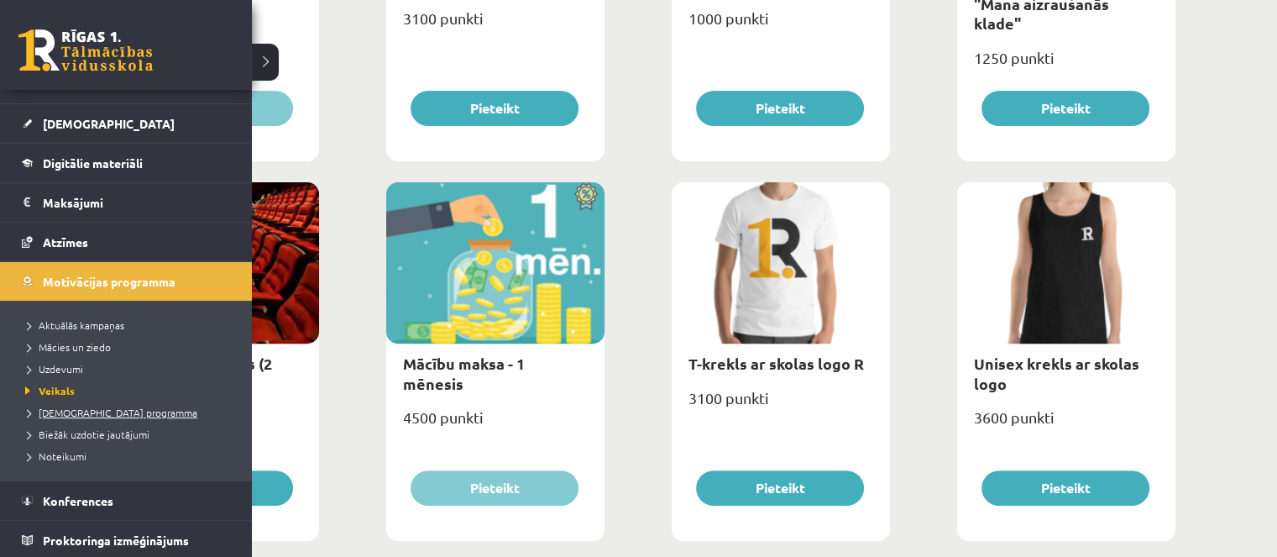
scroll to position [588, 0]
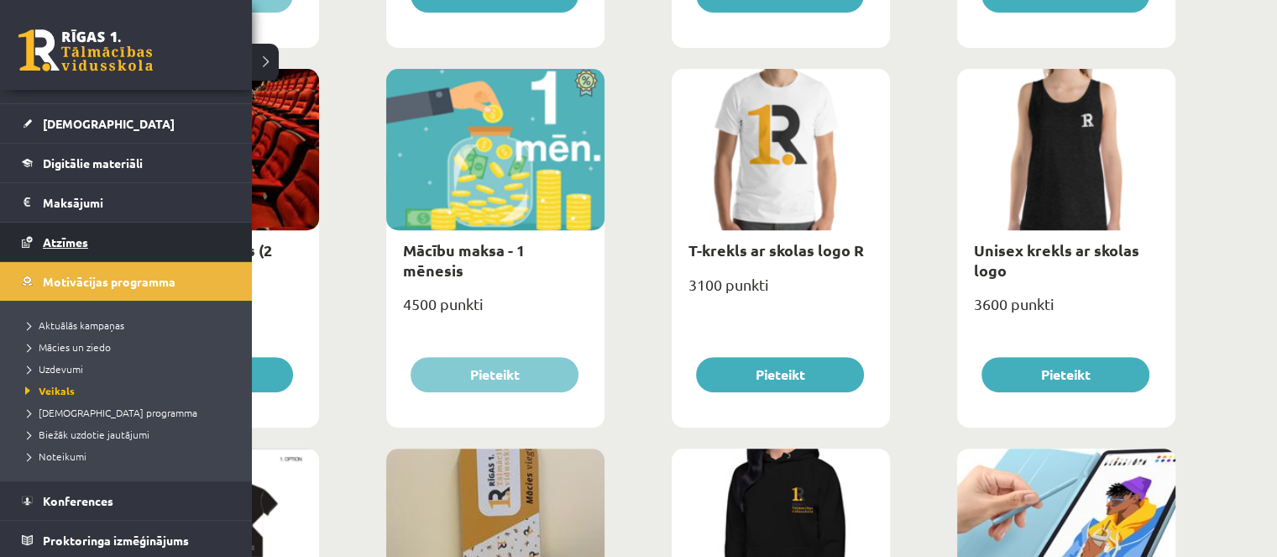
click at [78, 248] on link "Atzīmes" at bounding box center [126, 241] width 209 height 39
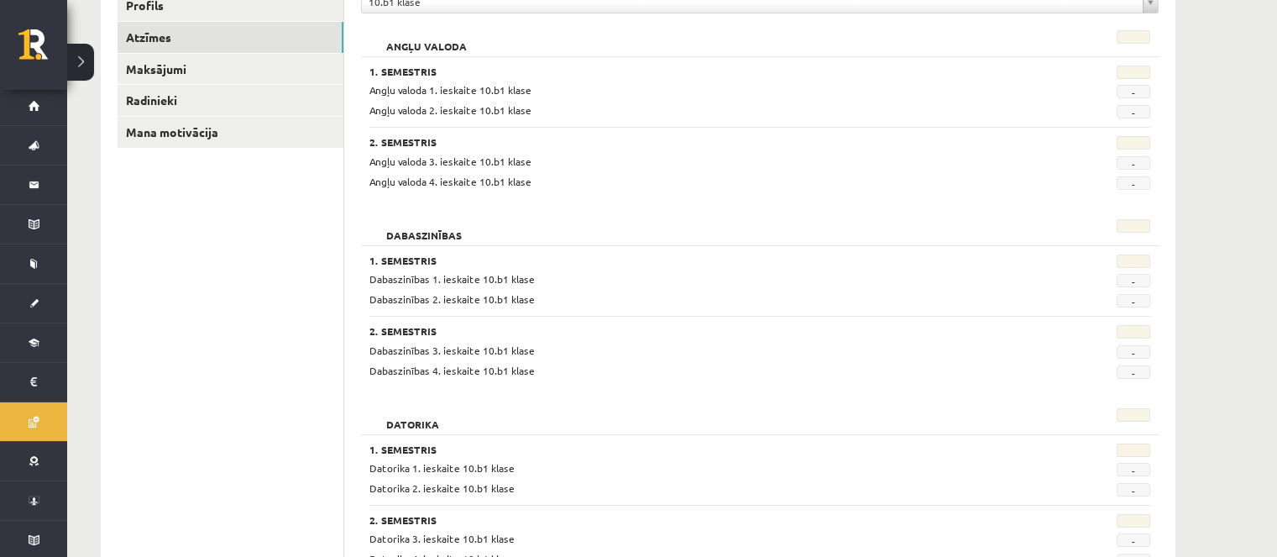
scroll to position [217, 0]
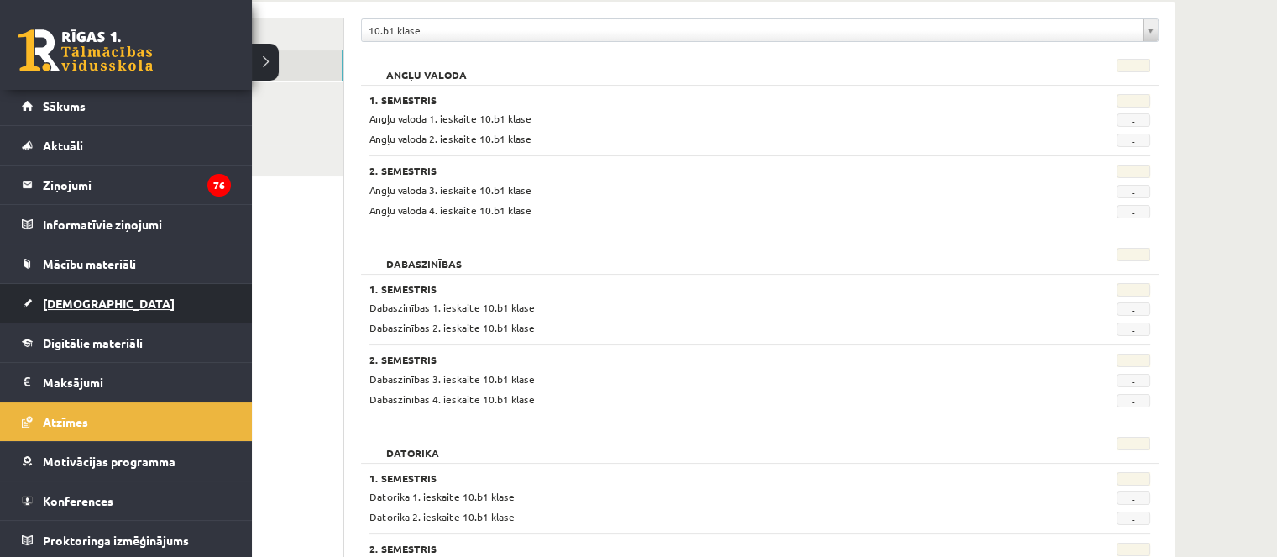
click at [89, 289] on link "[DEMOGRAPHIC_DATA]" at bounding box center [126, 303] width 209 height 39
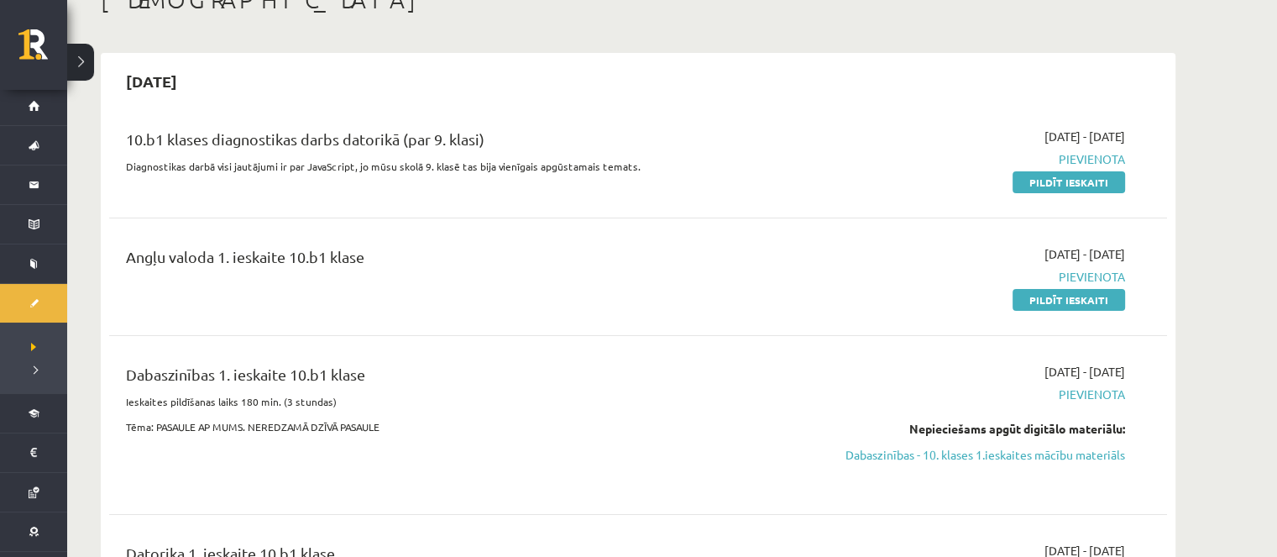
scroll to position [84, 0]
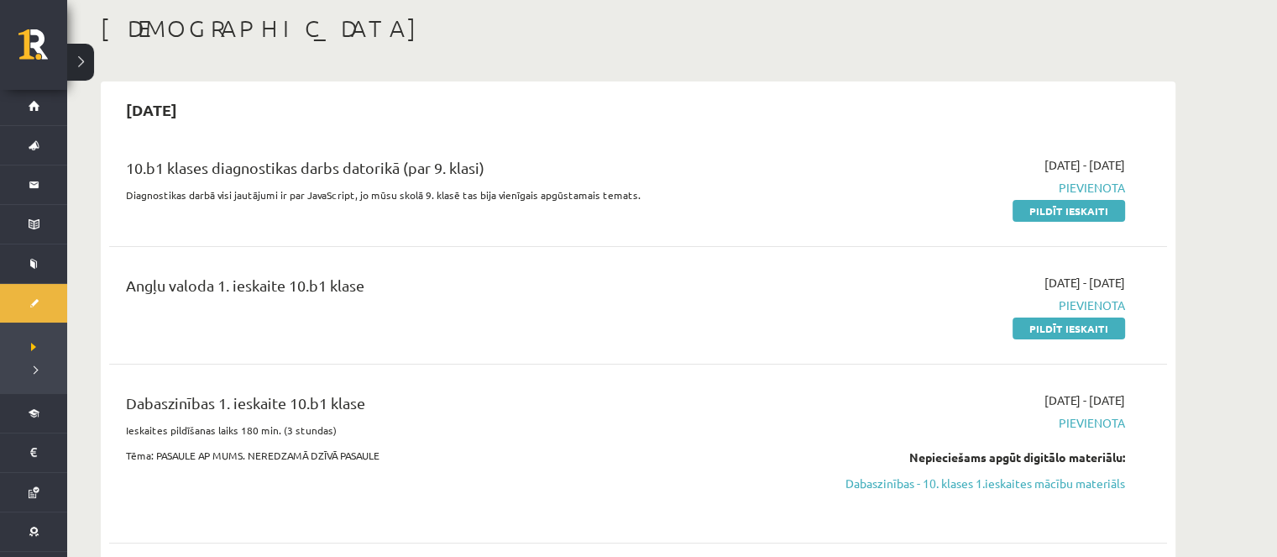
drag, startPoint x: 818, startPoint y: 476, endPoint x: 698, endPoint y: 60, distance: 432.5
click at [819, 476] on link "Dabaszinības - 10. klases 1.ieskaites mācību materiāls" at bounding box center [966, 483] width 316 height 18
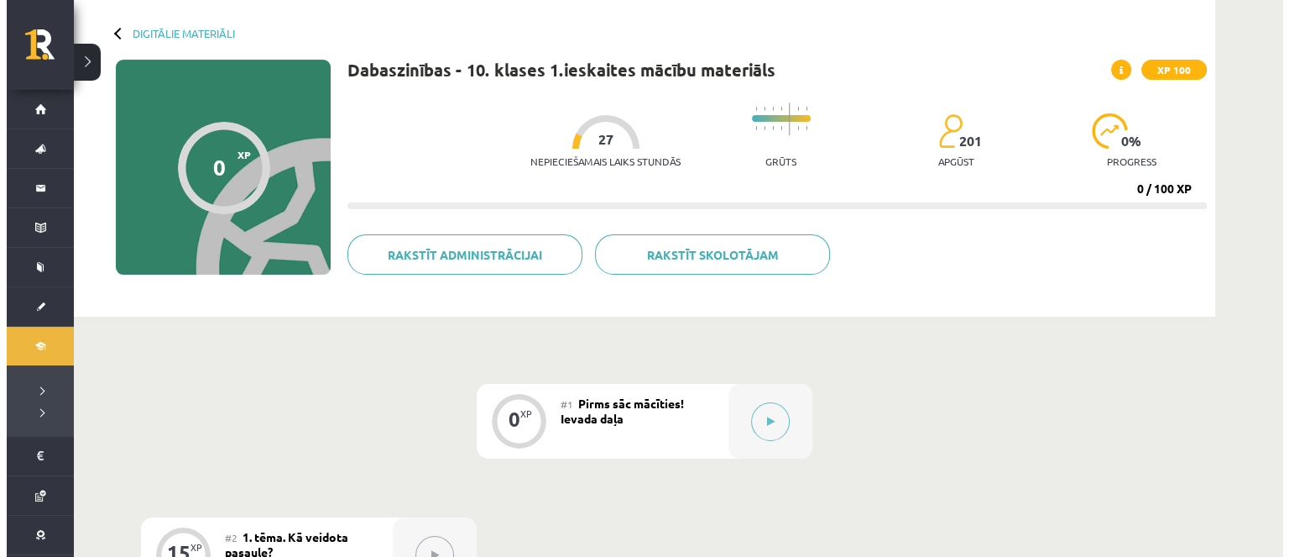
scroll to position [68, 0]
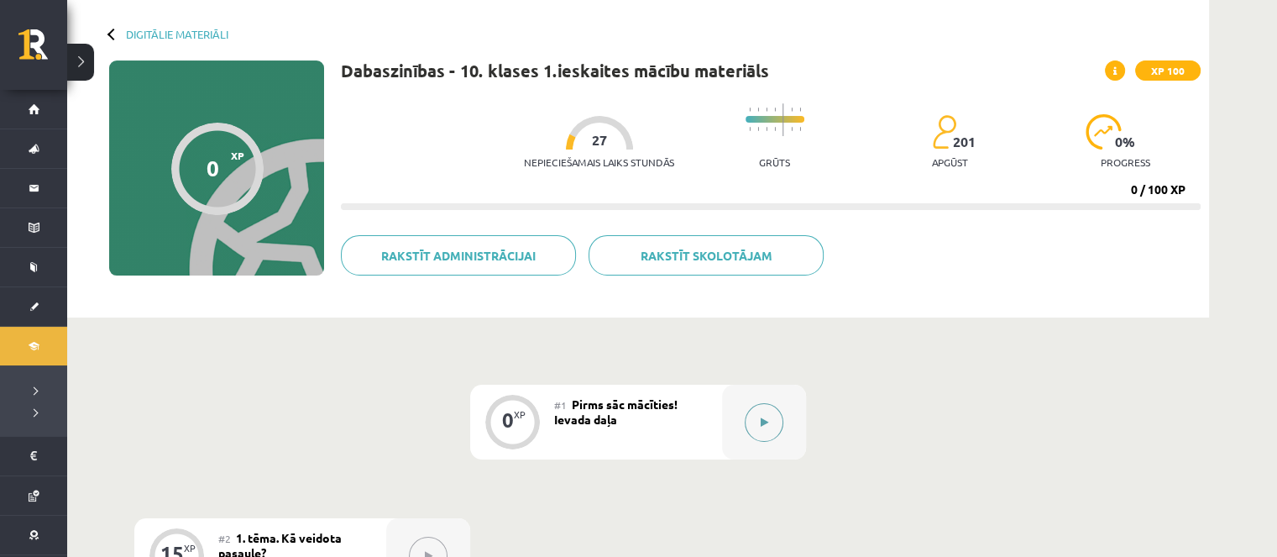
click at [760, 436] on button at bounding box center [764, 422] width 39 height 39
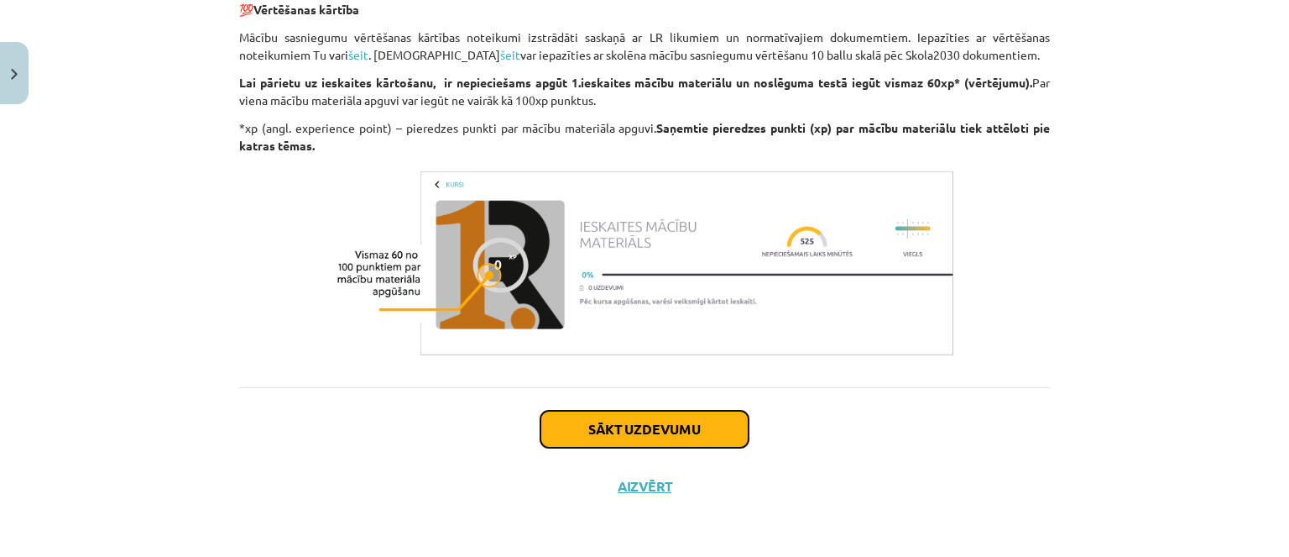
click at [692, 419] on button "Sākt uzdevumu" at bounding box center [645, 429] width 208 height 37
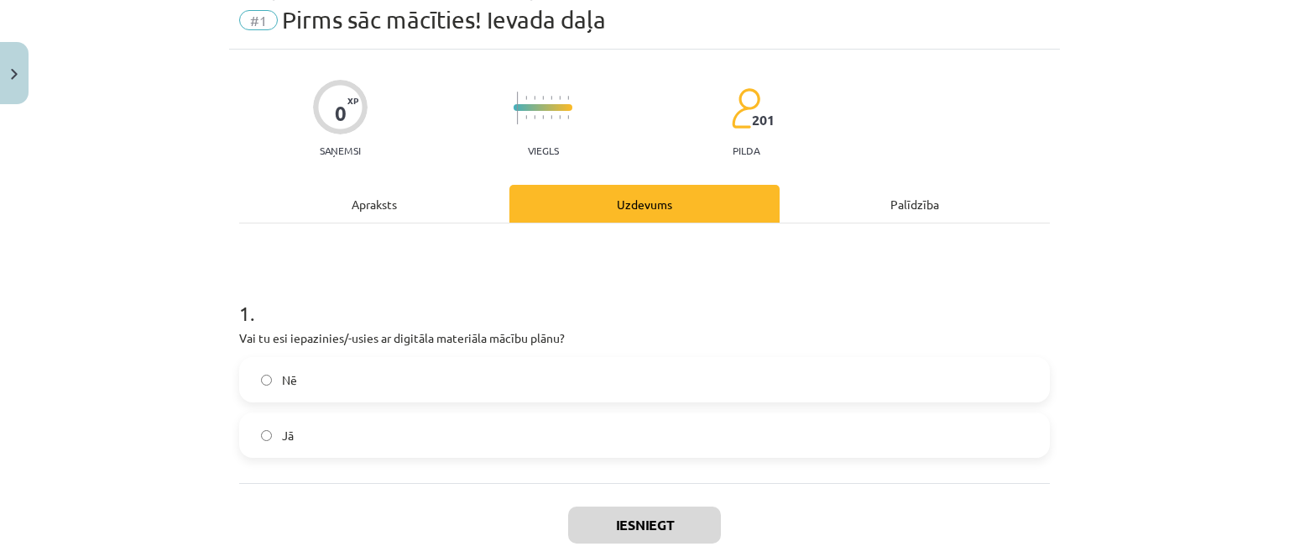
scroll to position [42, 0]
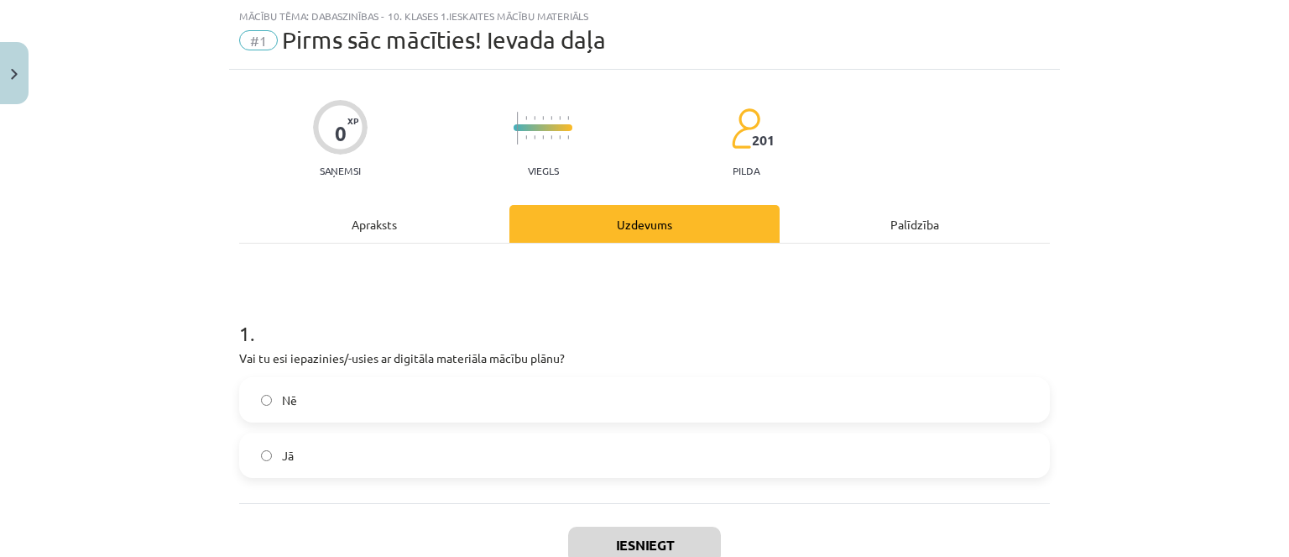
click at [598, 435] on label "Jā" at bounding box center [645, 455] width 808 height 42
click at [615, 528] on button "Iesniegt" at bounding box center [644, 544] width 153 height 37
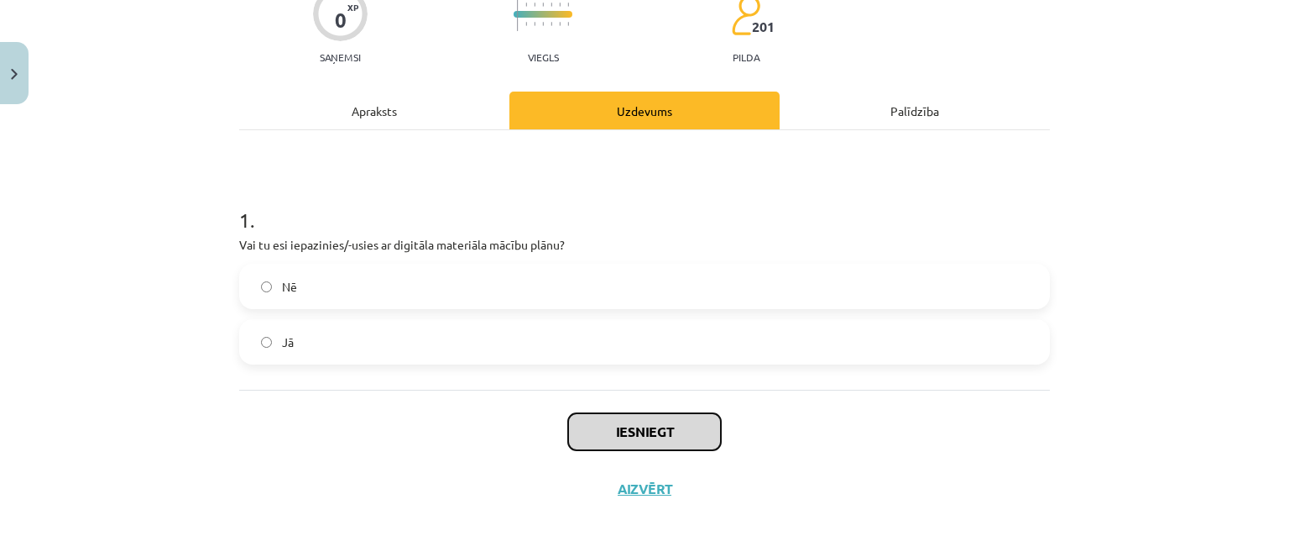
scroll to position [157, 0]
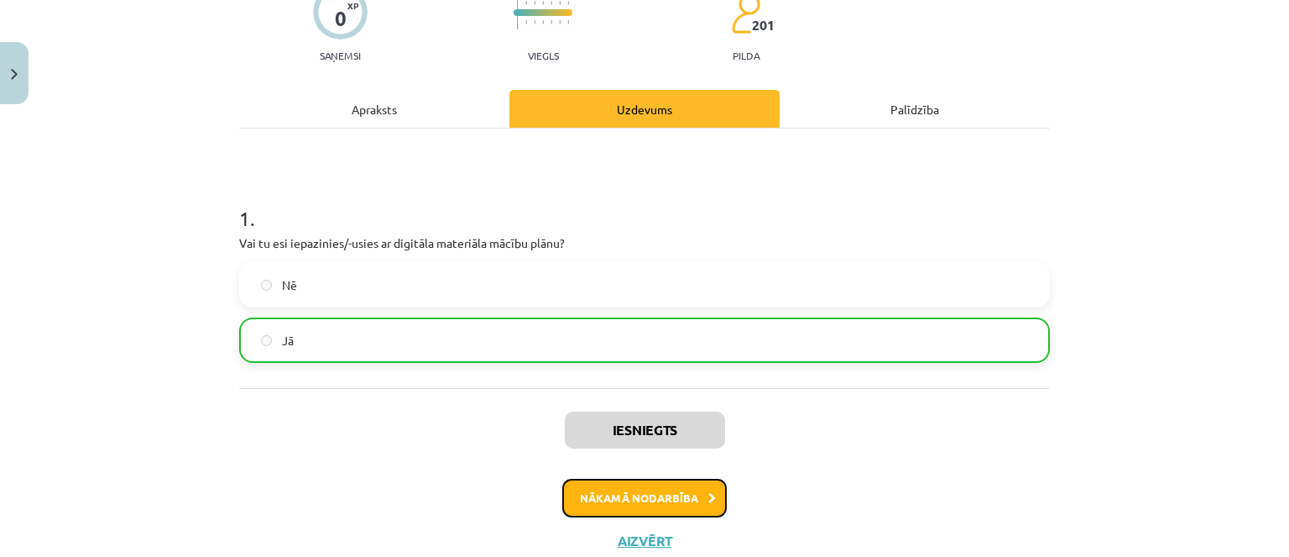
click at [608, 505] on button "Nākamā nodarbība" at bounding box center [644, 498] width 165 height 39
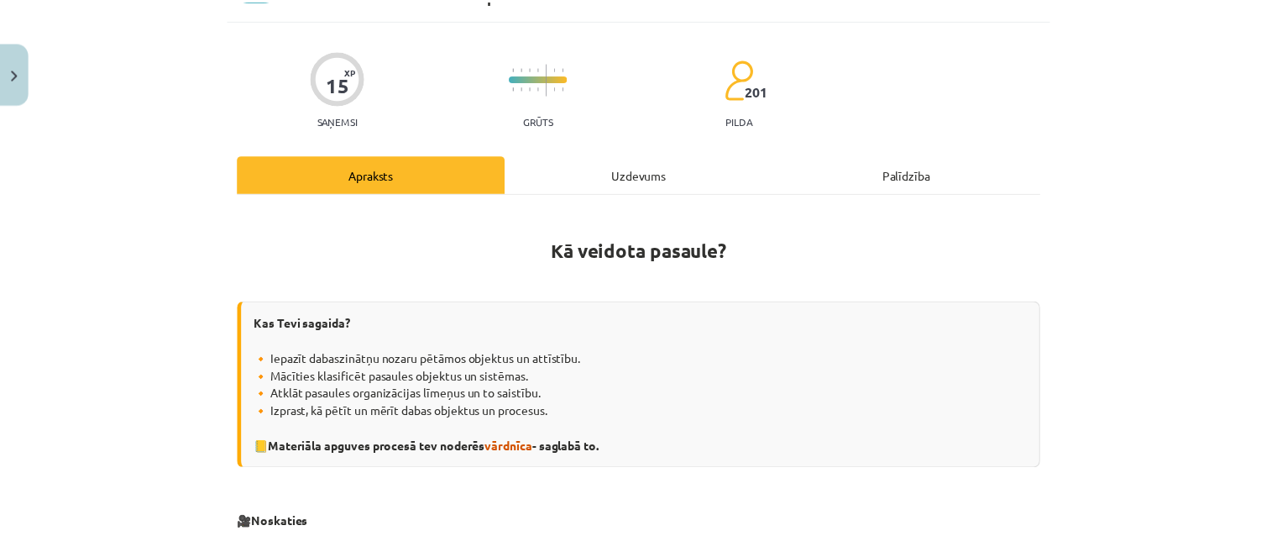
scroll to position [0, 0]
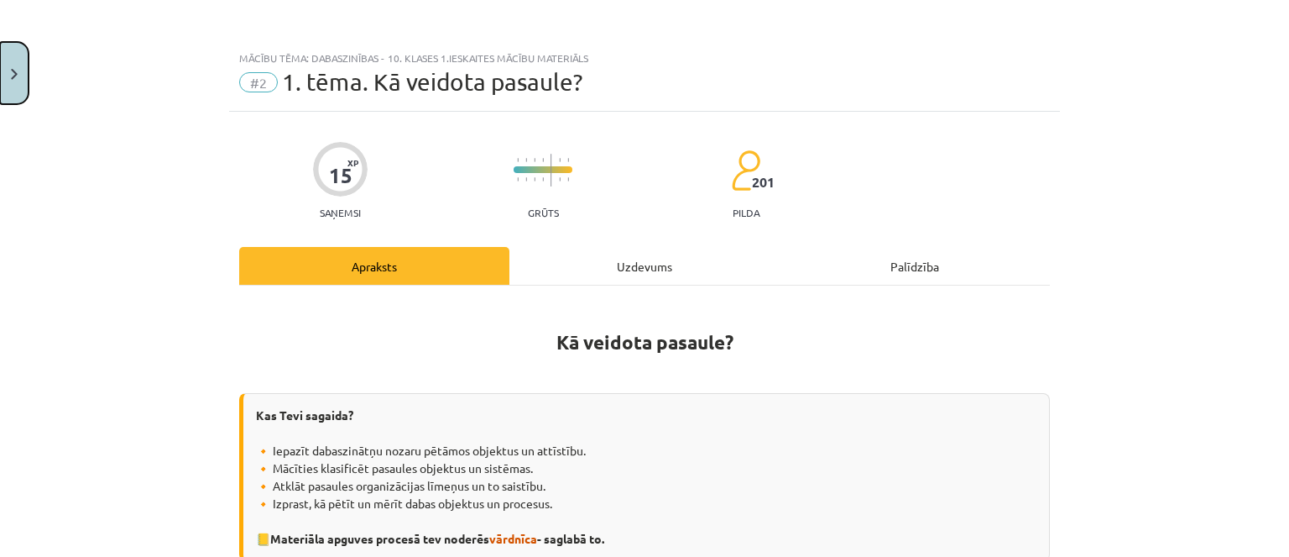
click at [0, 86] on button "Close" at bounding box center [14, 73] width 29 height 62
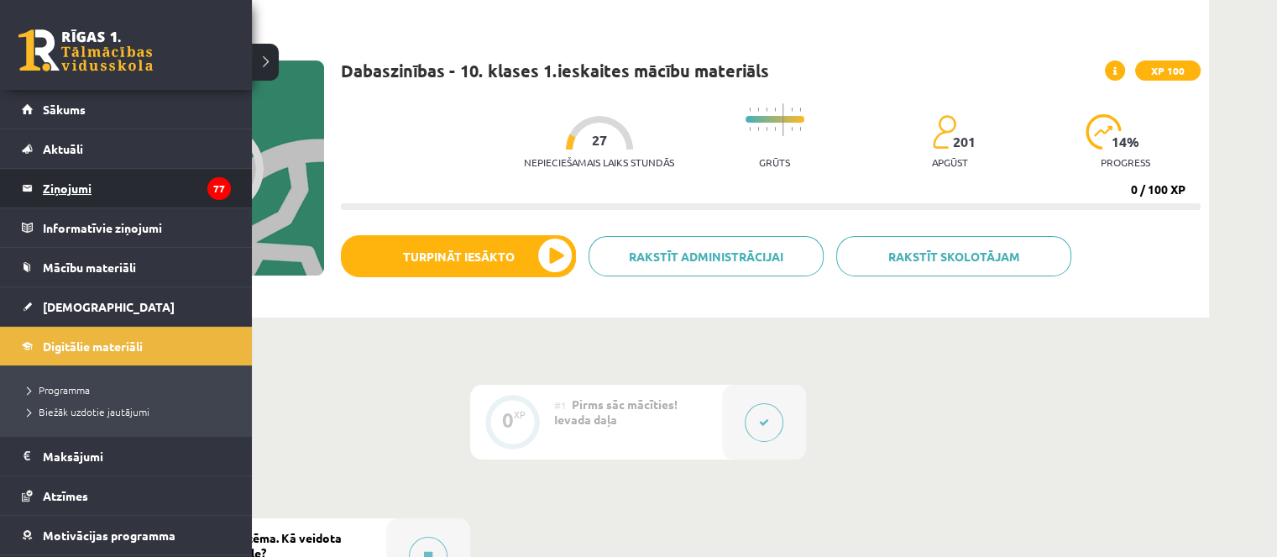
click at [50, 180] on legend "Ziņojumi 77" at bounding box center [137, 188] width 188 height 39
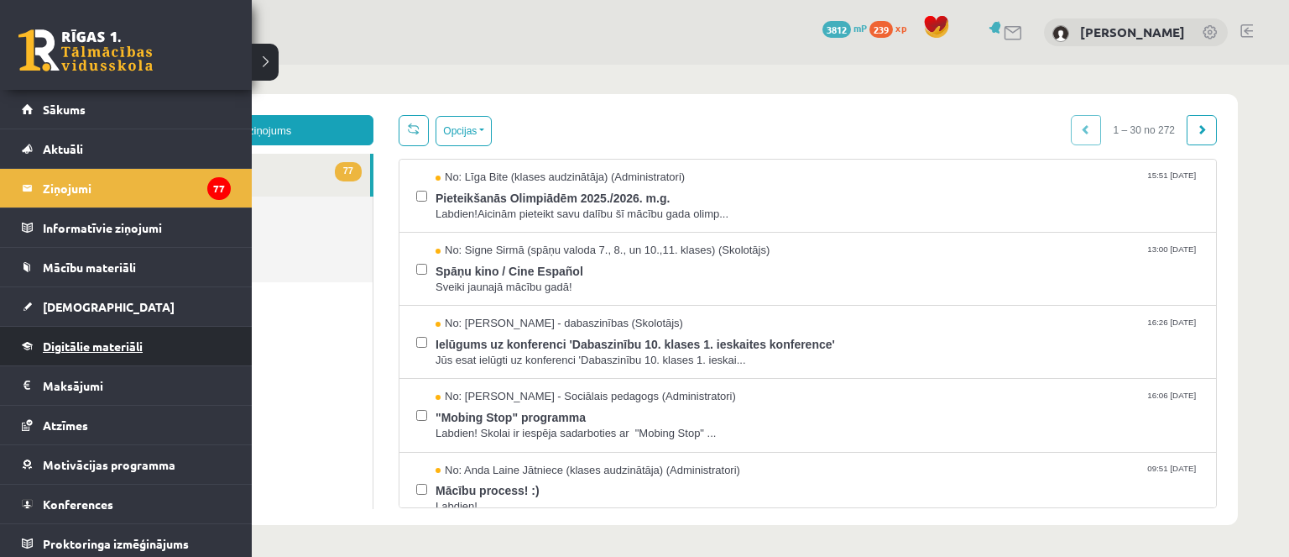
click at [154, 343] on link "Digitālie materiāli" at bounding box center [126, 346] width 209 height 39
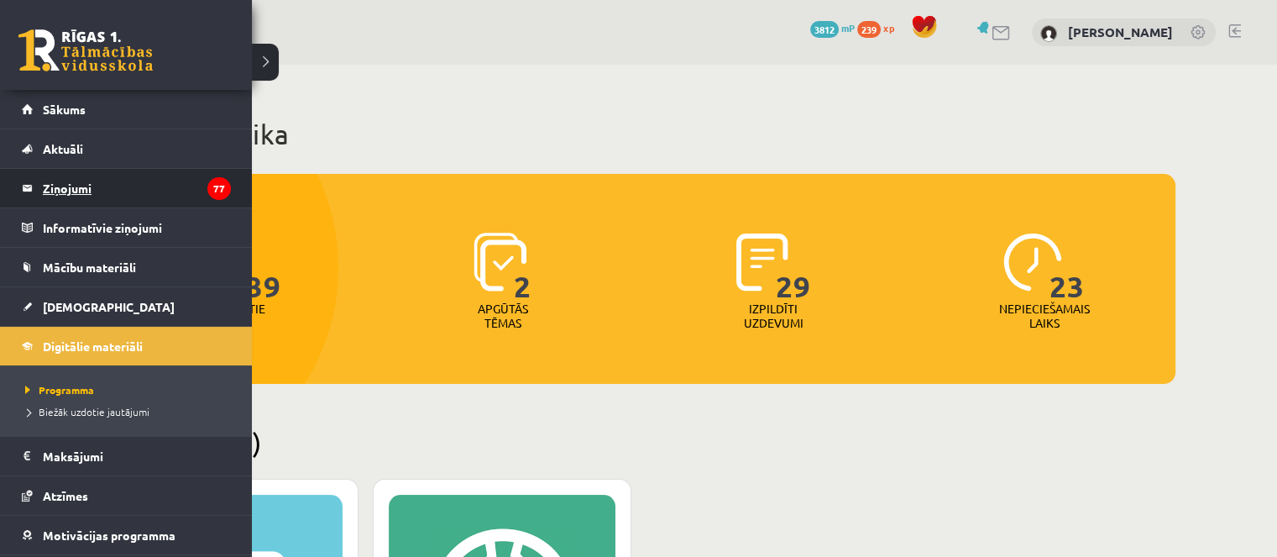
click at [55, 191] on legend "Ziņojumi 77" at bounding box center [137, 188] width 188 height 39
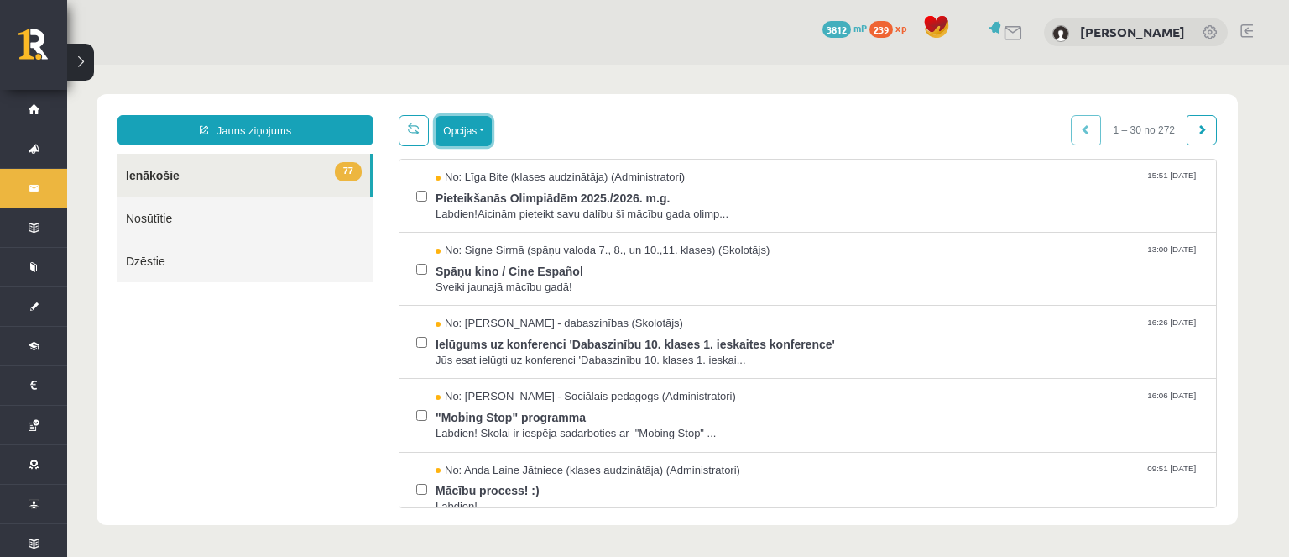
click at [447, 133] on button "Opcijas" at bounding box center [464, 131] width 56 height 30
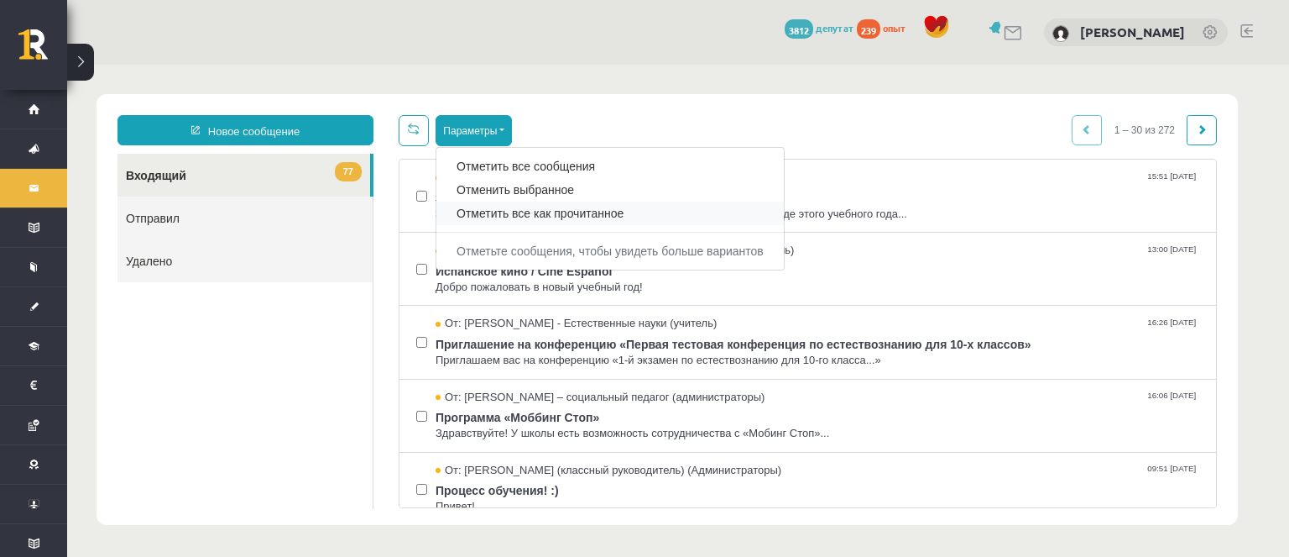
click at [641, 204] on div "Отметить все как прочитанное" at bounding box center [611, 213] width 348 height 24
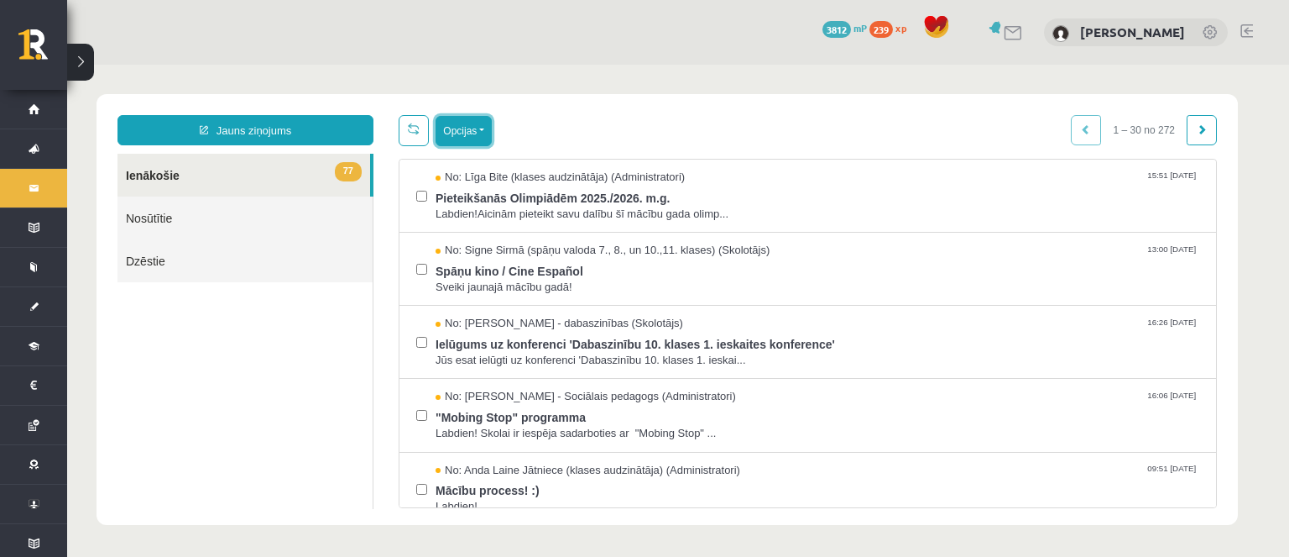
click at [487, 141] on button "Opcijas" at bounding box center [464, 131] width 56 height 30
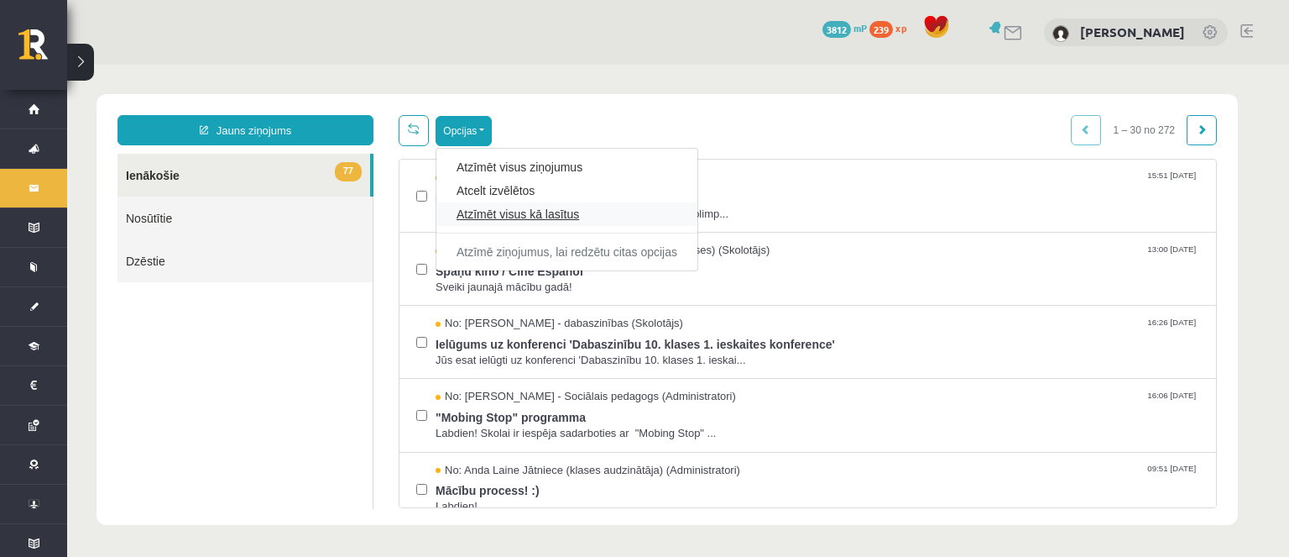
click at [567, 215] on link "Atzīmēt visus kā lasītus" at bounding box center [567, 214] width 221 height 17
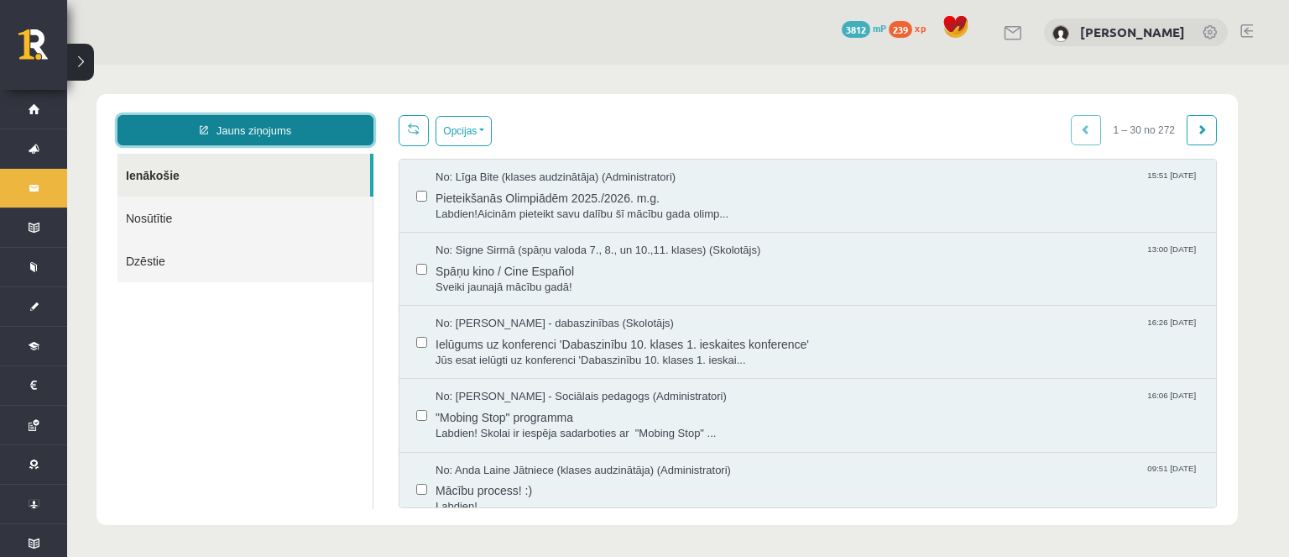
click at [326, 141] on link "Jauns ziņojums" at bounding box center [246, 130] width 256 height 30
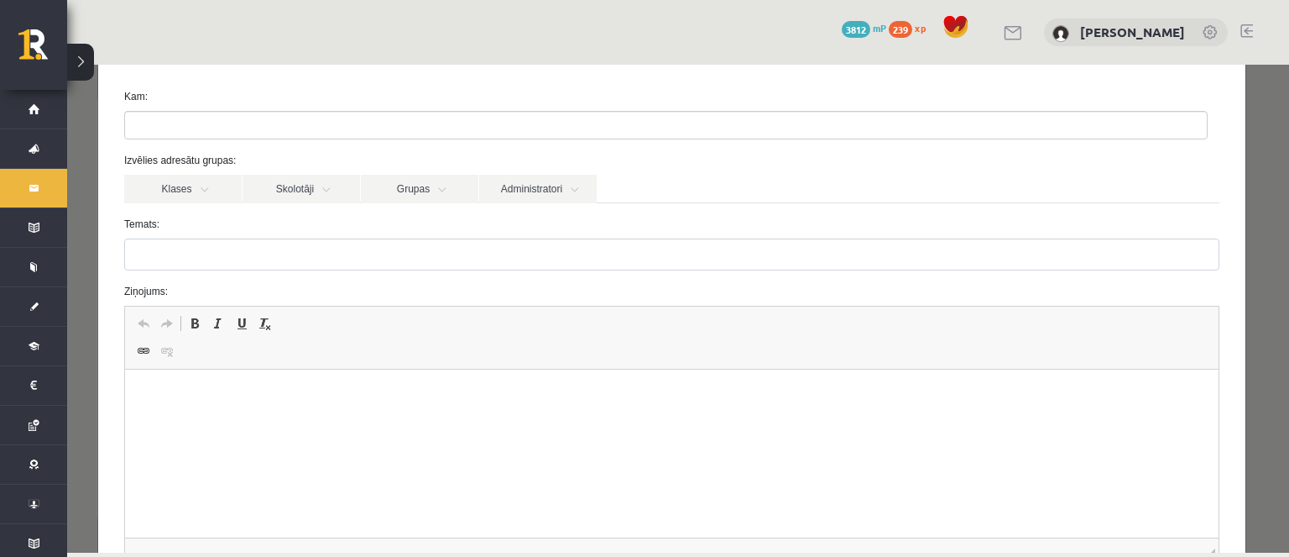
scroll to position [168, 0]
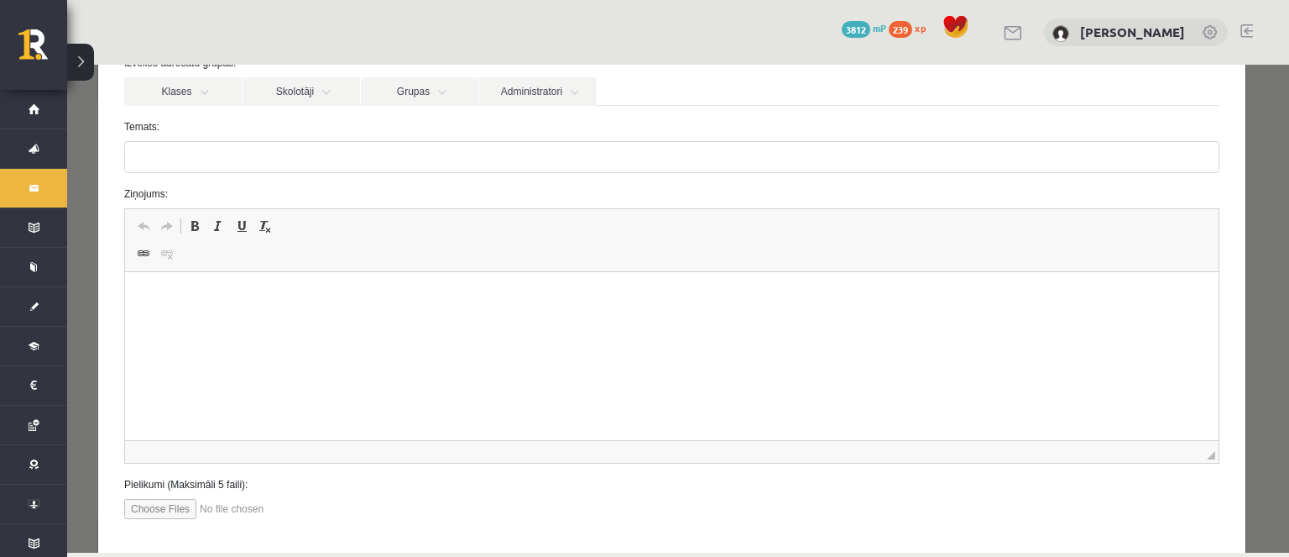
click at [296, 323] on html at bounding box center [672, 297] width 1094 height 51
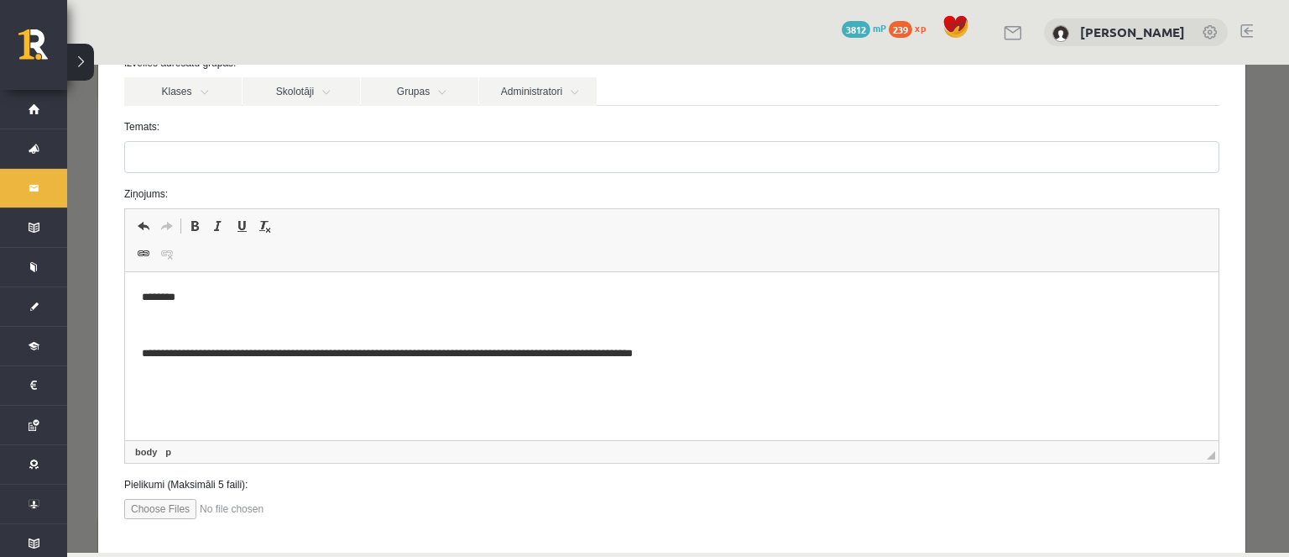
click at [198, 328] on p "Визуальный текстовый редактор, wiswyg-editor-47024986664420-1757510240-338" at bounding box center [672, 326] width 1060 height 18
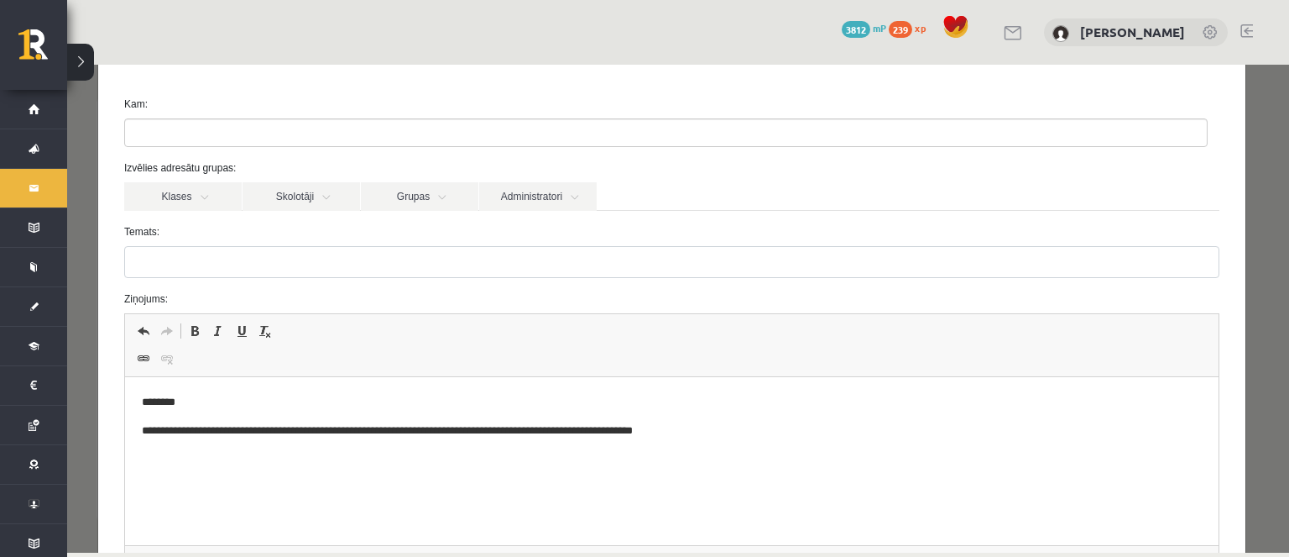
scroll to position [0, 0]
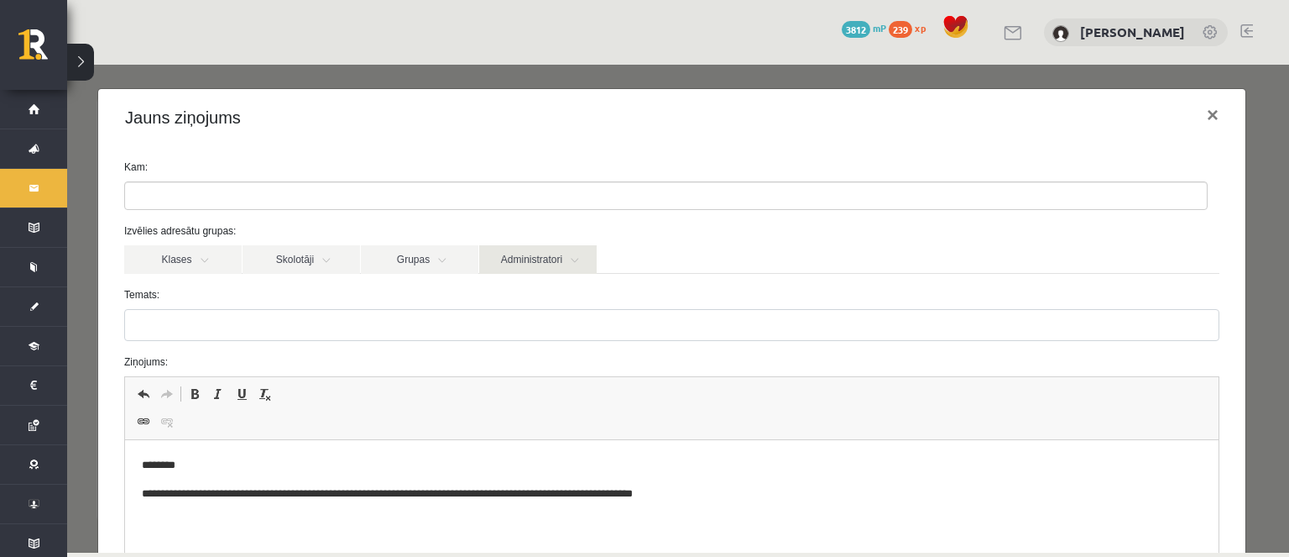
click at [482, 259] on link "Administratori" at bounding box center [538, 259] width 118 height 29
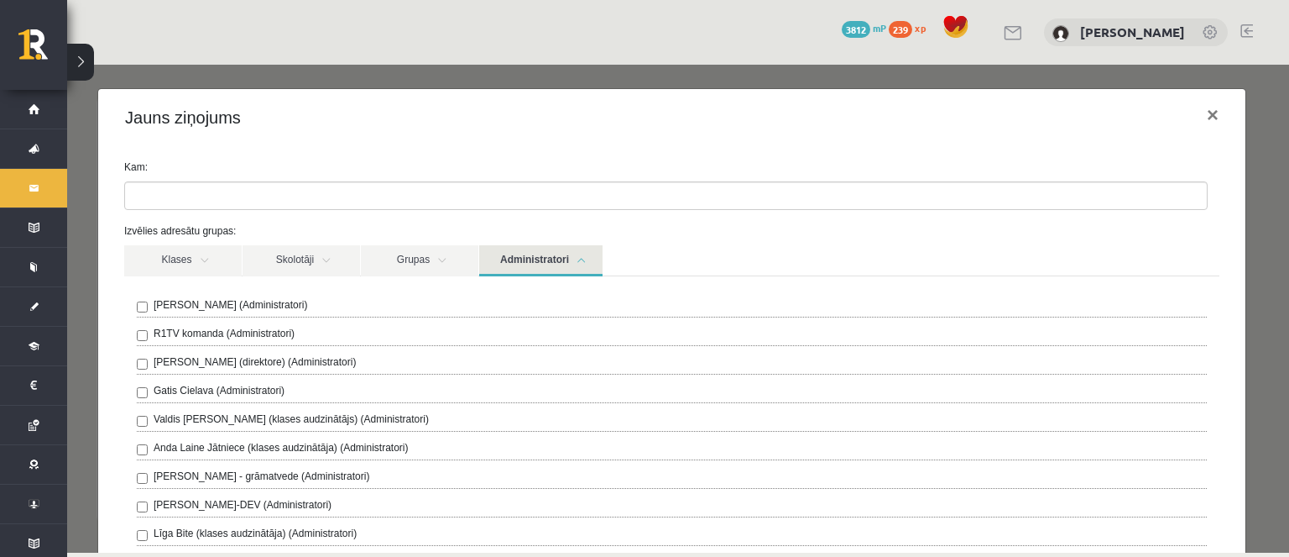
click at [510, 259] on link "Administratori" at bounding box center [540, 260] width 123 height 31
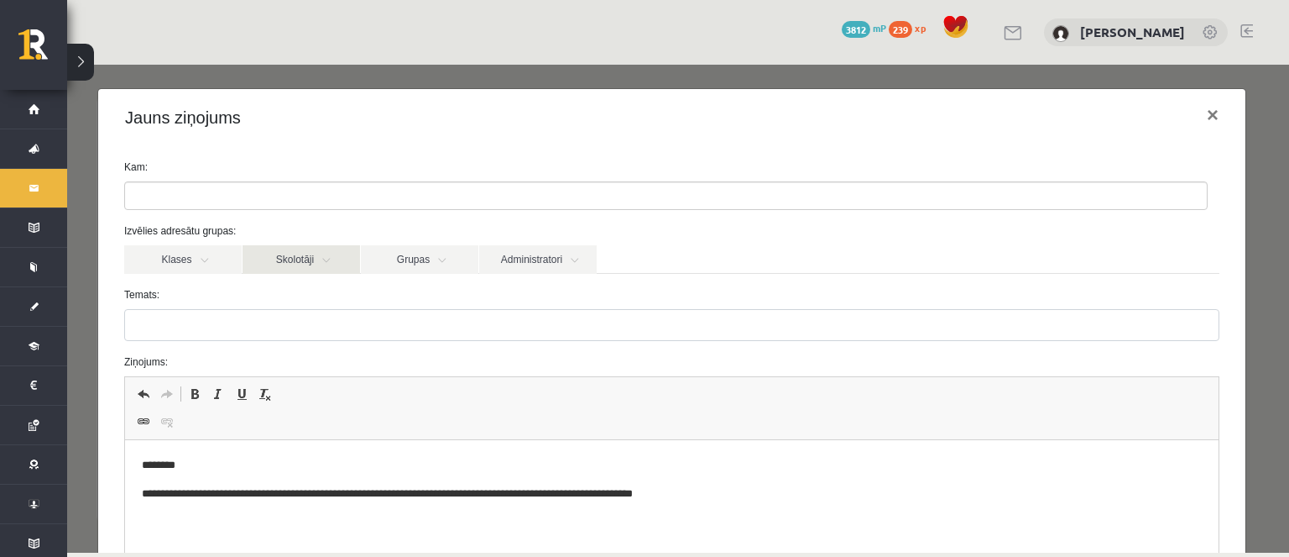
click at [299, 256] on link "Skolotāji" at bounding box center [302, 259] width 118 height 29
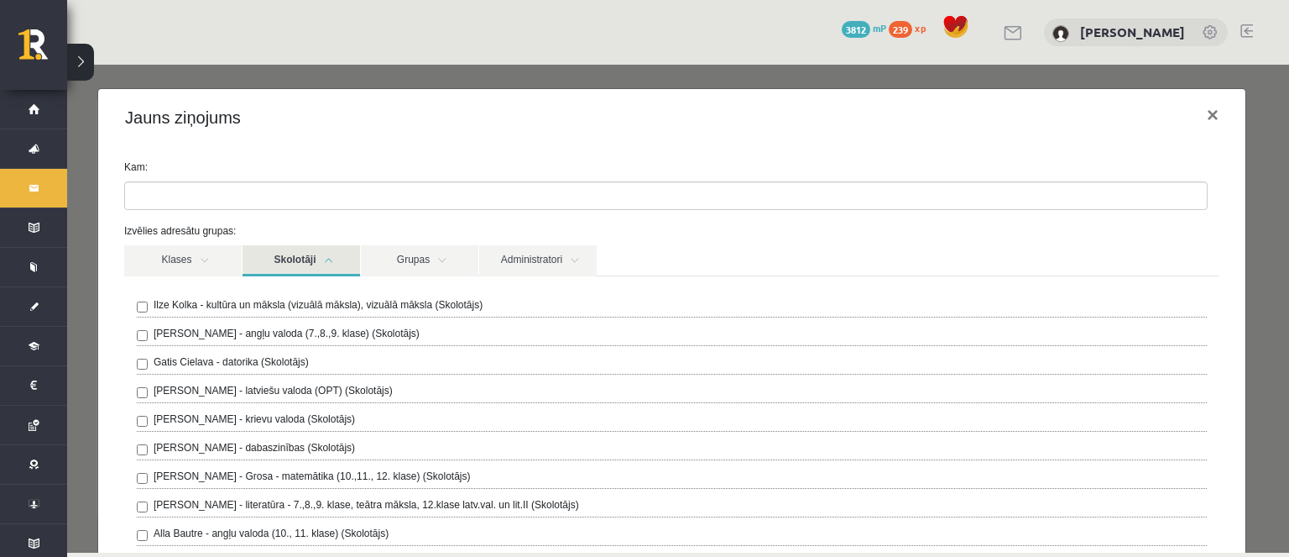
click at [301, 256] on link "Skolotāji" at bounding box center [302, 260] width 118 height 31
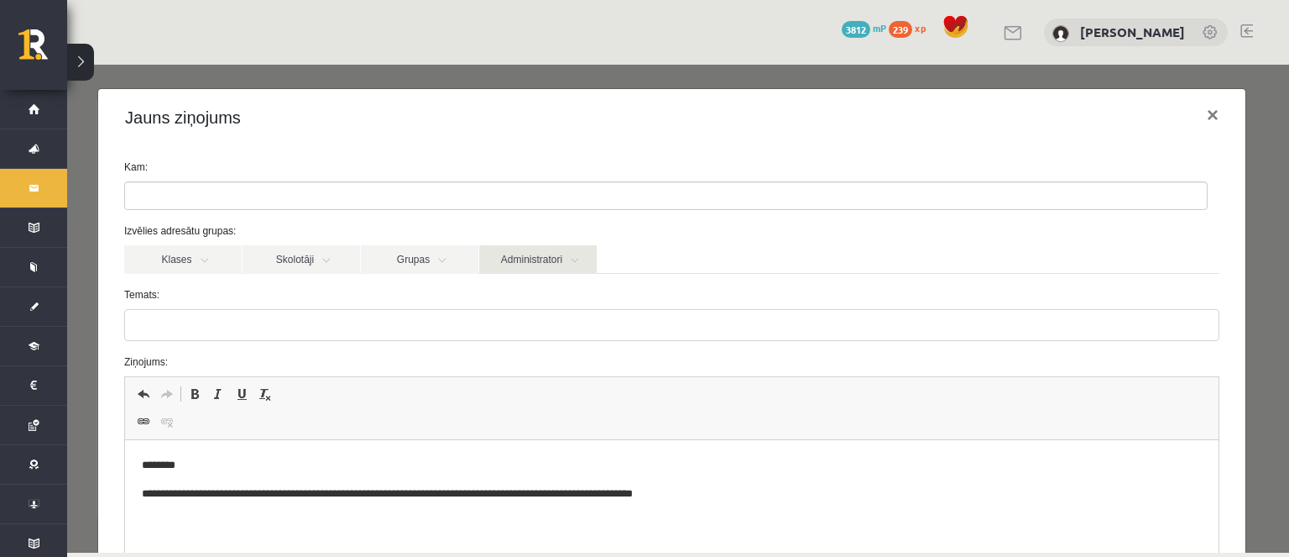
click at [546, 254] on link "Administratori" at bounding box center [538, 259] width 118 height 29
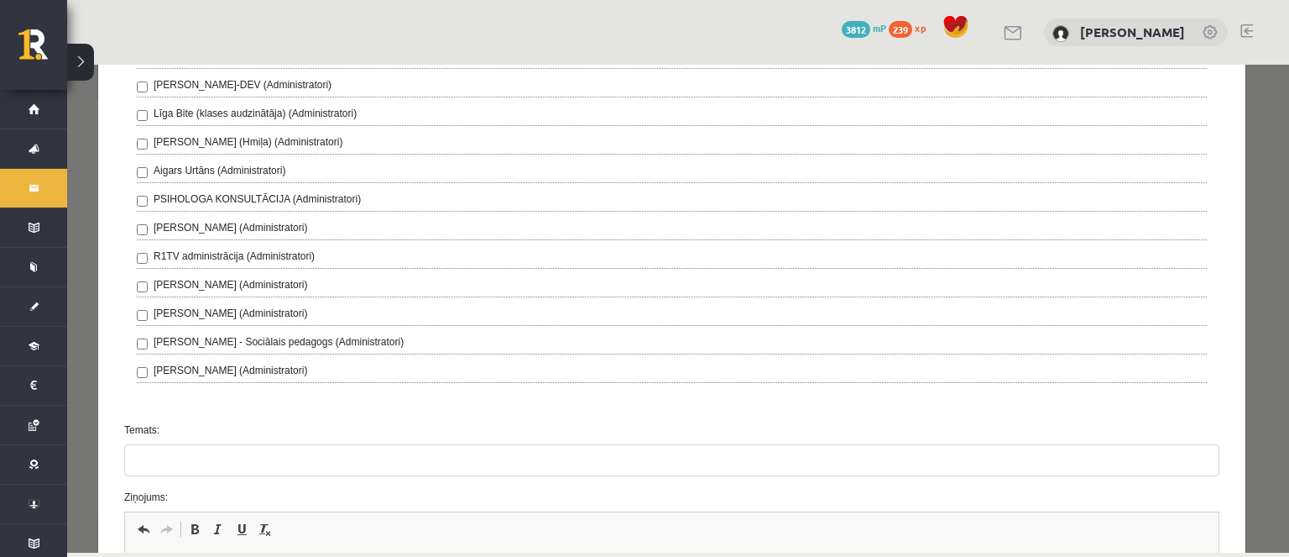
scroll to position [803, 0]
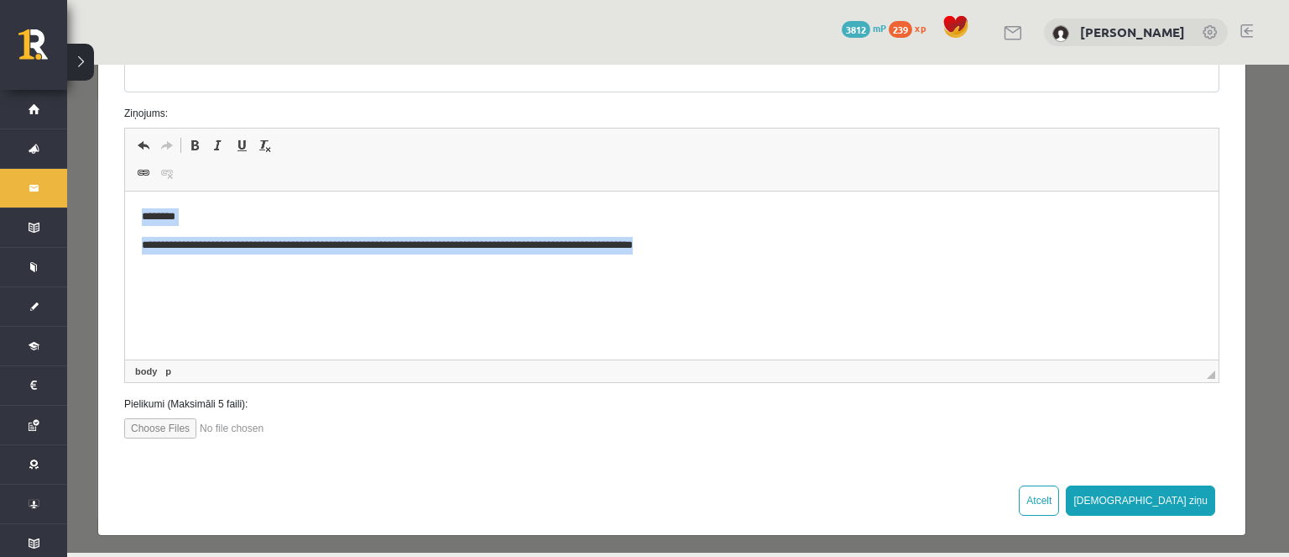
drag, startPoint x: 708, startPoint y: 237, endPoint x: 175, endPoint y: 393, distance: 554.7
click at [125, 206] on html "**********" at bounding box center [672, 230] width 1094 height 79
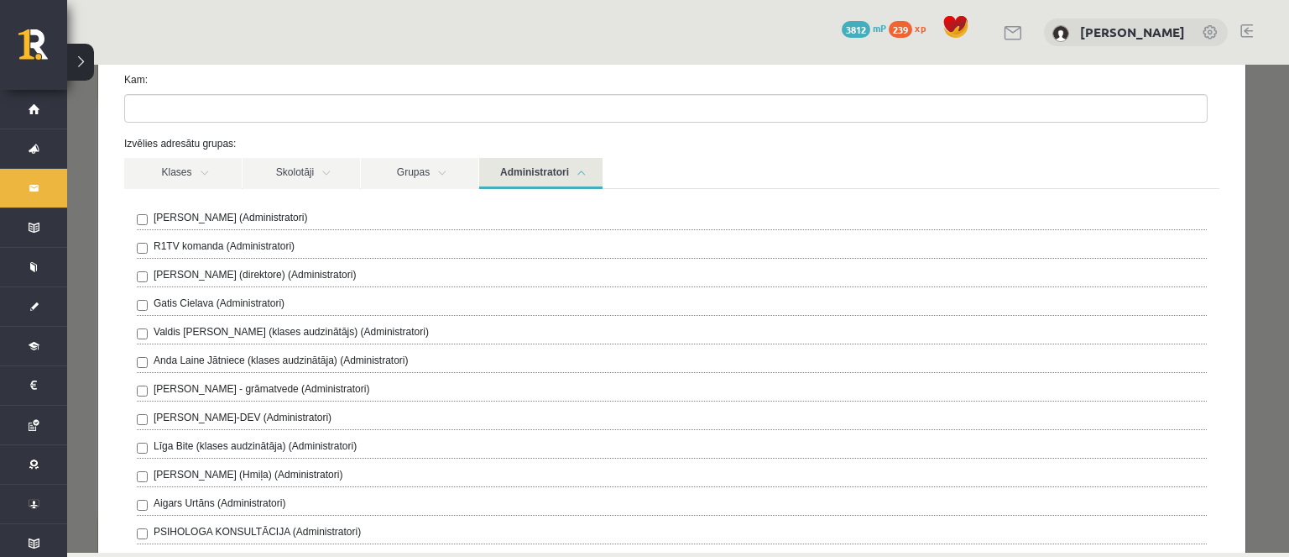
scroll to position [0, 0]
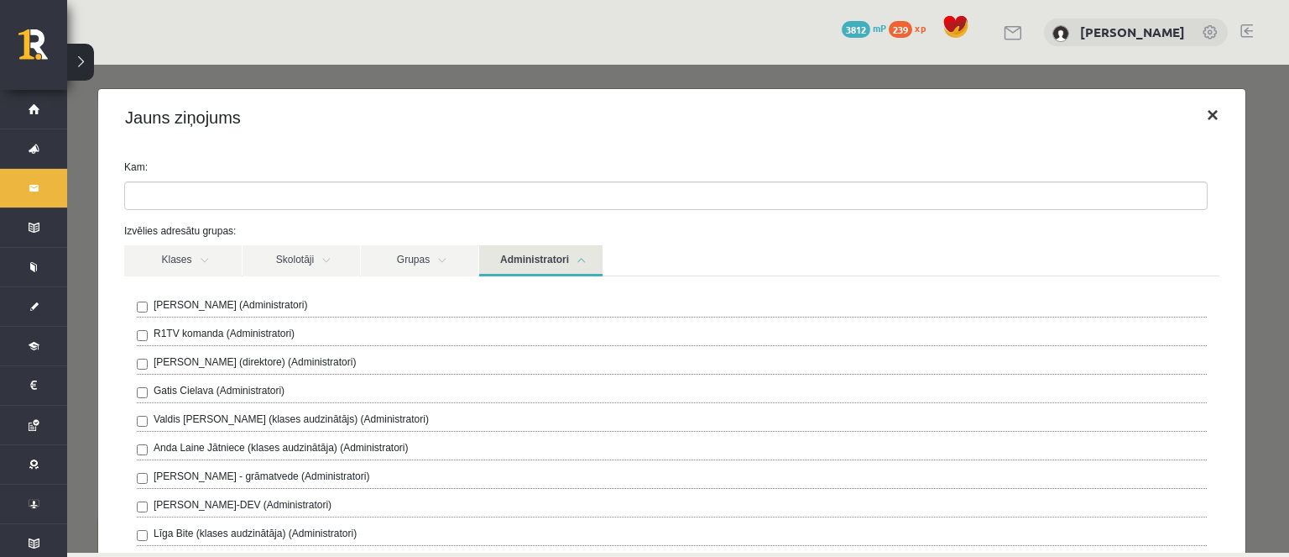
click at [1194, 113] on button "×" at bounding box center [1213, 115] width 39 height 47
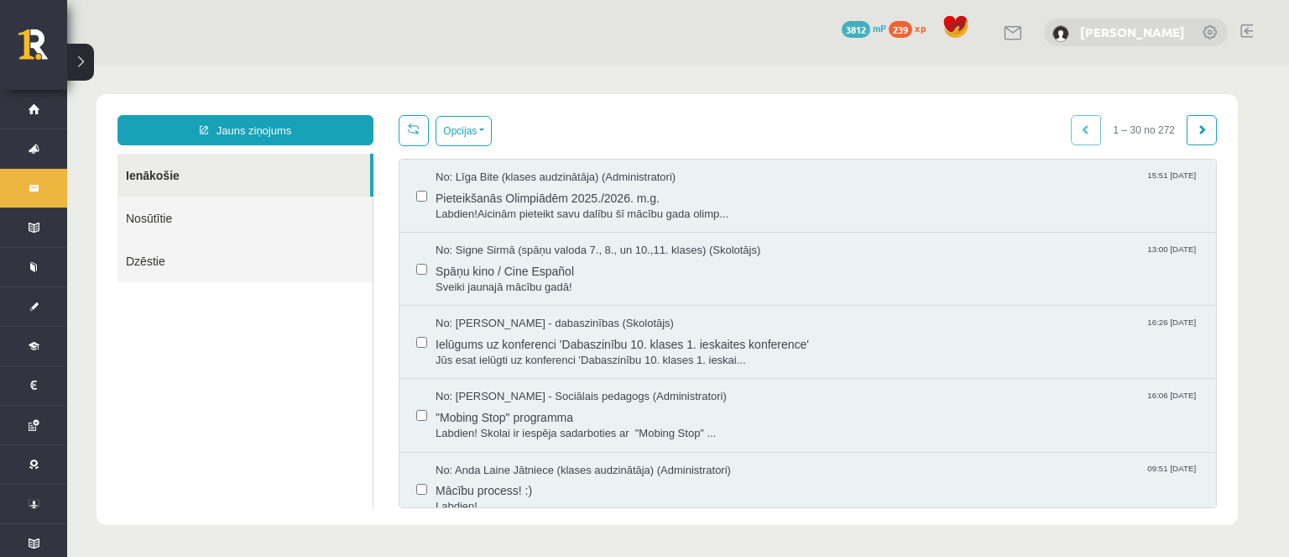
click at [1106, 26] on link "[PERSON_NAME]" at bounding box center [1132, 32] width 105 height 17
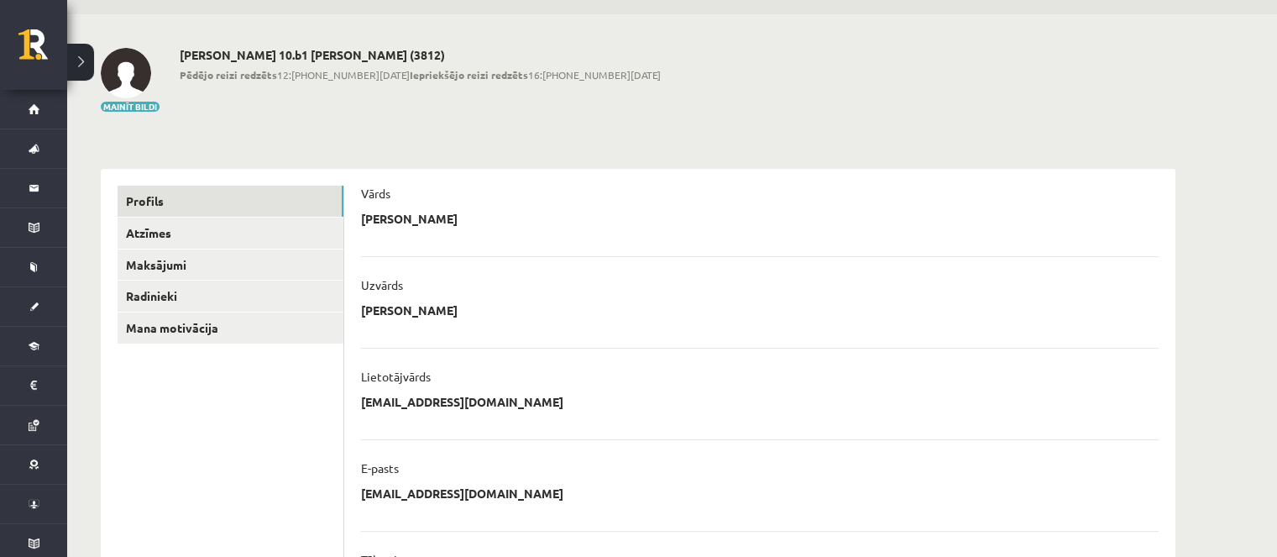
scroll to position [252, 0]
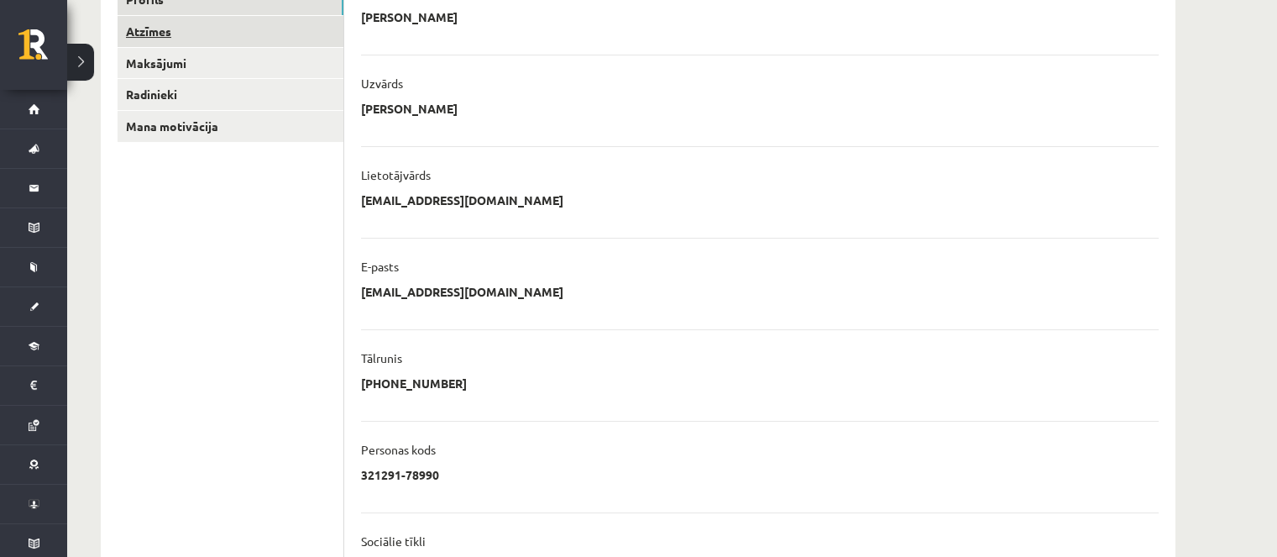
click at [215, 36] on link "Atzīmes" at bounding box center [231, 31] width 226 height 31
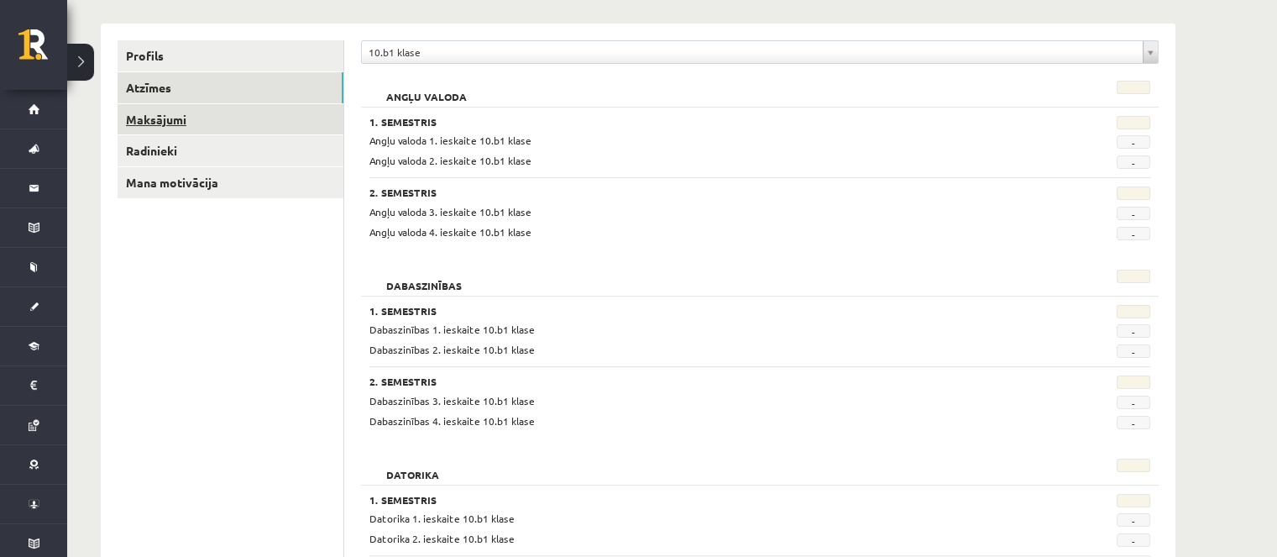
scroll to position [168, 0]
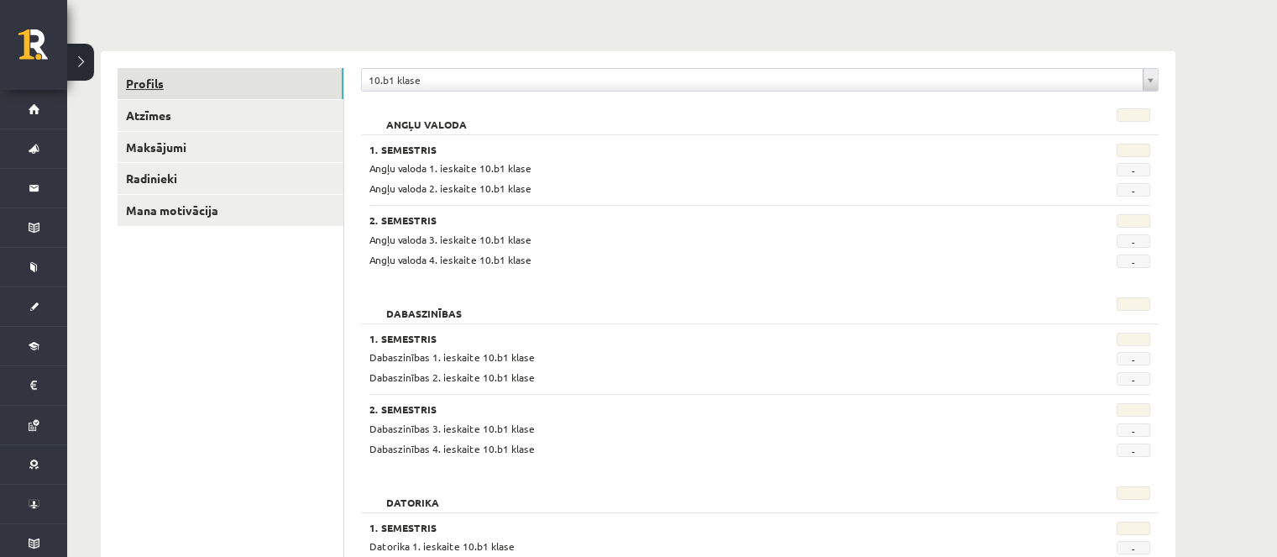
click at [236, 86] on link "Profils" at bounding box center [231, 83] width 226 height 31
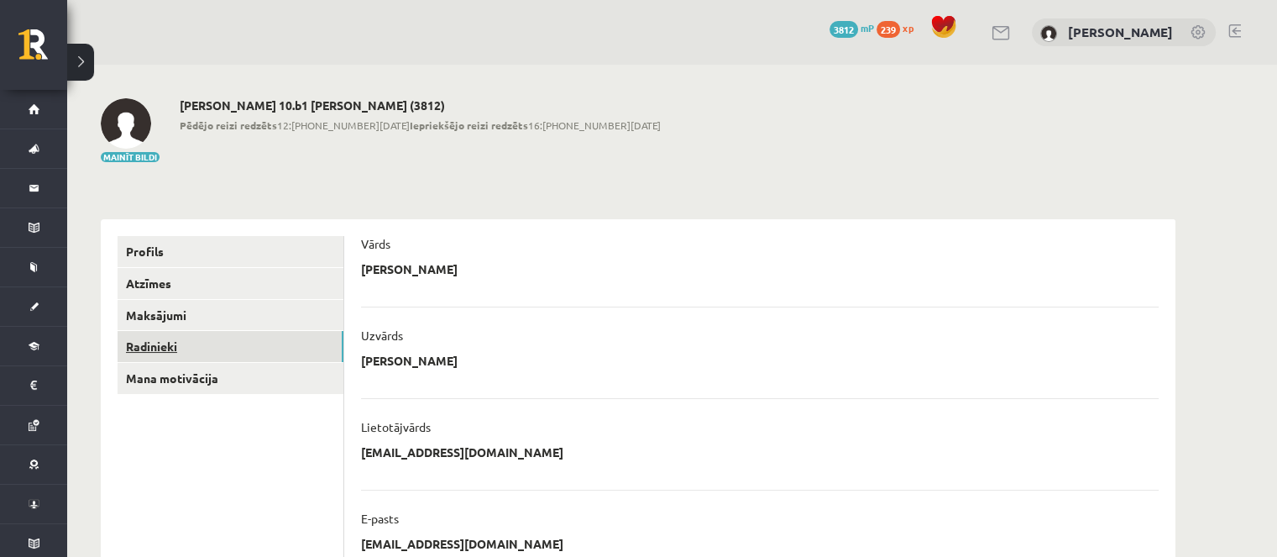
click at [255, 334] on link "Radinieki" at bounding box center [231, 346] width 226 height 31
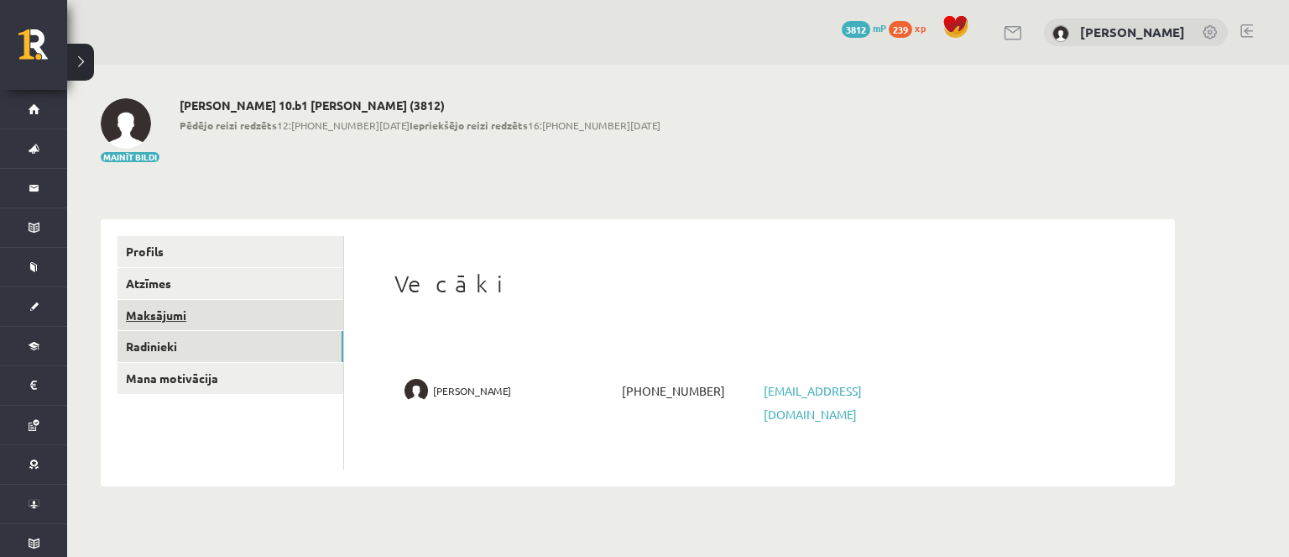
click at [255, 326] on link "Maksājumi" at bounding box center [231, 315] width 226 height 31
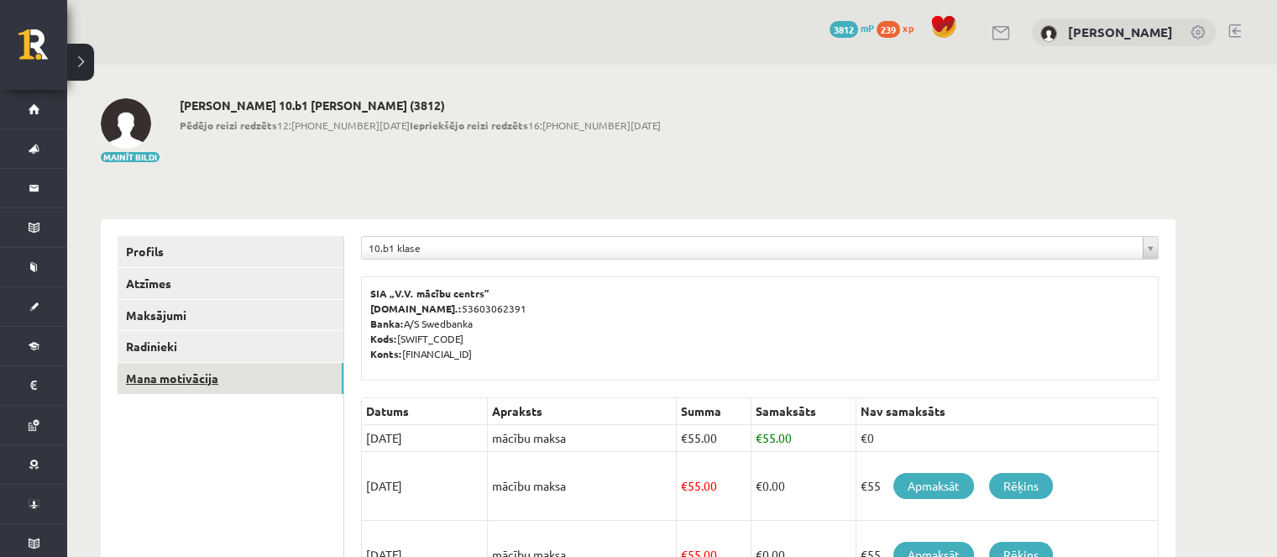
click at [238, 369] on link "Mana motivācija" at bounding box center [231, 378] width 226 height 31
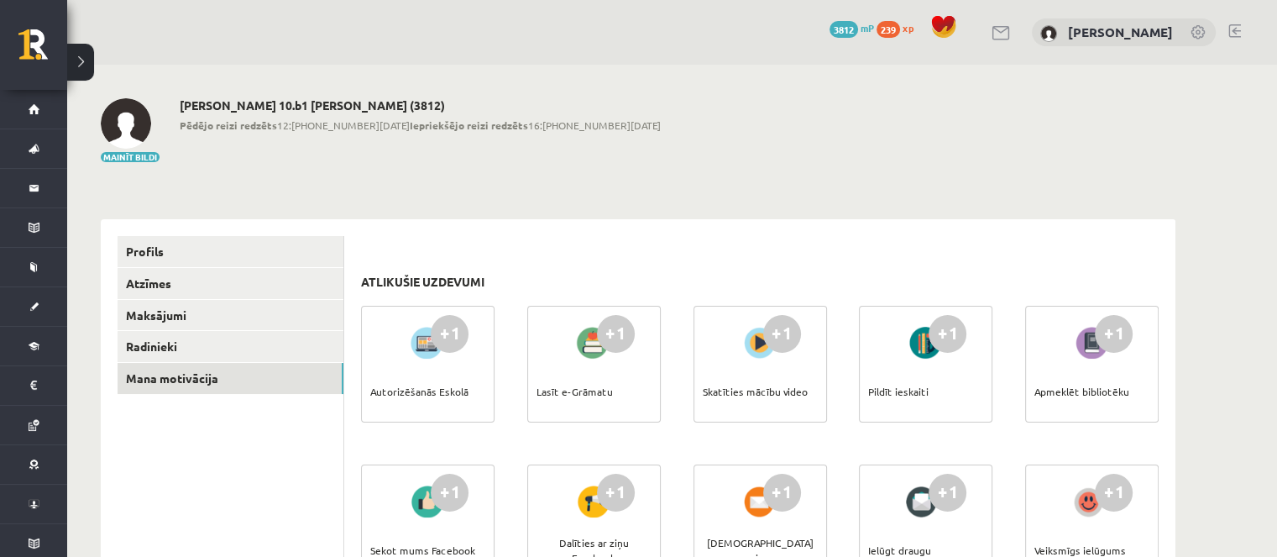
click at [232, 107] on h2 "Diana Aleksandrova 10.b1 klase (3812)" at bounding box center [420, 105] width 481 height 14
click at [141, 144] on link at bounding box center [130, 123] width 59 height 50
click at [970, 43] on div "0 Dāvanas 3812 mP 239 xp Diana Aleksandrova" at bounding box center [672, 32] width 1210 height 65
click at [991, 34] on link at bounding box center [1001, 33] width 20 height 14
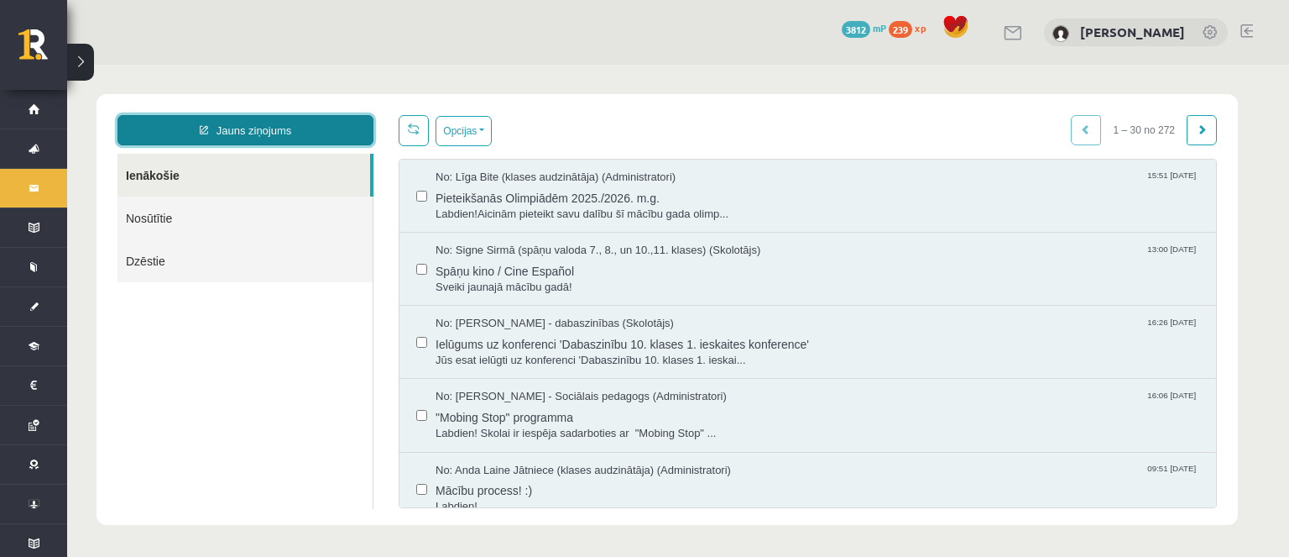
click at [335, 132] on link "Jauns ziņojums" at bounding box center [246, 130] width 256 height 30
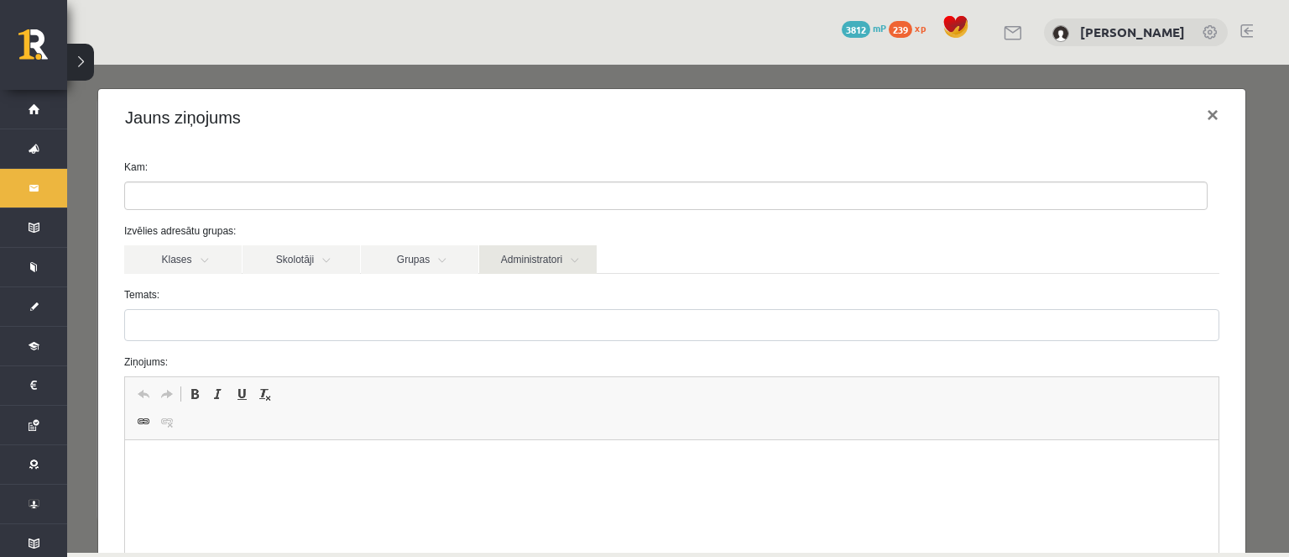
click at [490, 254] on link "Administratori" at bounding box center [538, 259] width 118 height 29
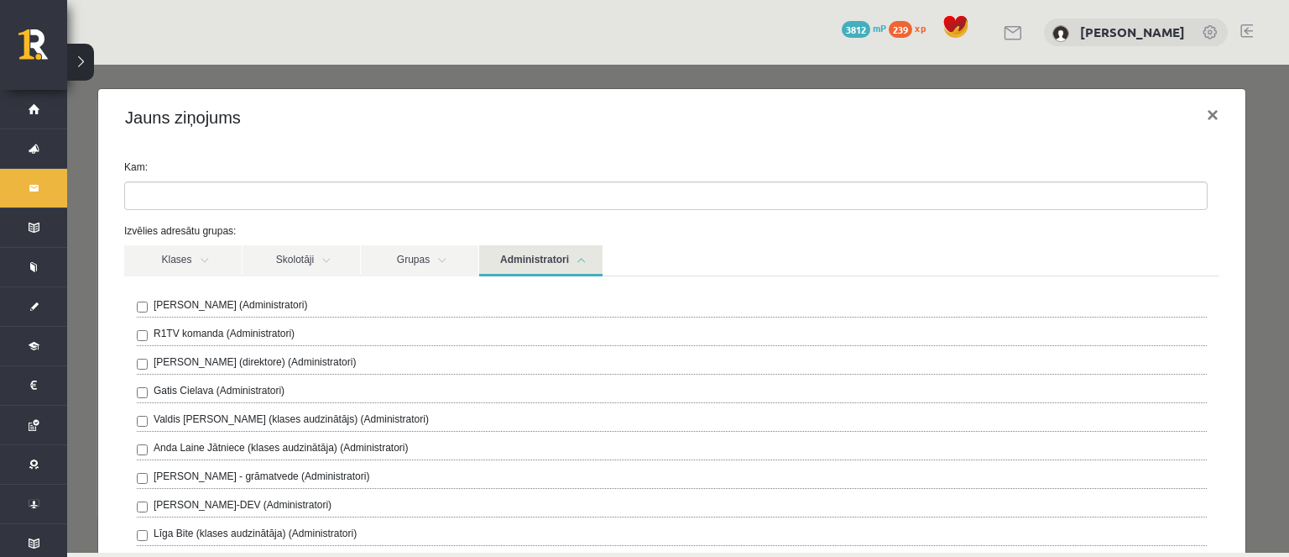
click at [524, 261] on link "Administratori" at bounding box center [540, 260] width 123 height 31
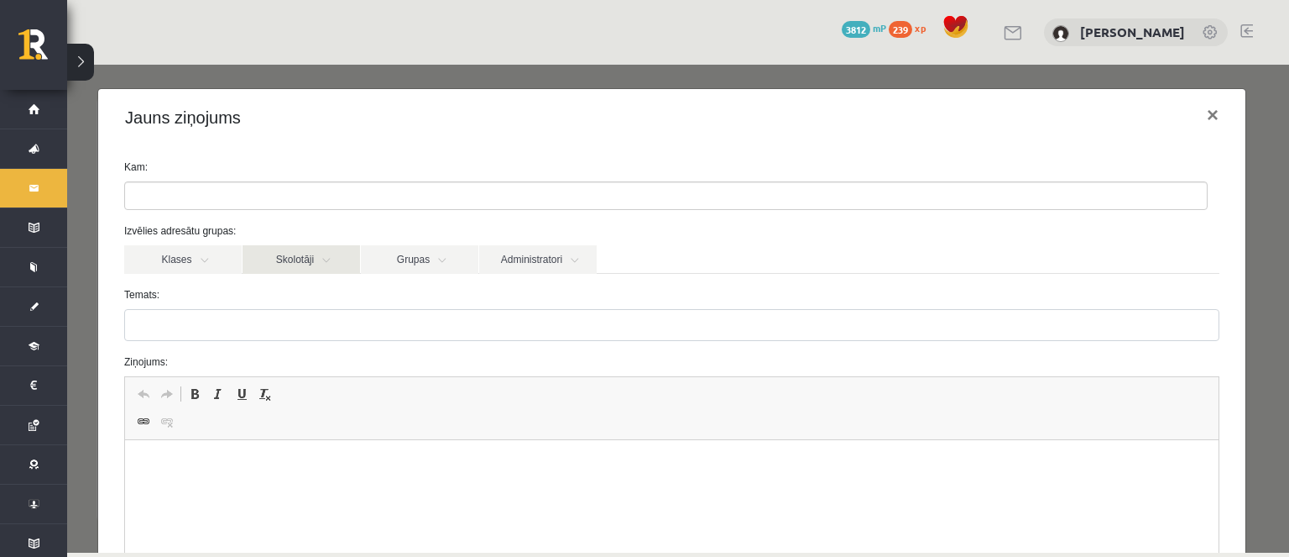
click at [347, 249] on link "Skolotāji" at bounding box center [302, 259] width 118 height 29
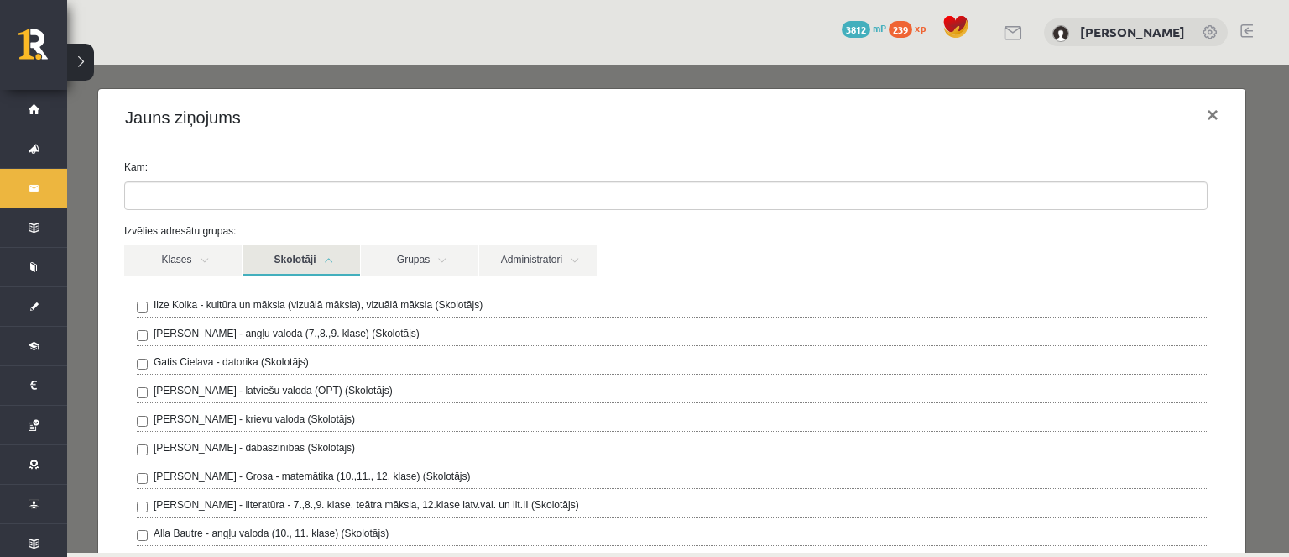
click at [327, 271] on link "Skolotāji" at bounding box center [302, 260] width 118 height 31
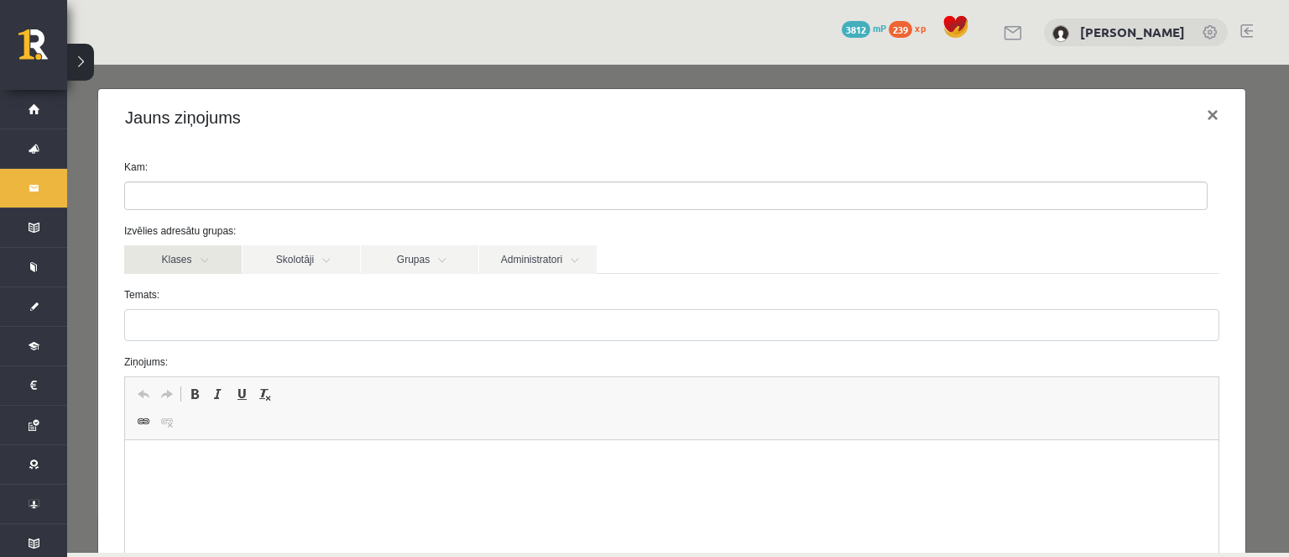
click at [218, 258] on link "Klases" at bounding box center [183, 259] width 118 height 29
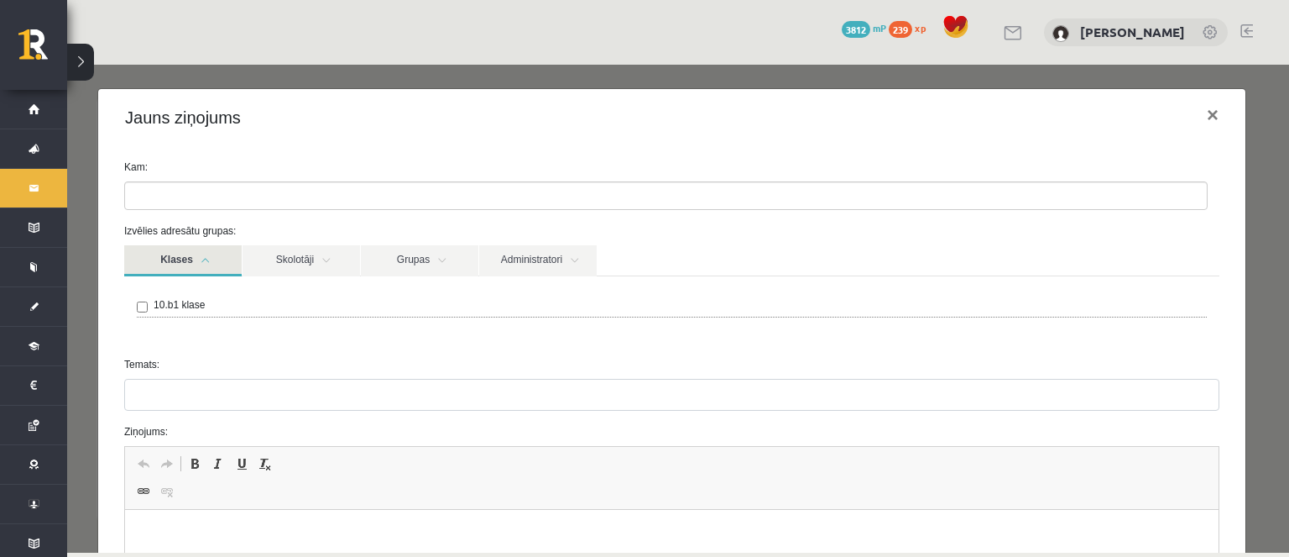
click at [218, 258] on link "Klases" at bounding box center [183, 260] width 118 height 31
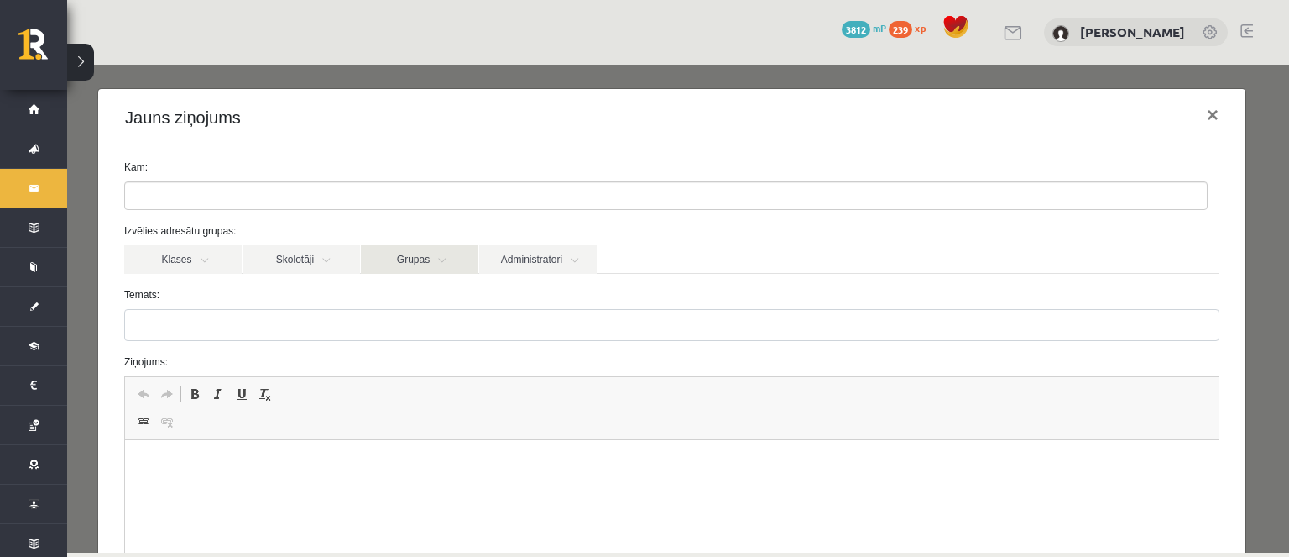
click at [420, 252] on link "Grupas" at bounding box center [420, 259] width 118 height 29
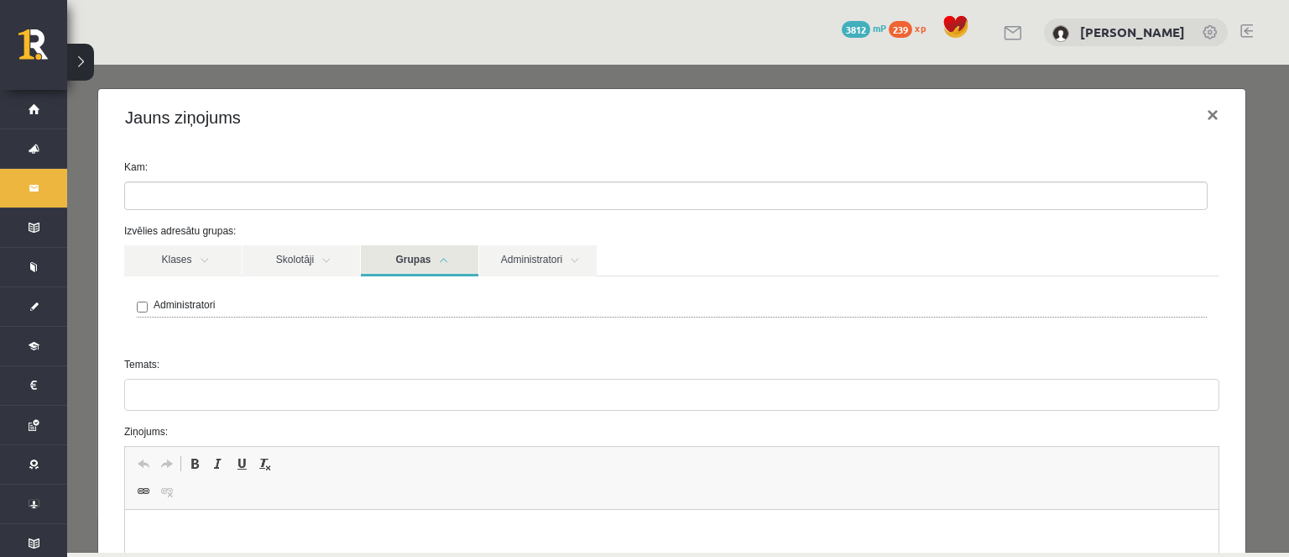
click at [420, 252] on link "Grupas" at bounding box center [420, 260] width 118 height 31
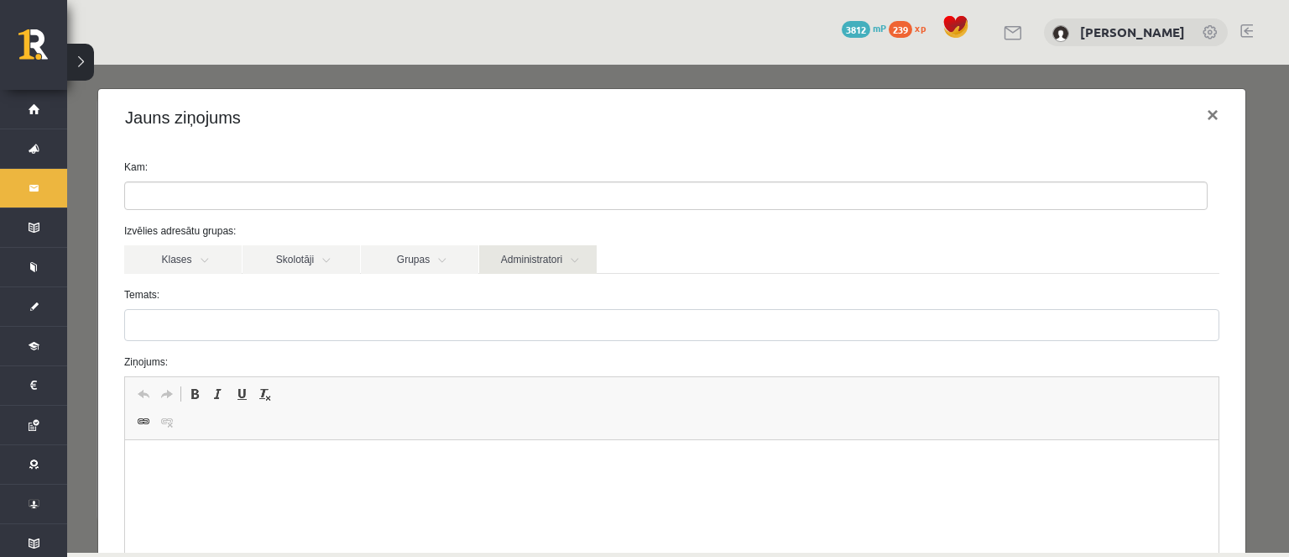
click at [508, 252] on link "Administratori" at bounding box center [538, 259] width 118 height 29
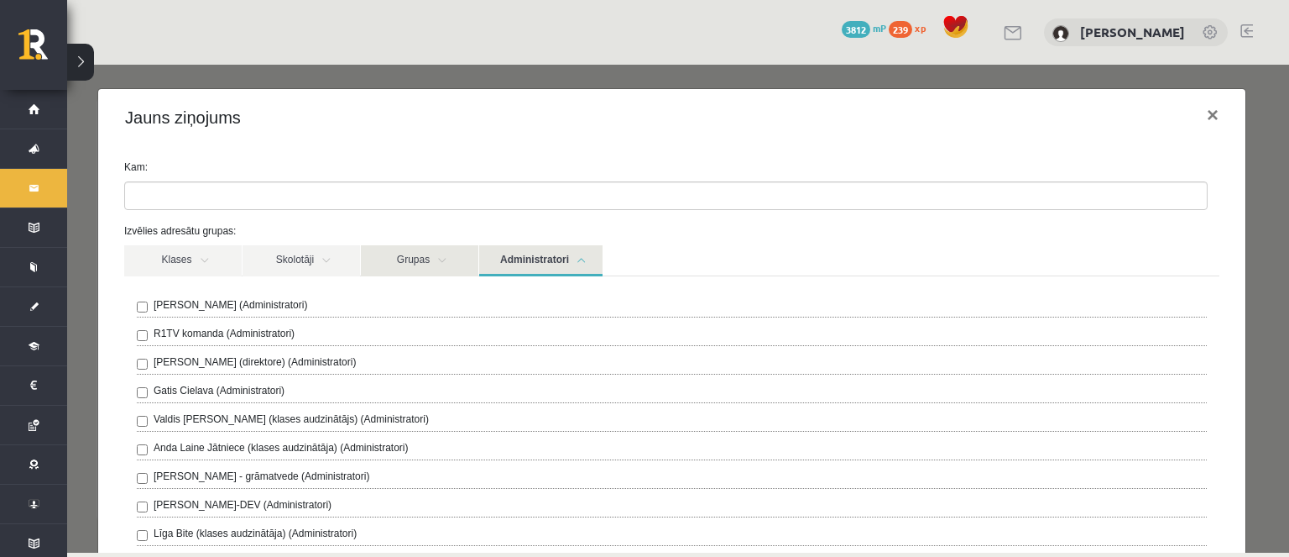
click at [467, 254] on link "Grupas" at bounding box center [420, 260] width 118 height 31
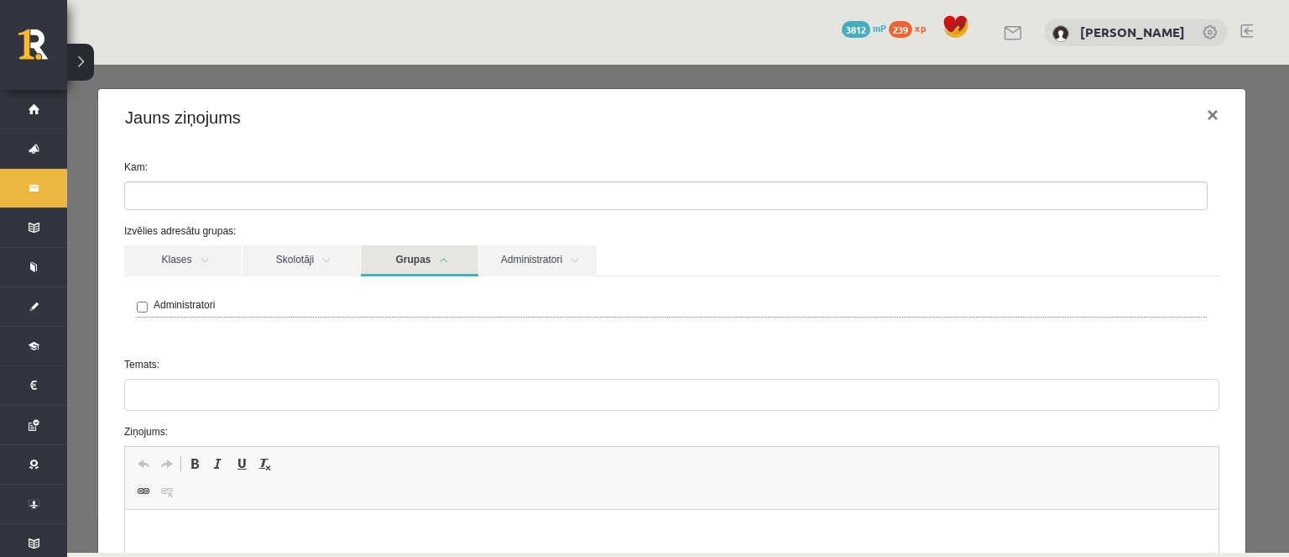
click at [467, 254] on link "Grupas" at bounding box center [420, 260] width 118 height 31
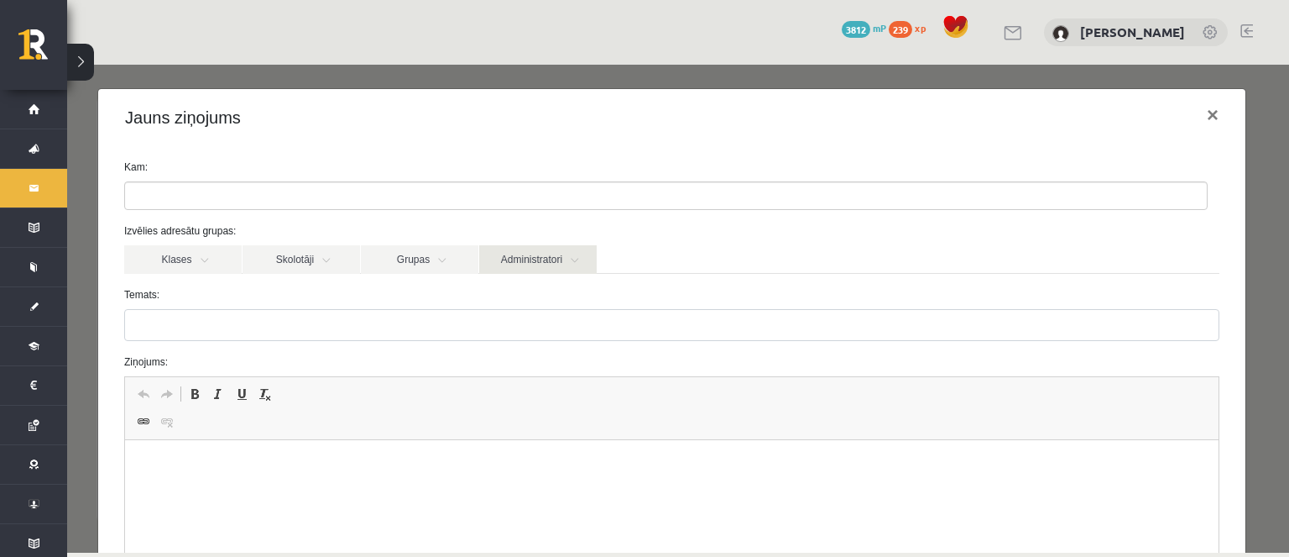
click at [484, 256] on link "Administratori" at bounding box center [538, 259] width 118 height 29
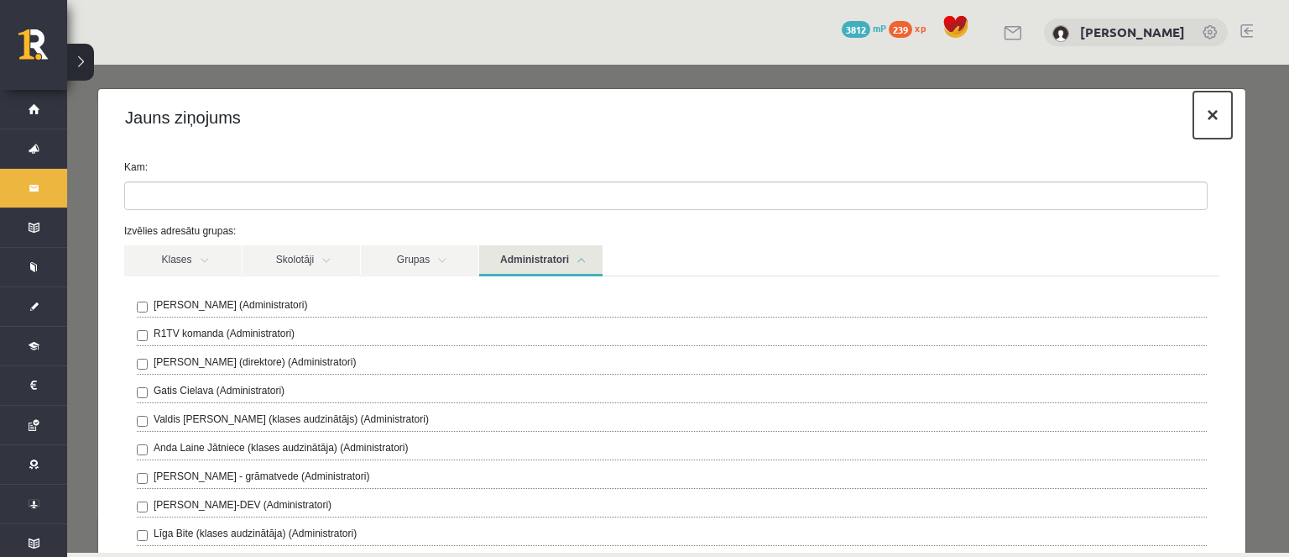
click at [1194, 121] on button "×" at bounding box center [1213, 115] width 39 height 47
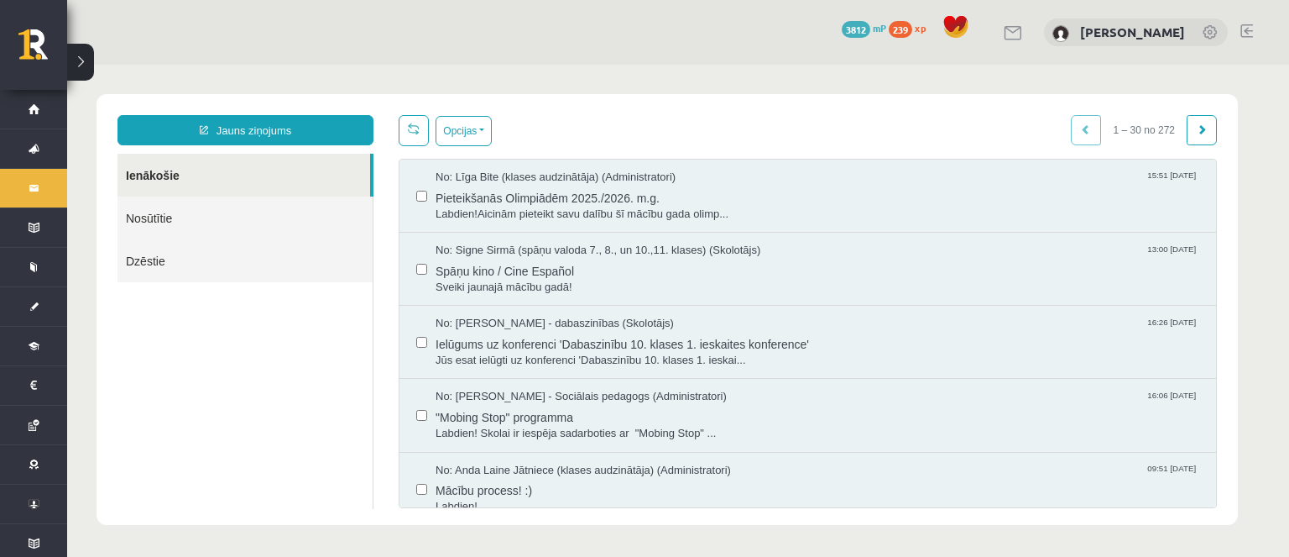
click at [263, 206] on link "Nosūtītie" at bounding box center [245, 217] width 255 height 43
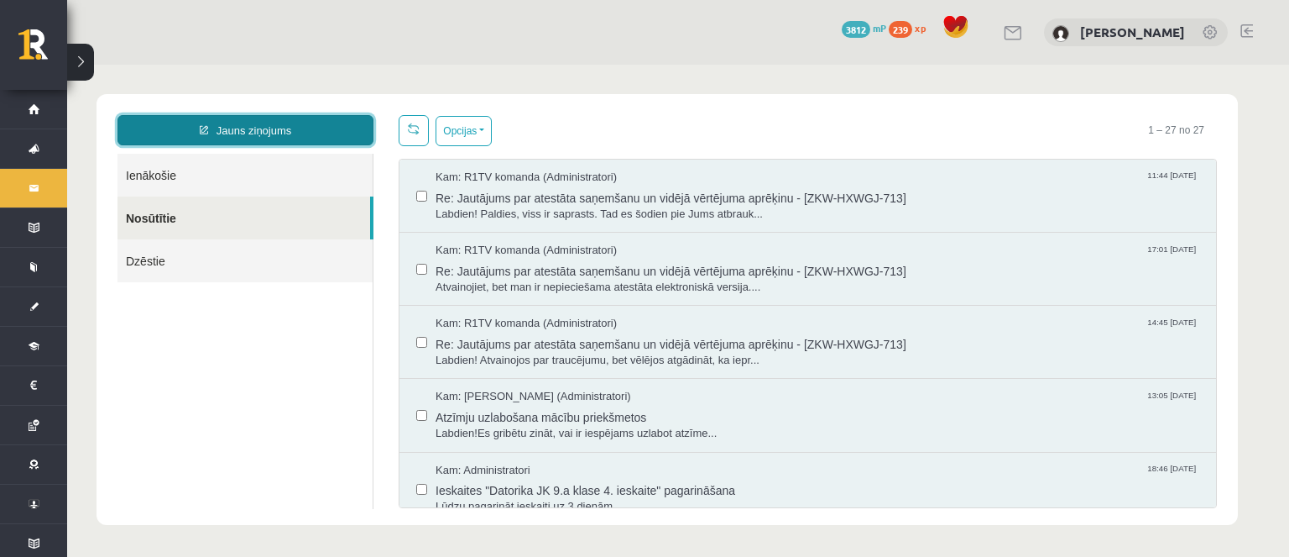
click at [272, 133] on link "Jauns ziņojums" at bounding box center [246, 130] width 256 height 30
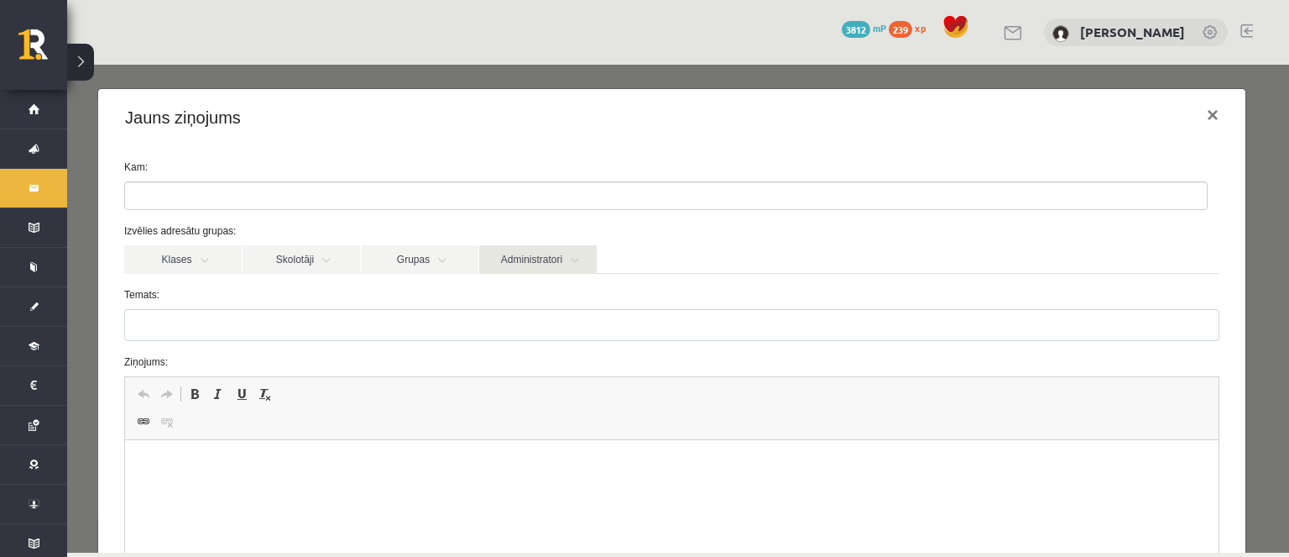
click at [546, 248] on div "Izvēlies adresātu grupas: Klases Skolotāji Grupas Administratori 10.b1 klase Il…" at bounding box center [672, 248] width 1121 height 50
click at [546, 249] on link "Administratori" at bounding box center [538, 259] width 118 height 29
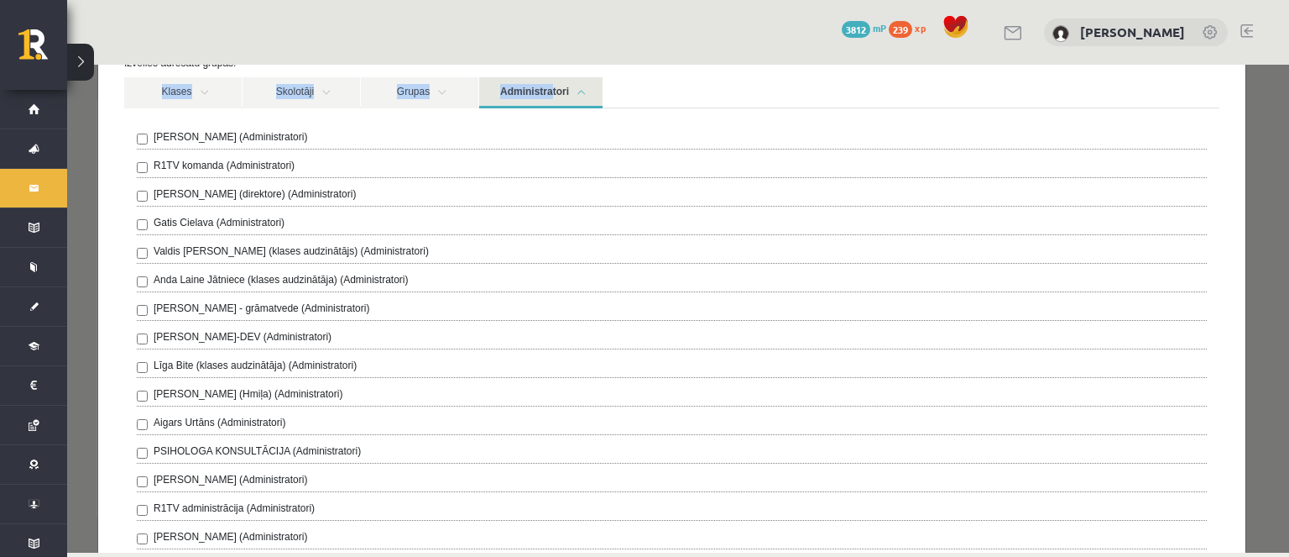
scroll to position [252, 0]
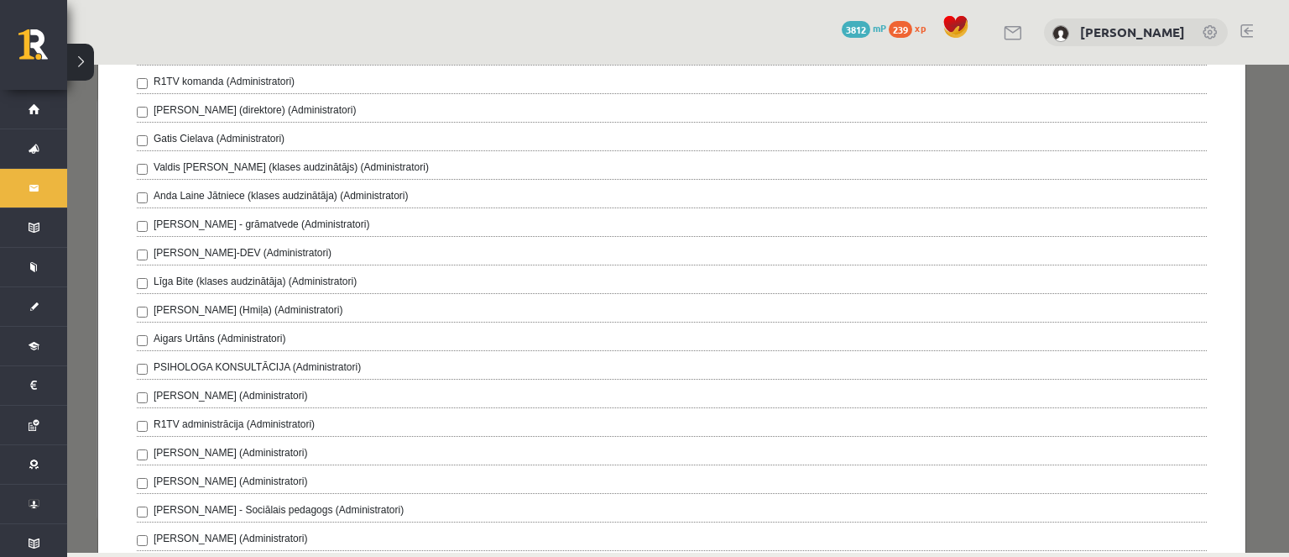
click at [400, 393] on div "Amanda Saulīte-Kirilko (Administratori)" at bounding box center [672, 398] width 1070 height 20
click at [265, 382] on div "Ivo Čapiņš (Administratori) R1TV komanda (Administratori) Gita Vāvere (direktor…" at bounding box center [672, 297] width 1070 height 505
click at [267, 384] on div "Ivo Čapiņš (Administratori) R1TV komanda (Administratori) Gita Vāvere (direktor…" at bounding box center [672, 297] width 1070 height 505
click at [201, 395] on label "Amanda Saulīte-Kirilko (Administratori)" at bounding box center [231, 395] width 154 height 15
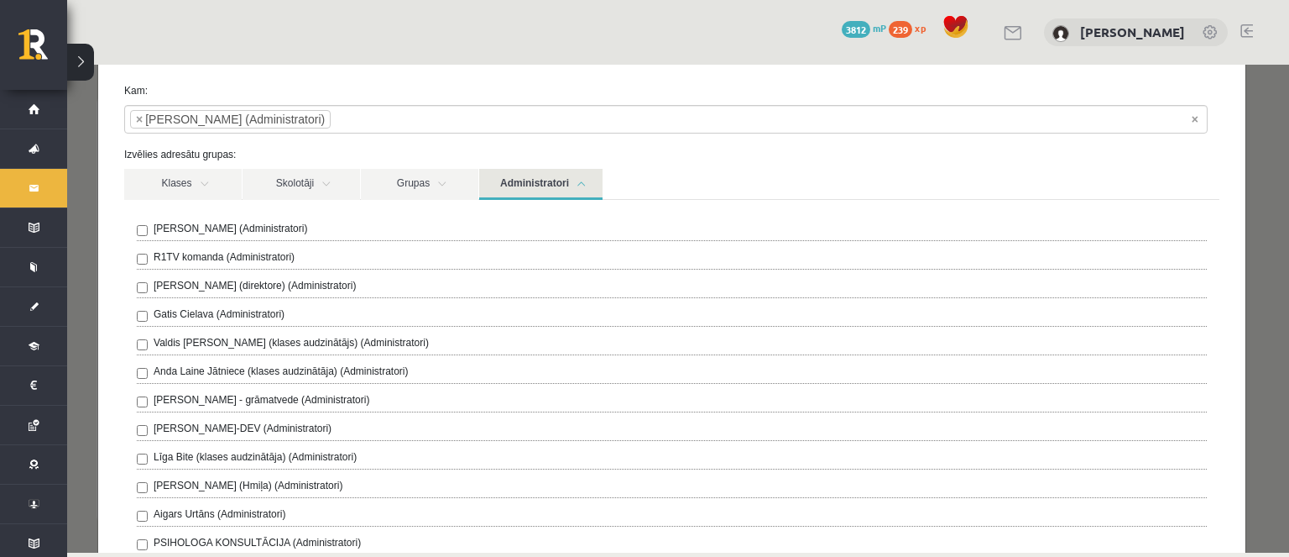
scroll to position [0, 0]
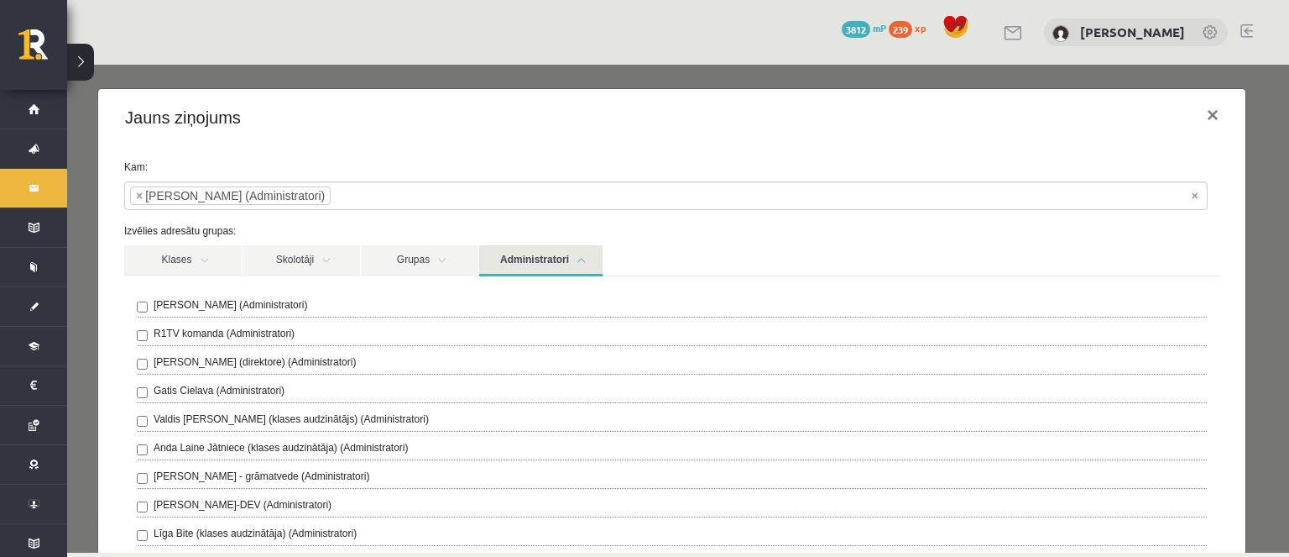
click at [507, 254] on link "Administratori" at bounding box center [540, 260] width 123 height 31
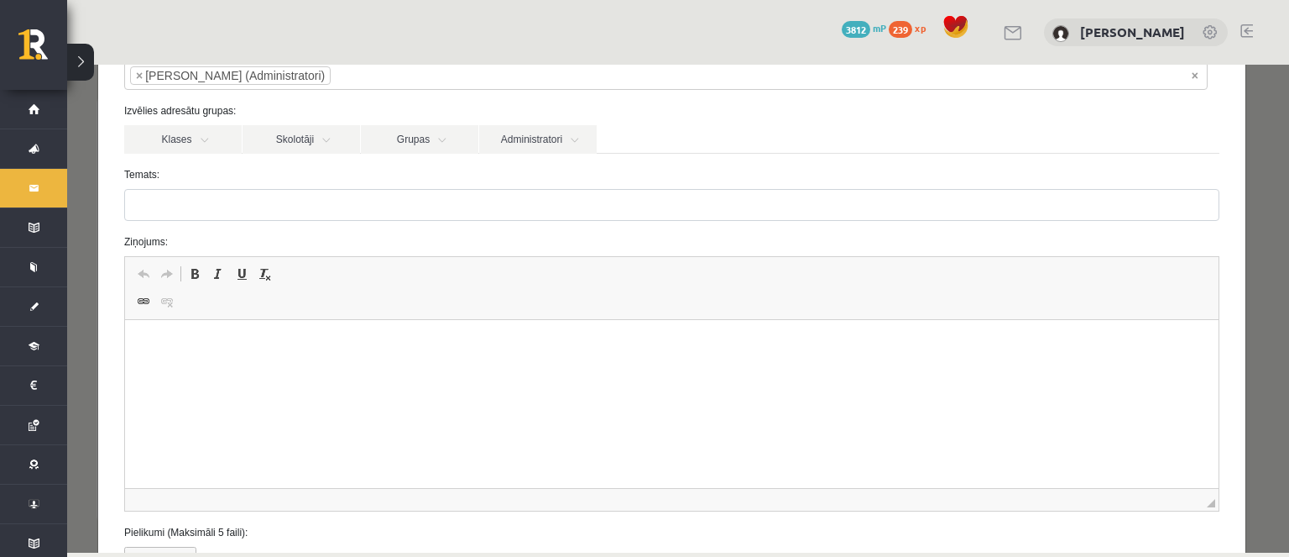
scroll to position [252, 0]
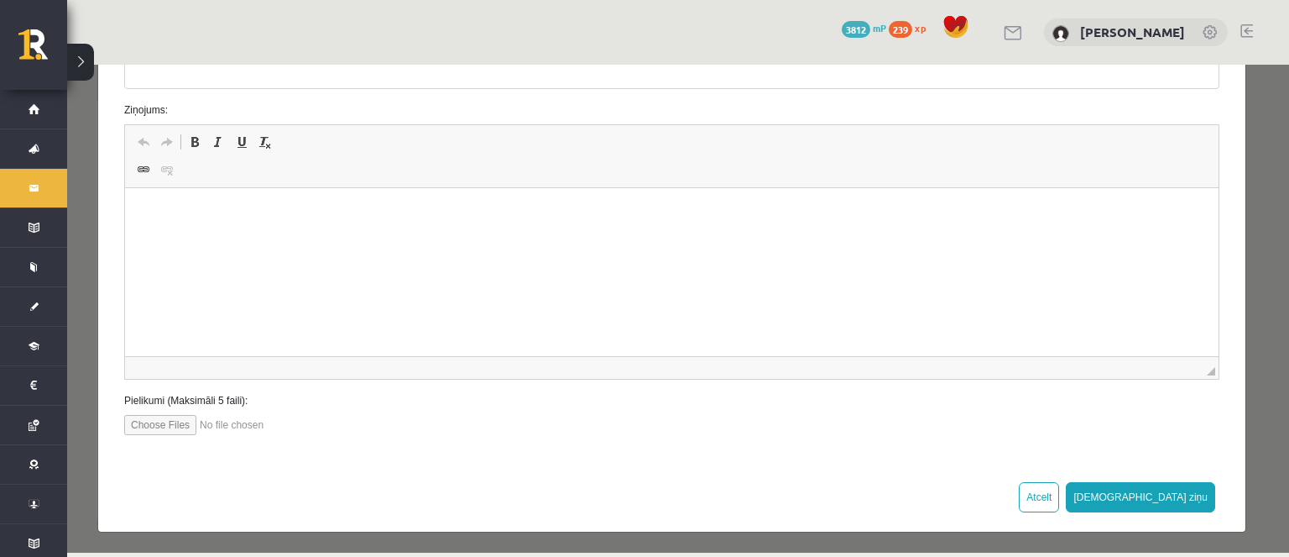
click at [463, 239] on html at bounding box center [672, 213] width 1094 height 51
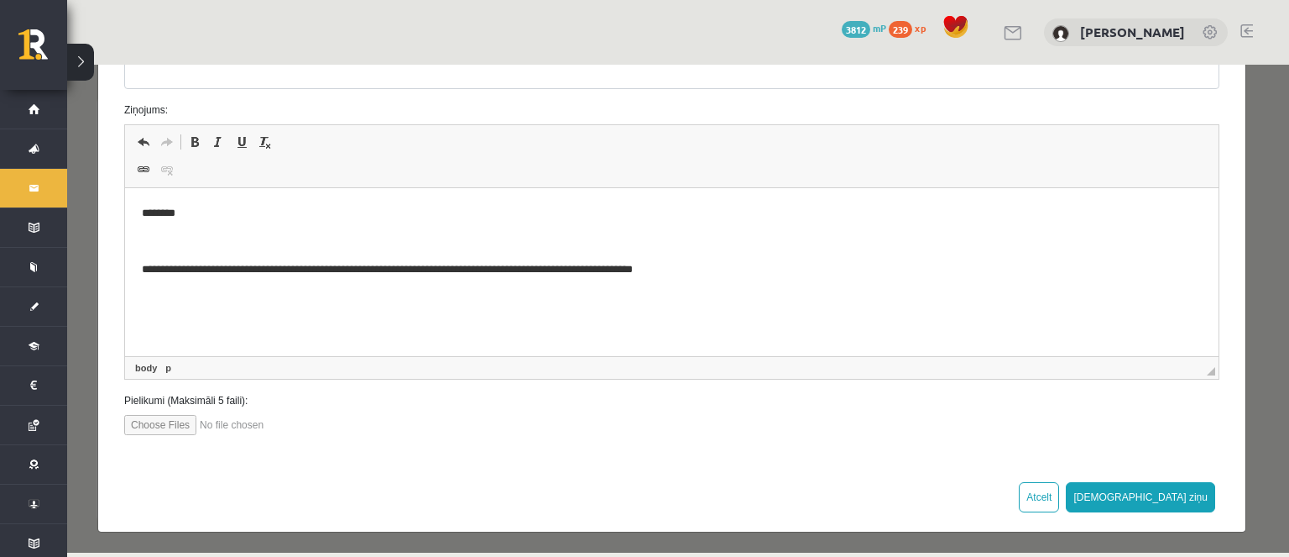
click at [227, 238] on p "Визуальный текстовый редактор, wiswyg-editor-47024974050740-1757510337-498" at bounding box center [672, 242] width 1060 height 18
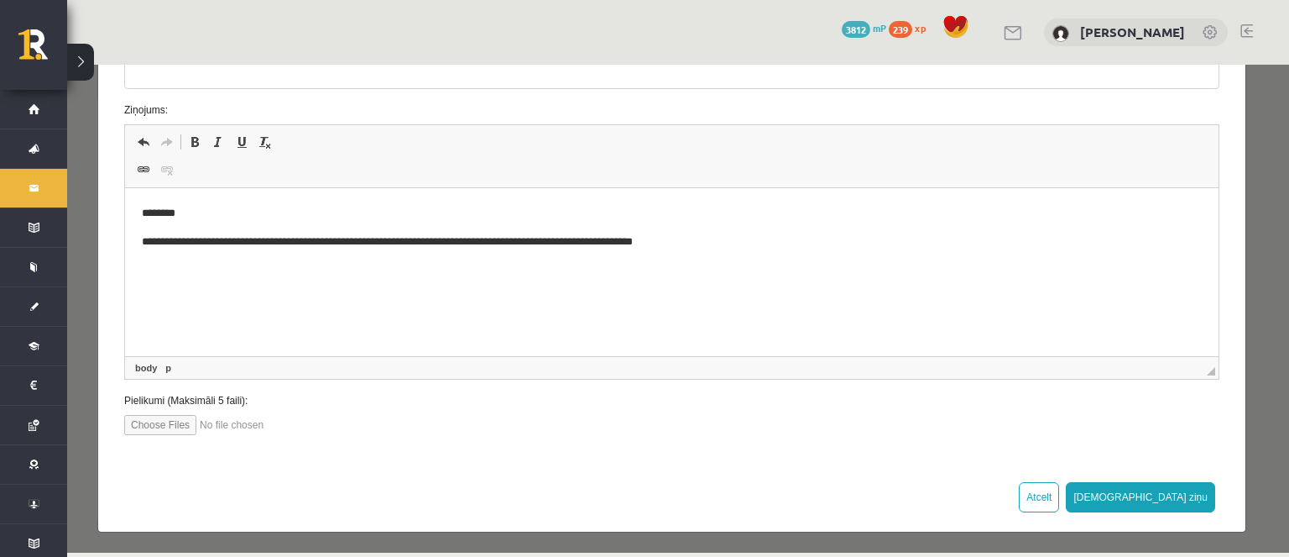
scroll to position [168, 0]
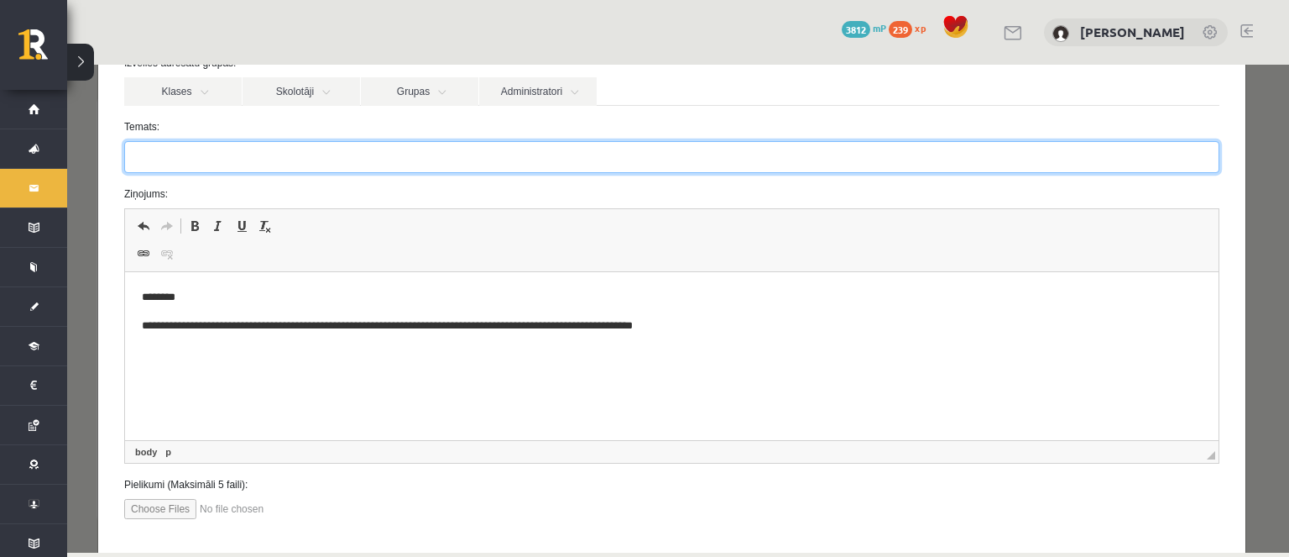
click at [256, 141] on input "Temats:" at bounding box center [672, 157] width 1096 height 32
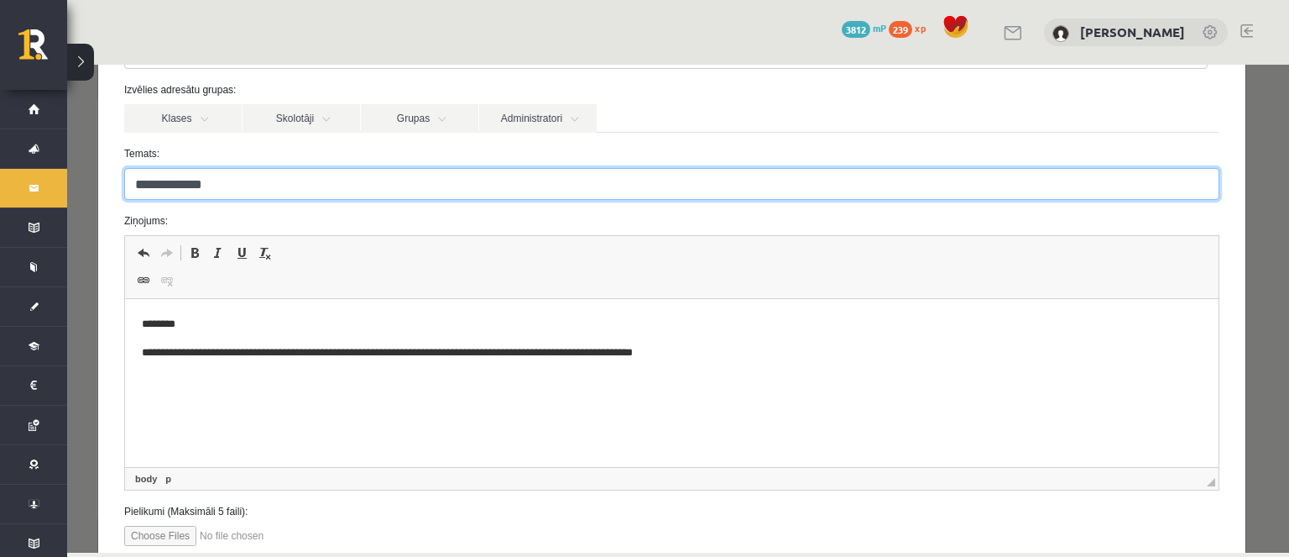
scroll to position [252, 0]
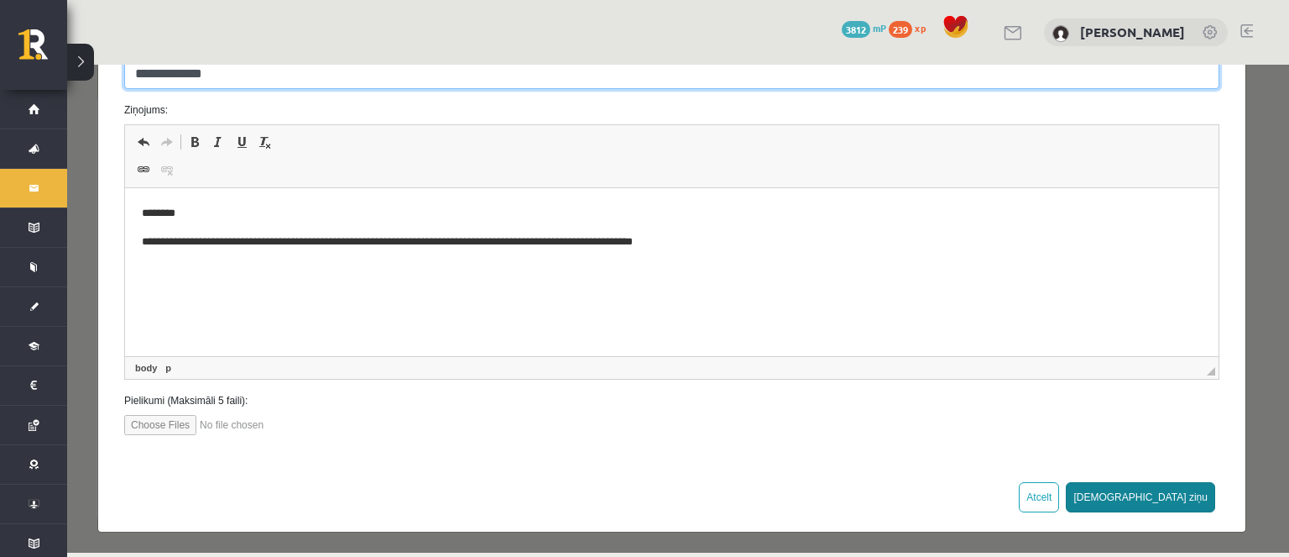
type input "**********"
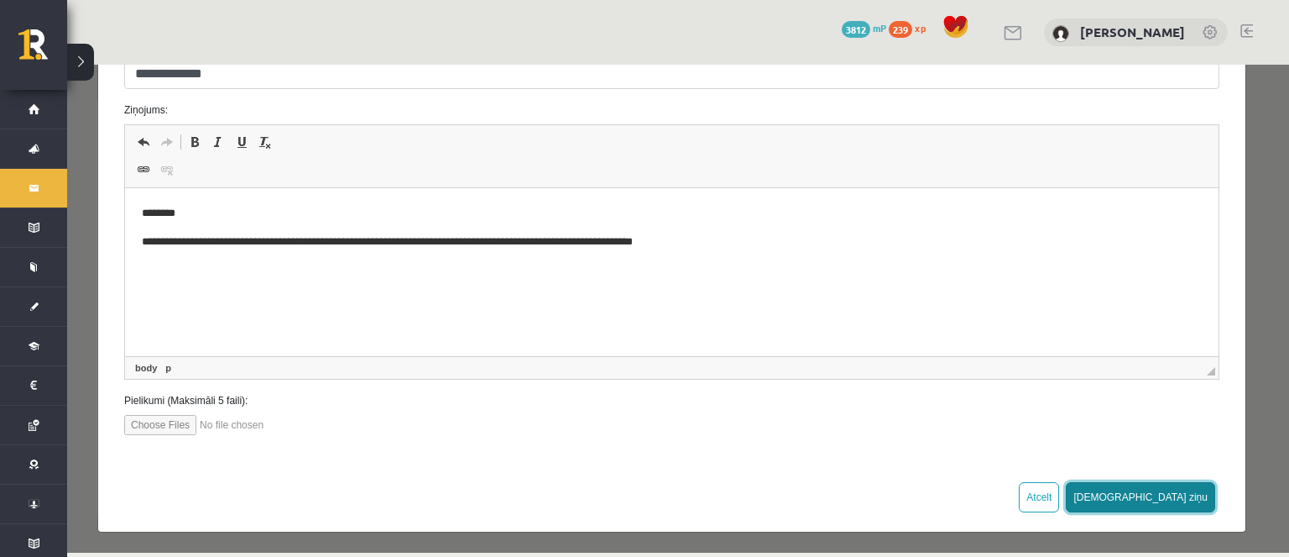
click at [1189, 492] on button "Sūtīt ziņu" at bounding box center [1140, 497] width 149 height 30
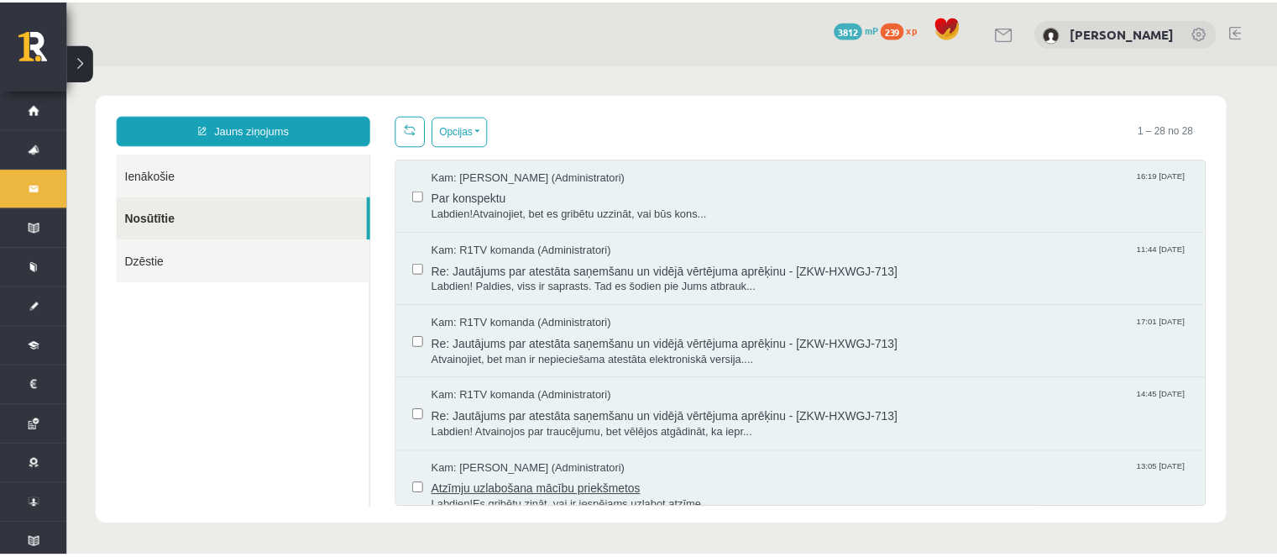
scroll to position [0, 0]
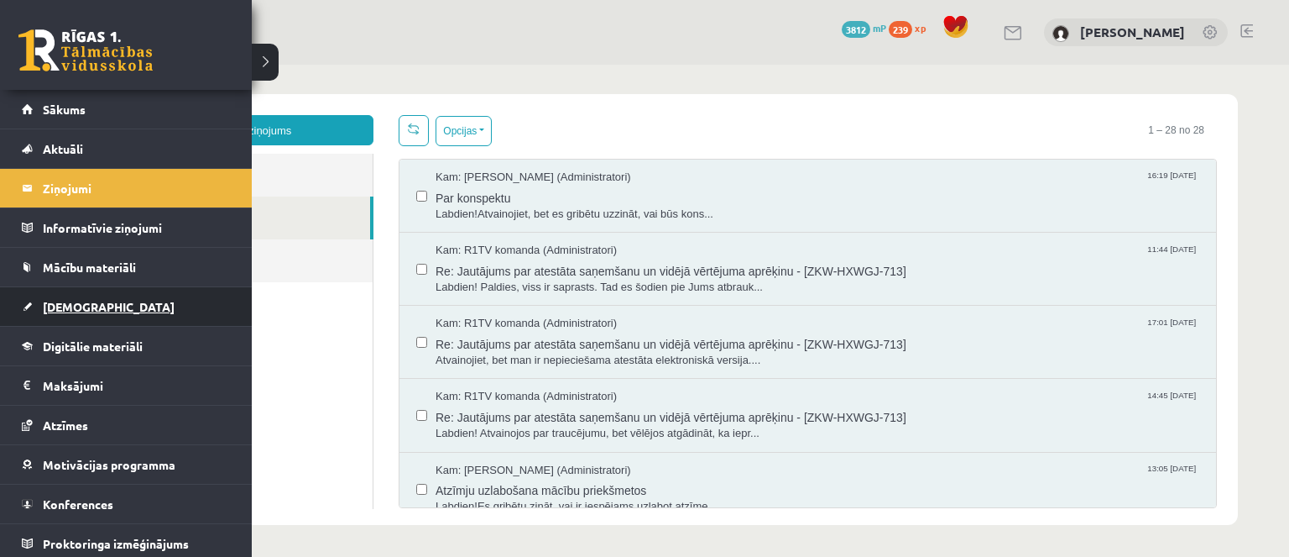
click at [77, 306] on span "[DEMOGRAPHIC_DATA]" at bounding box center [109, 306] width 132 height 15
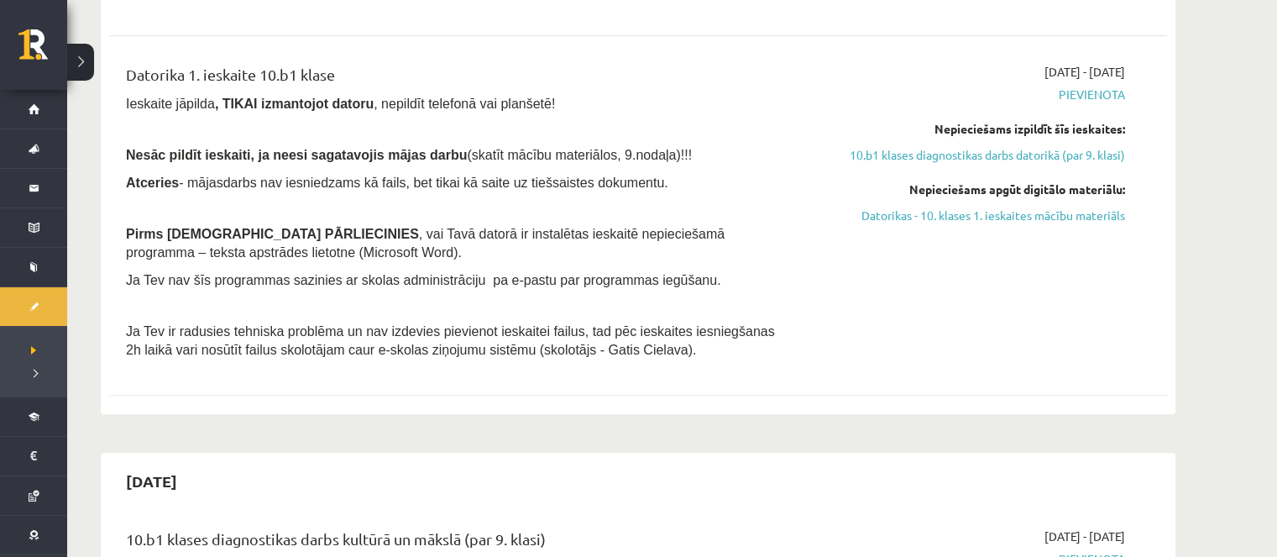
scroll to position [252, 0]
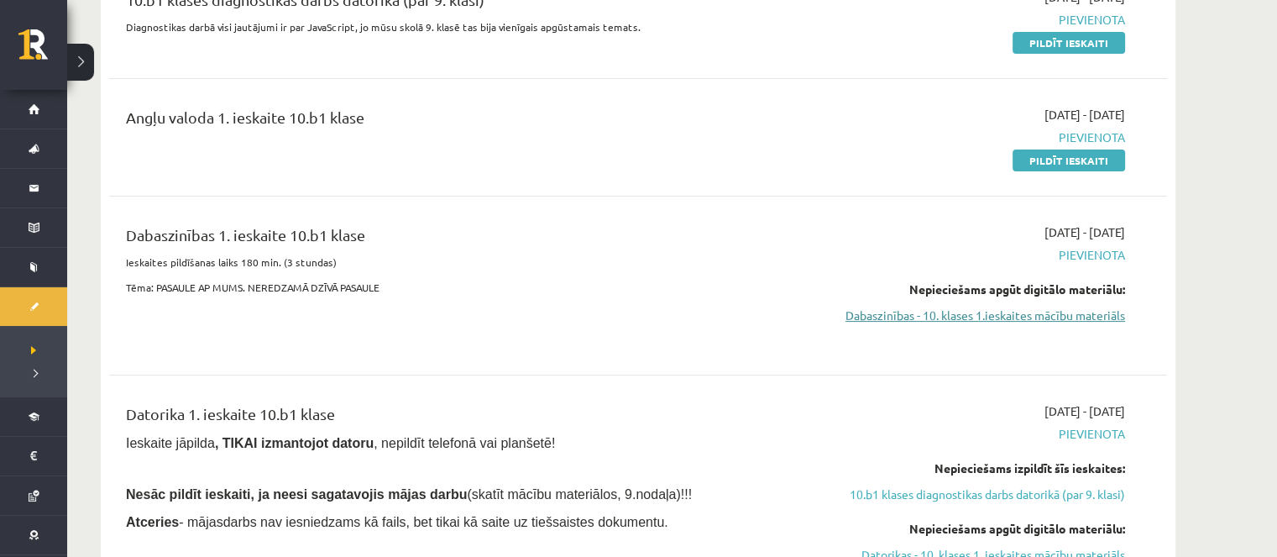
click at [898, 316] on link "Dabaszinības - 10. klases 1.ieskaites mācību materiāls" at bounding box center [966, 315] width 316 height 18
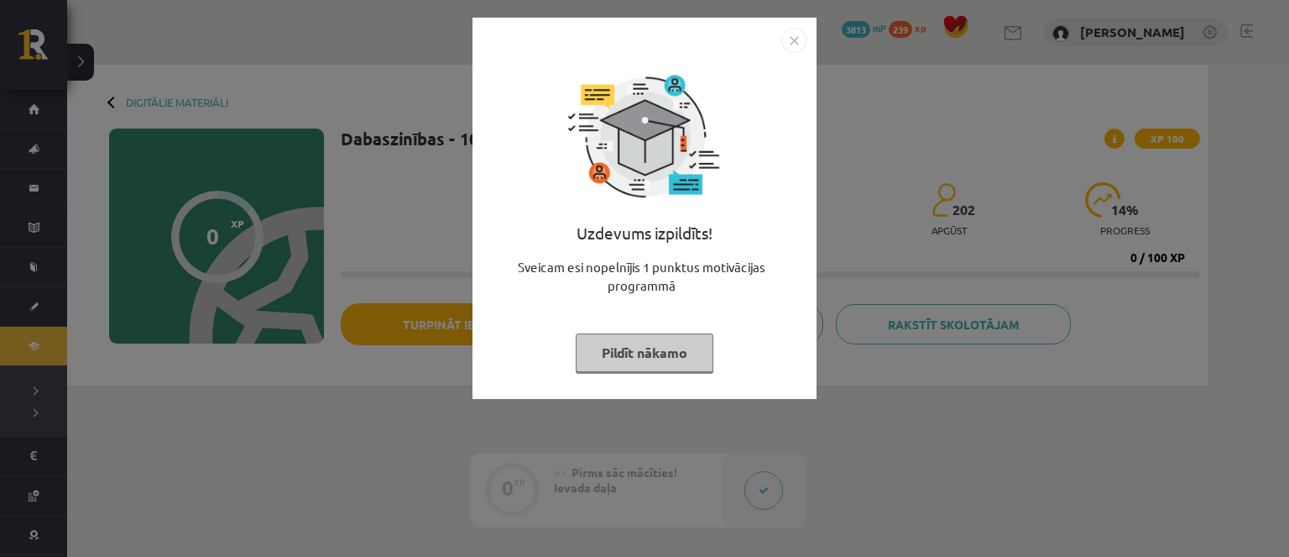
click at [789, 42] on img "Close" at bounding box center [794, 40] width 25 height 25
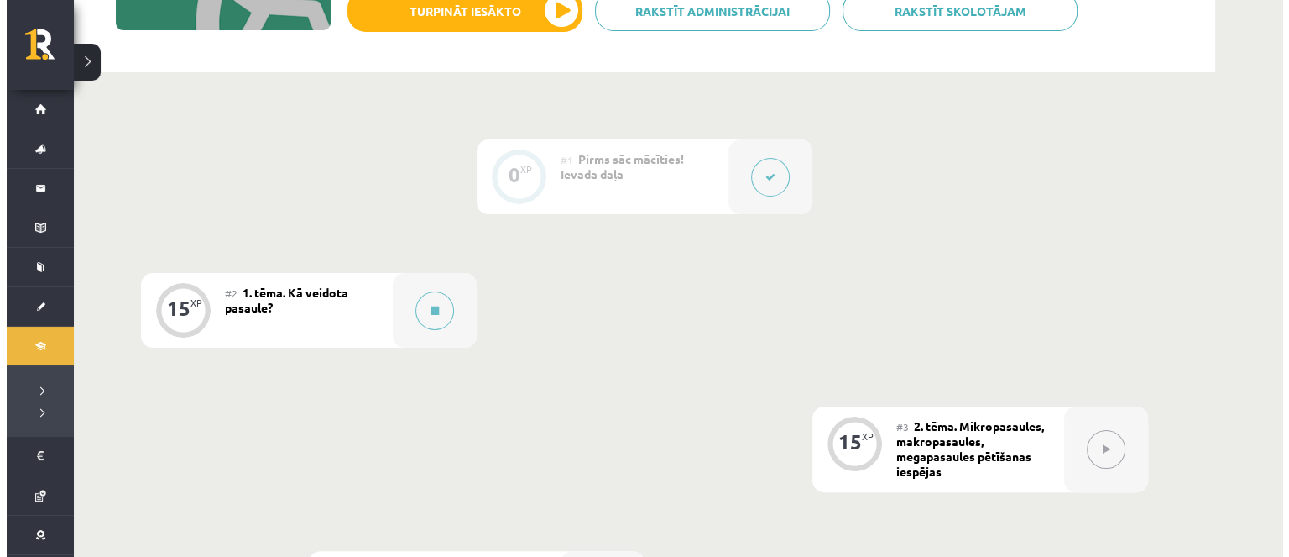
scroll to position [420, 0]
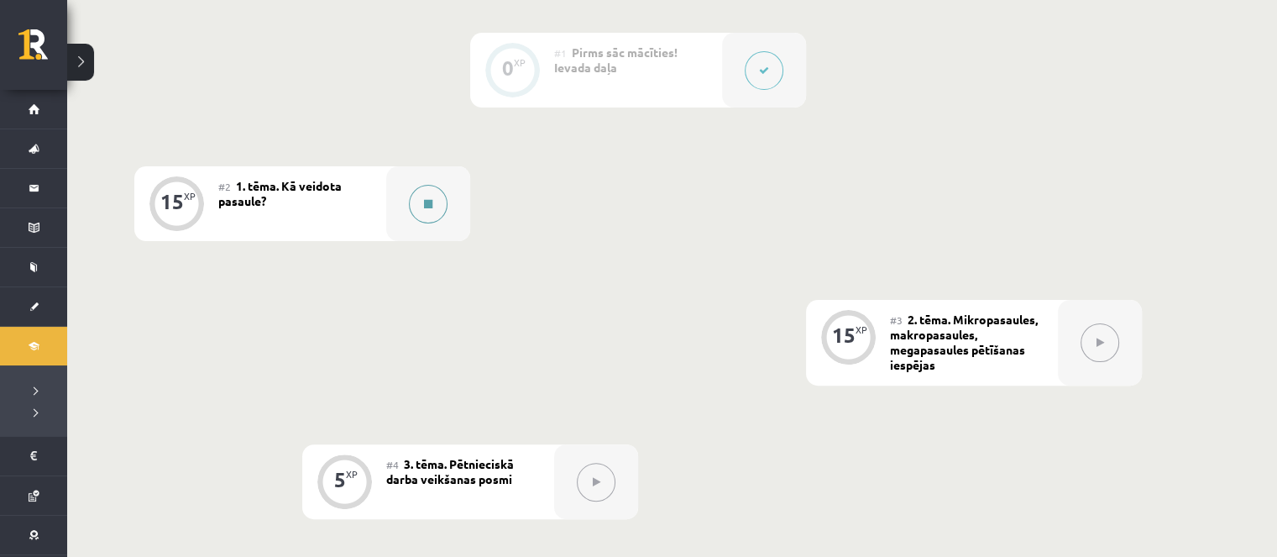
click at [418, 203] on button at bounding box center [428, 204] width 39 height 39
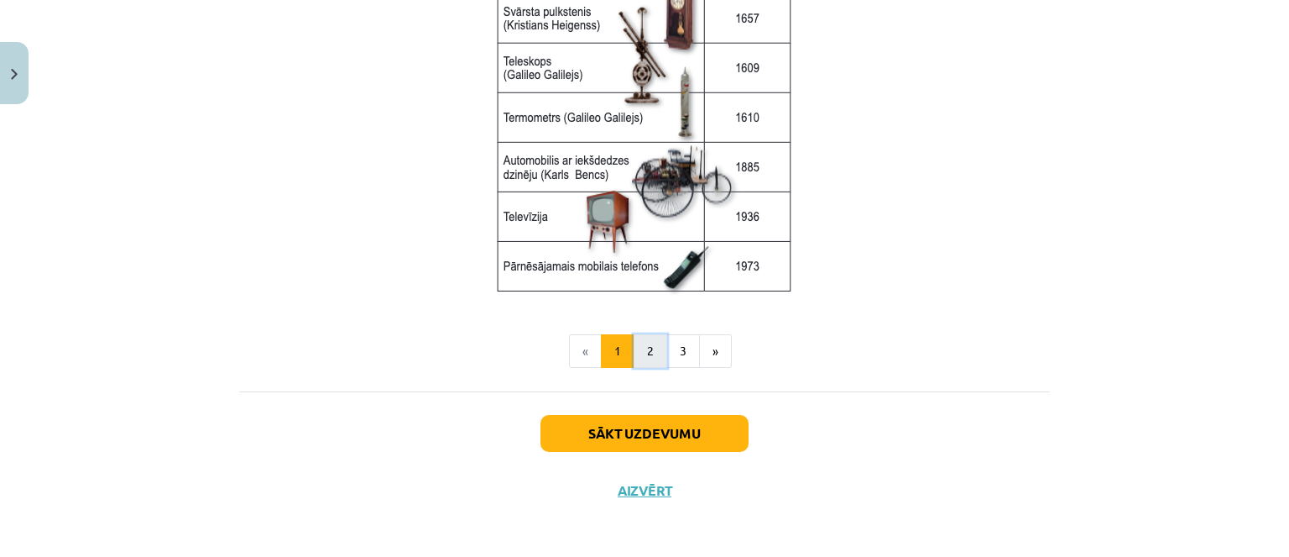
click at [636, 348] on button "2" at bounding box center [651, 351] width 34 height 34
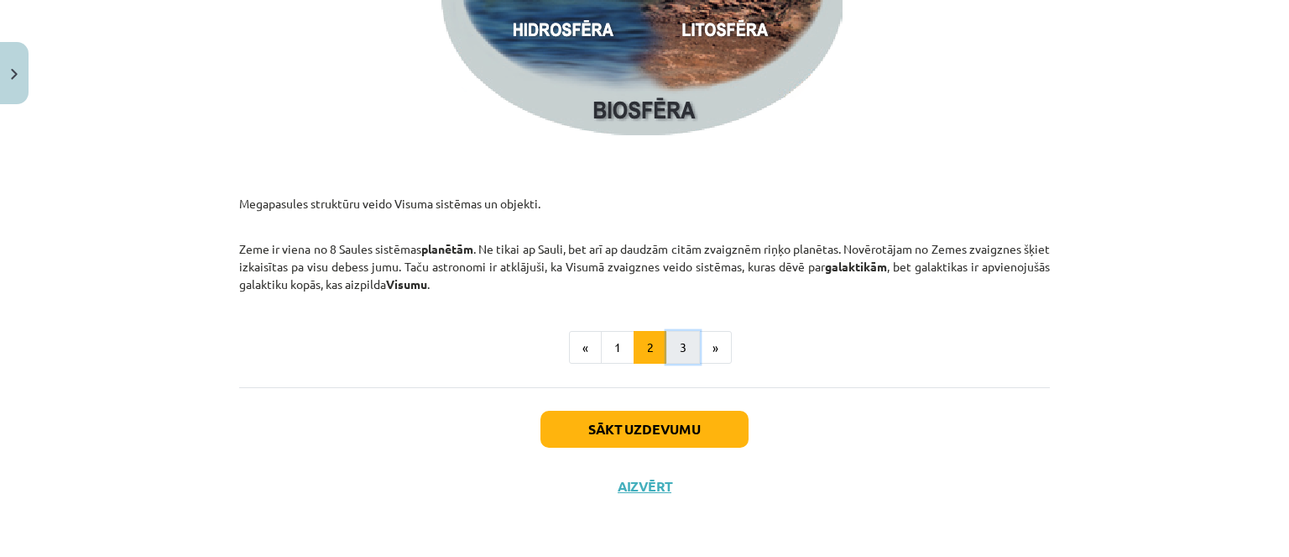
click at [688, 348] on button "3" at bounding box center [684, 348] width 34 height 34
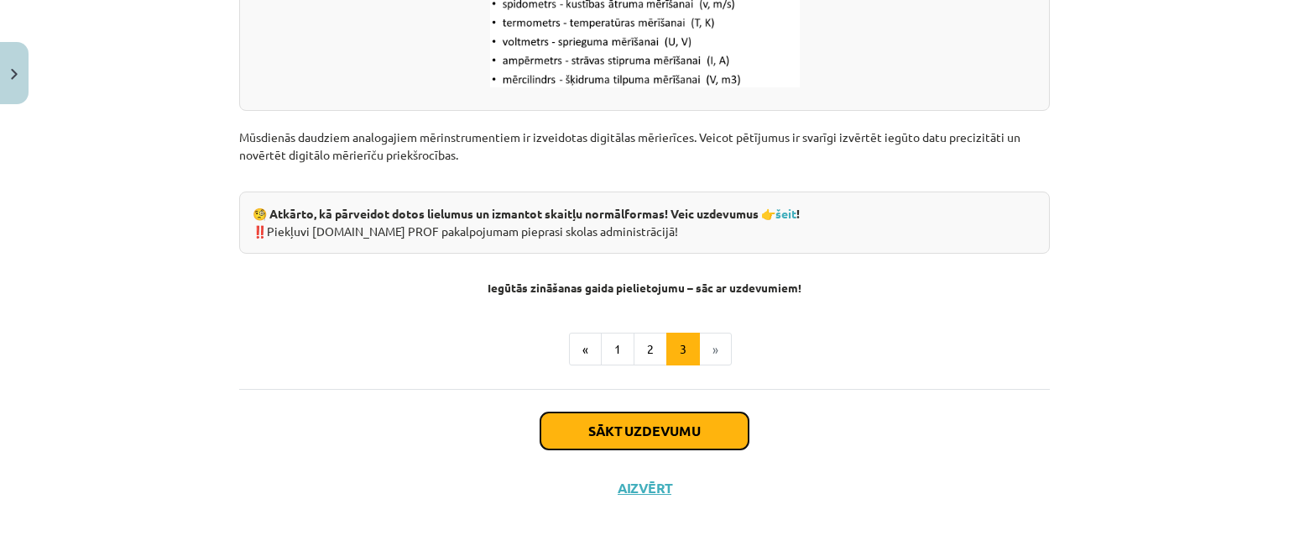
click at [670, 416] on button "Sākt uzdevumu" at bounding box center [645, 430] width 208 height 37
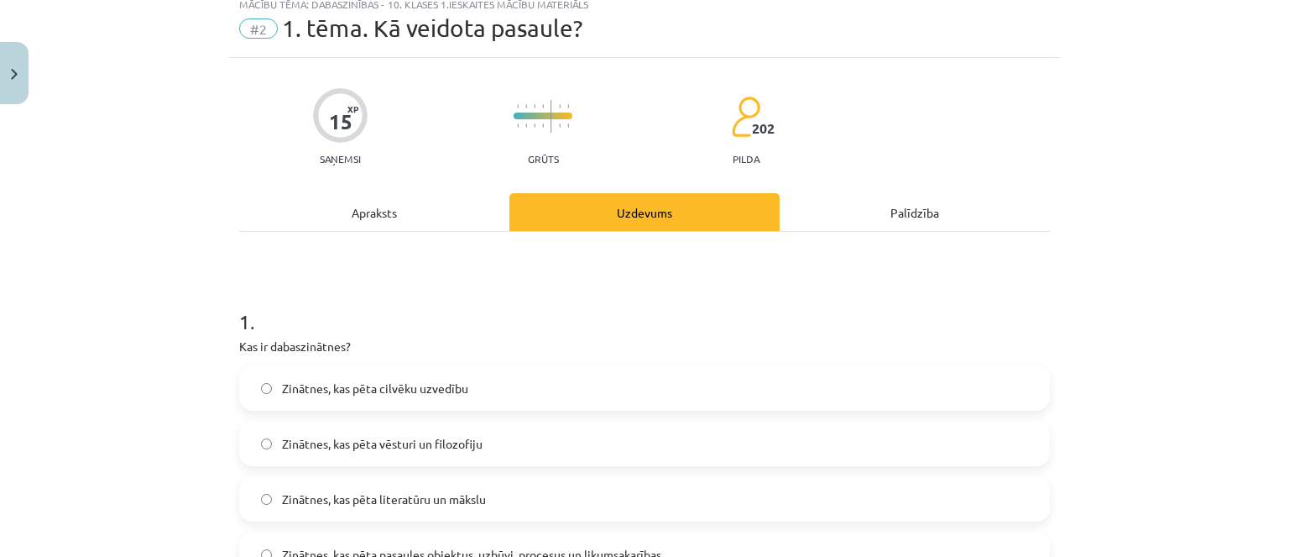
scroll to position [42, 0]
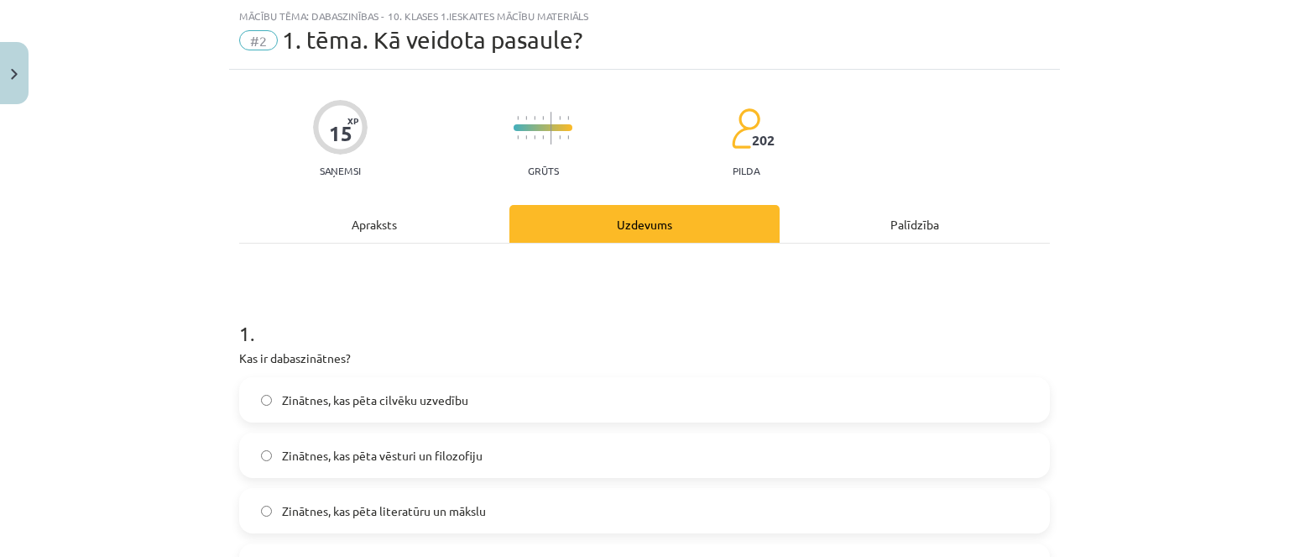
click at [434, 235] on div "Apraksts" at bounding box center [374, 224] width 270 height 38
